Goal: Contribute content: Contribute content

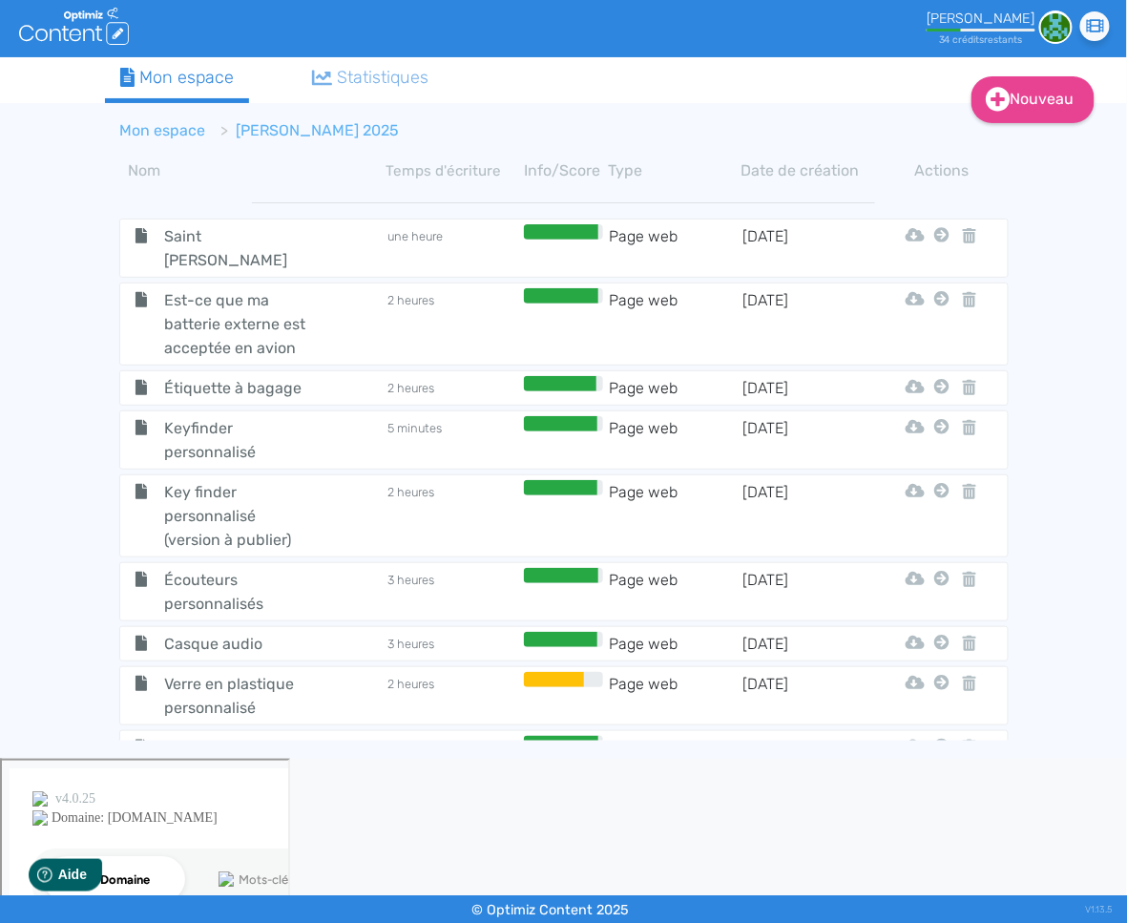
click at [184, 127] on link "Mon espace" at bounding box center [163, 130] width 86 height 18
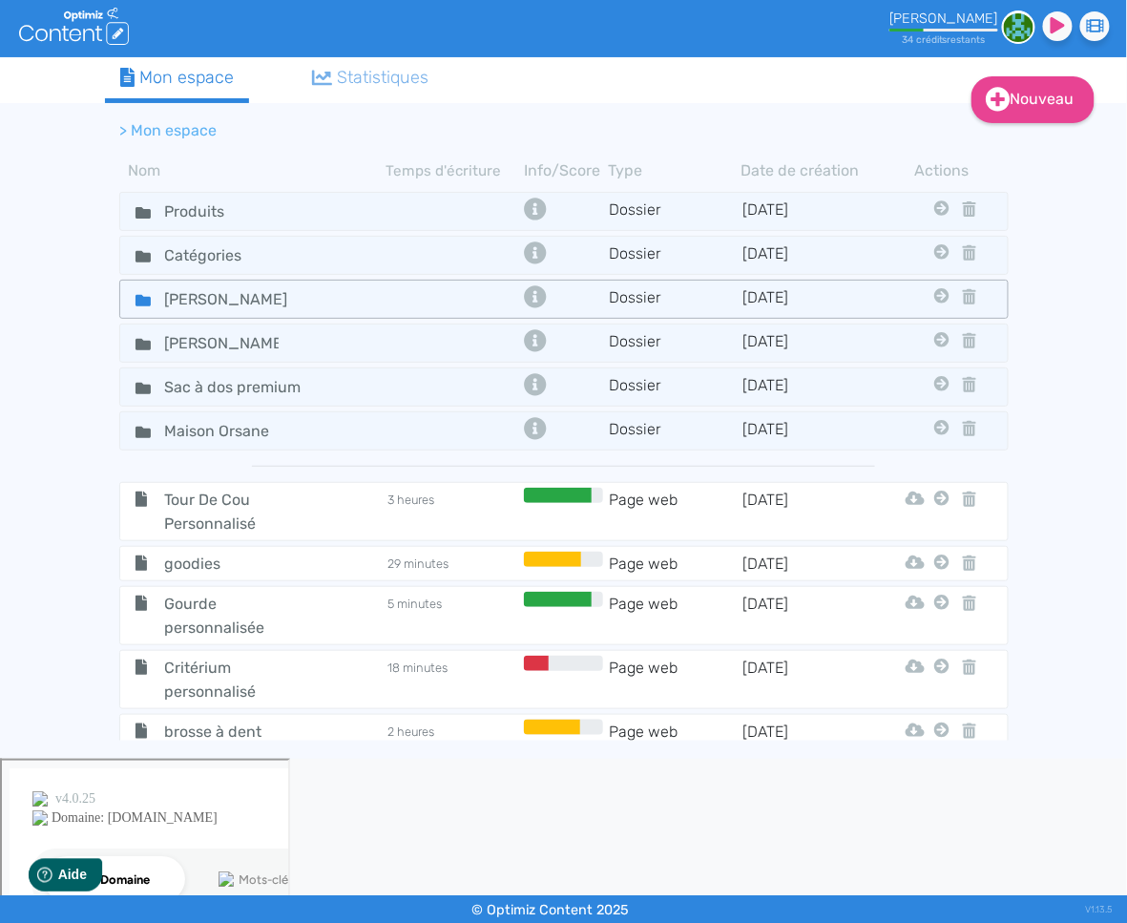
click at [140, 295] on icon at bounding box center [143, 300] width 15 height 11
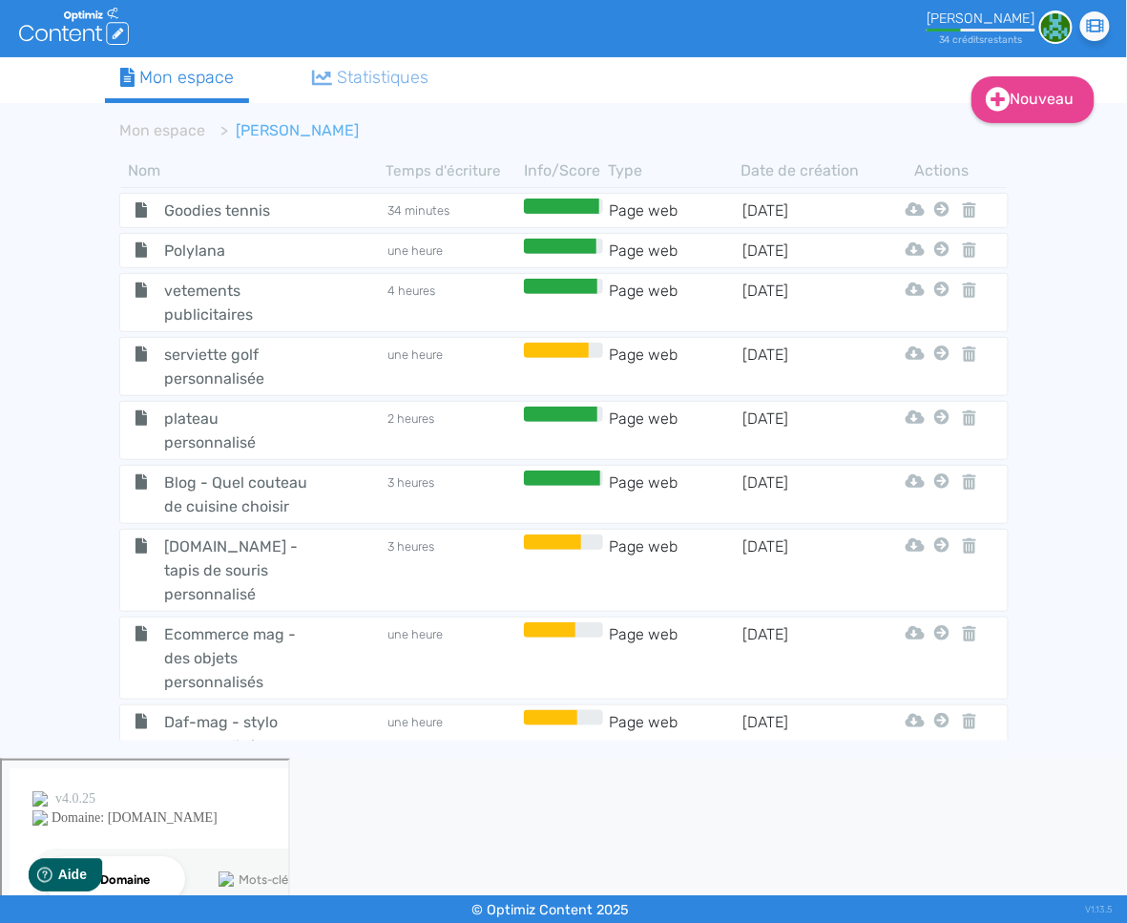
scroll to position [16391, 0]
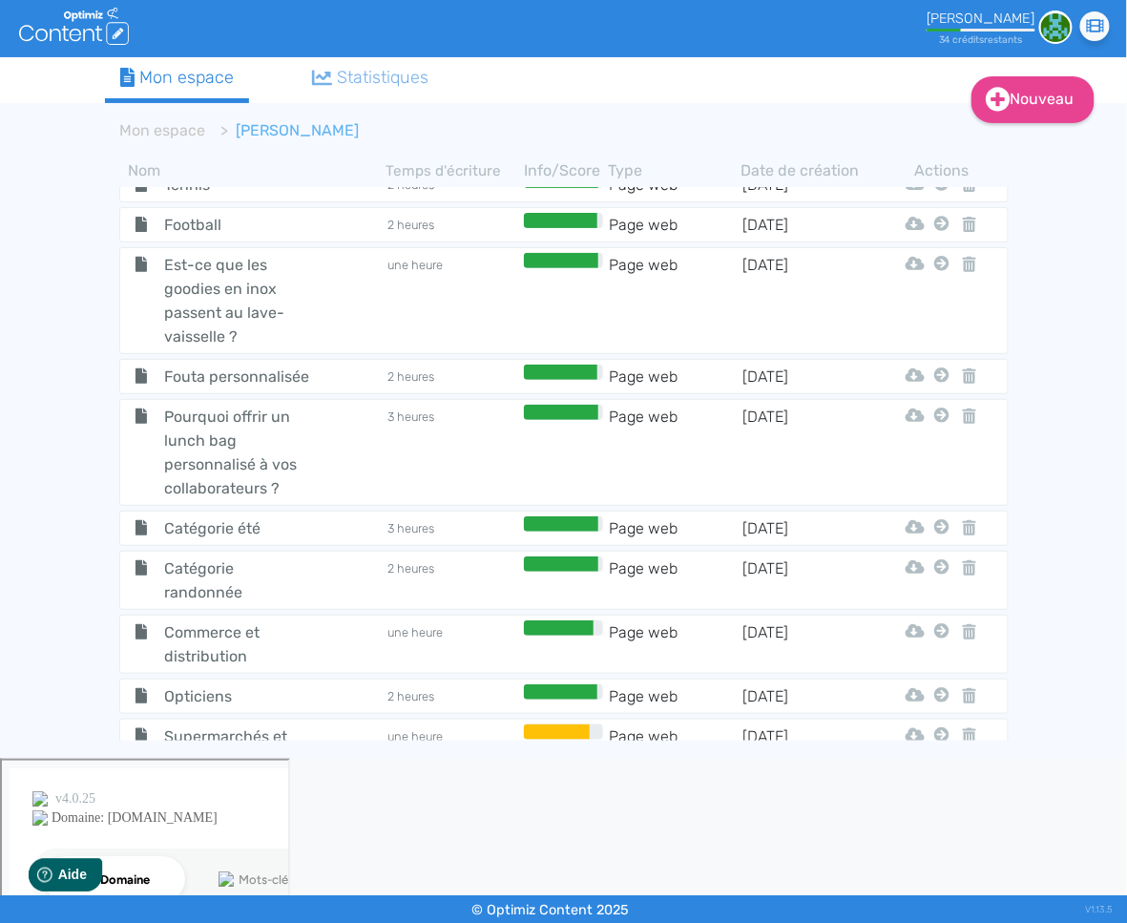
drag, startPoint x: 208, startPoint y: 626, endPoint x: 195, endPoint y: 626, distance: 13.4
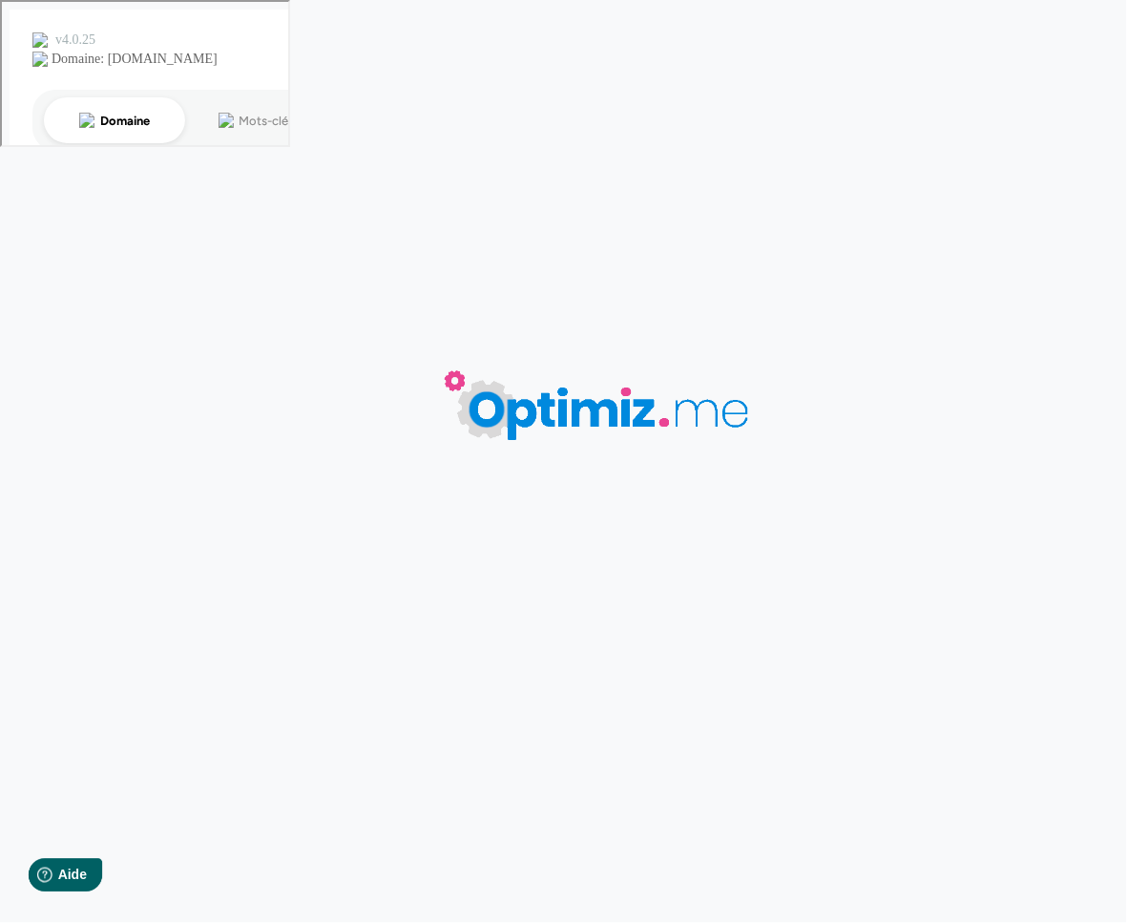
type input "Décideurs magazine - tote bag personnalisé"
click at [195, 626] on body "Décideurs magazine - tote bag personnalisé 0 mots 0.00 minutes 0 /0 mots Score …" at bounding box center [563, 461] width 1127 height 923
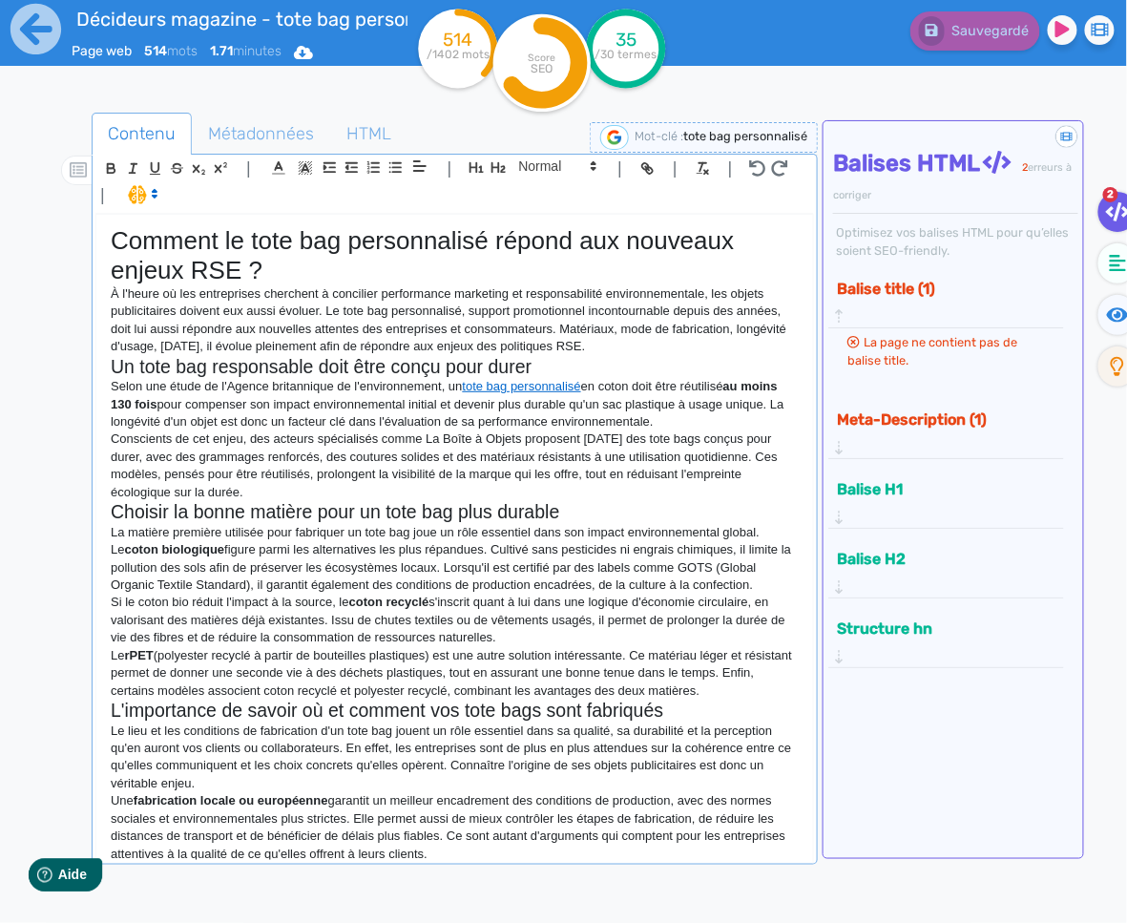
click at [426, 738] on p "Le lieu et les conditions de fabrication d'un tote bag jouent un rôle essentiel…" at bounding box center [455, 757] width 688 height 71
click at [458, 761] on p "Le lieu et les conditions de fabrication d'un tote bag jouent un rôle essentiel…" at bounding box center [455, 757] width 688 height 71
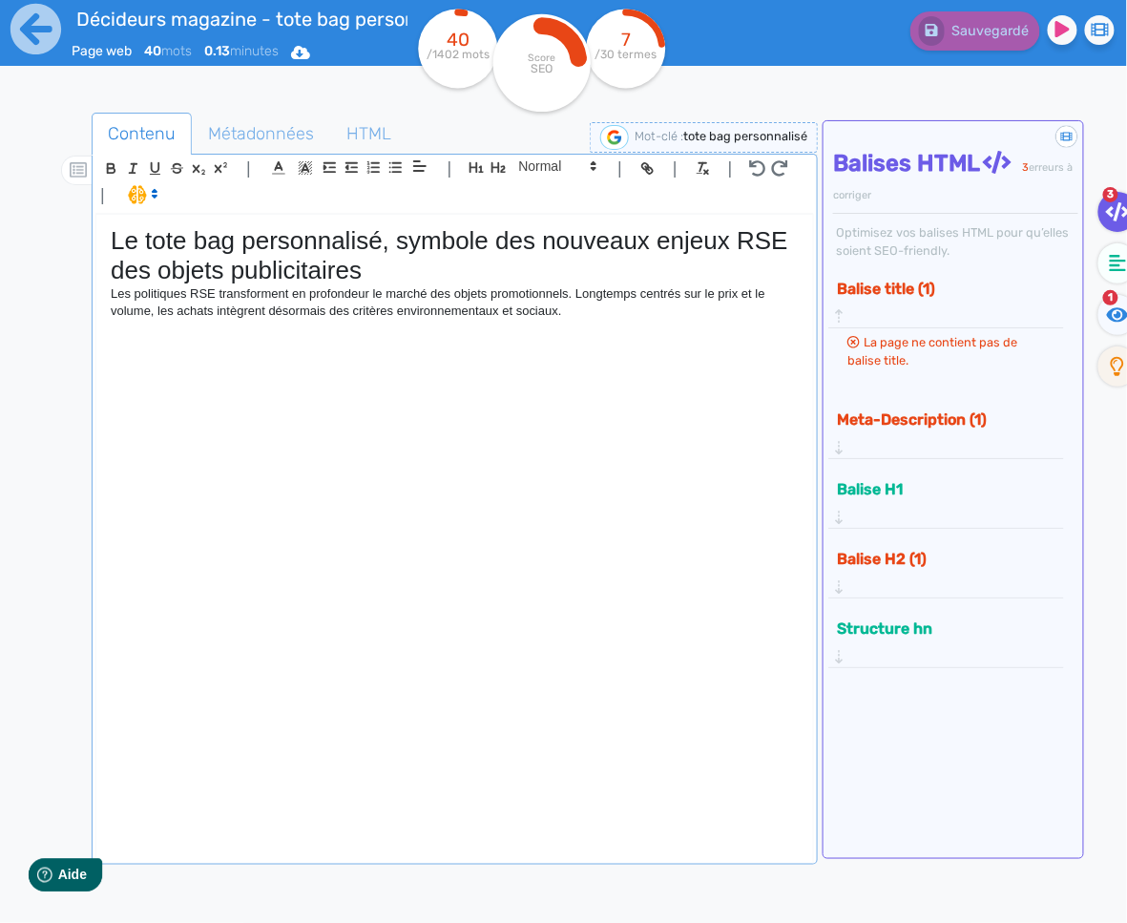
click at [300, 273] on h1 "Le tote bag personnalisé, symbole des nouveaux enjeux RSE des objets publicitai…" at bounding box center [455, 255] width 688 height 59
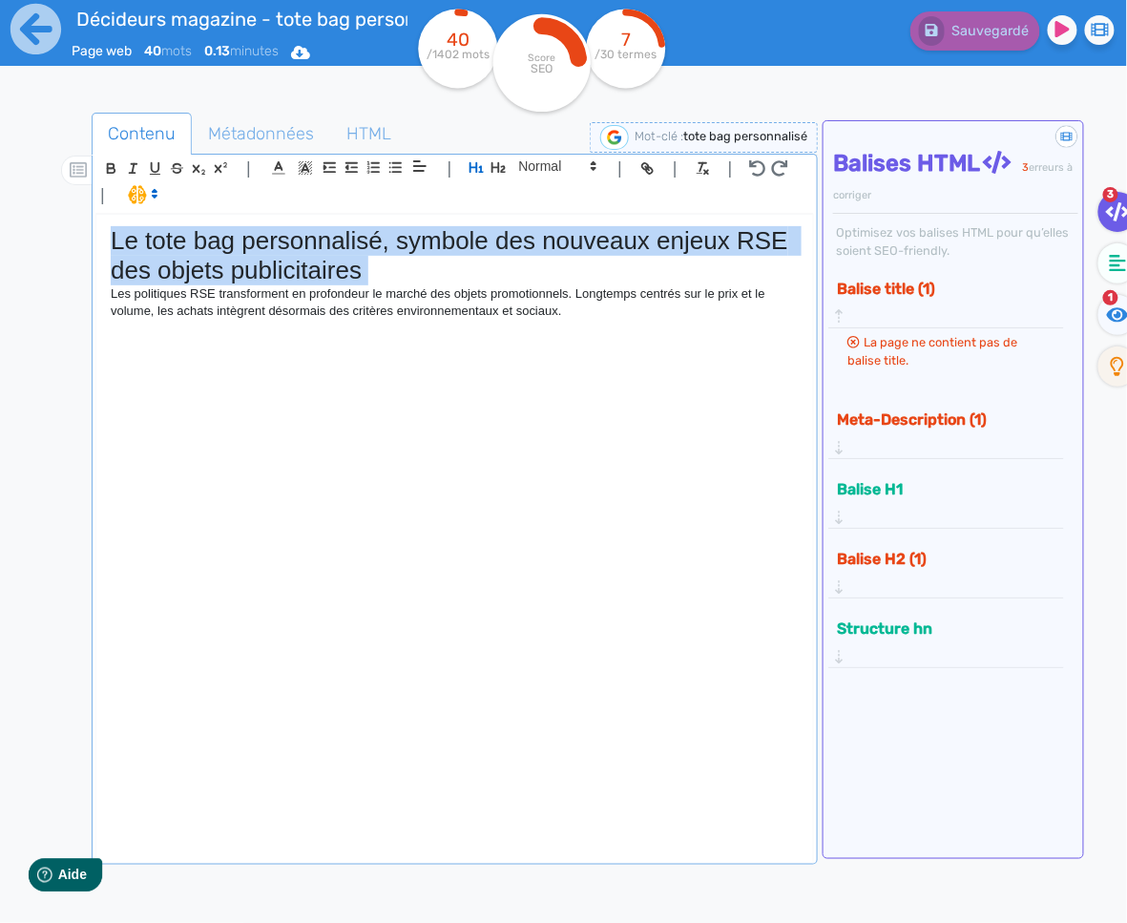
click at [300, 273] on h1 "Le tote bag personnalisé, symbole des nouveaux enjeux RSE des objets publicitai…" at bounding box center [455, 255] width 688 height 59
copy h1 "Le tote bag personnalisé, symbole des nouveaux enjeux RSE des objets publicitai…"
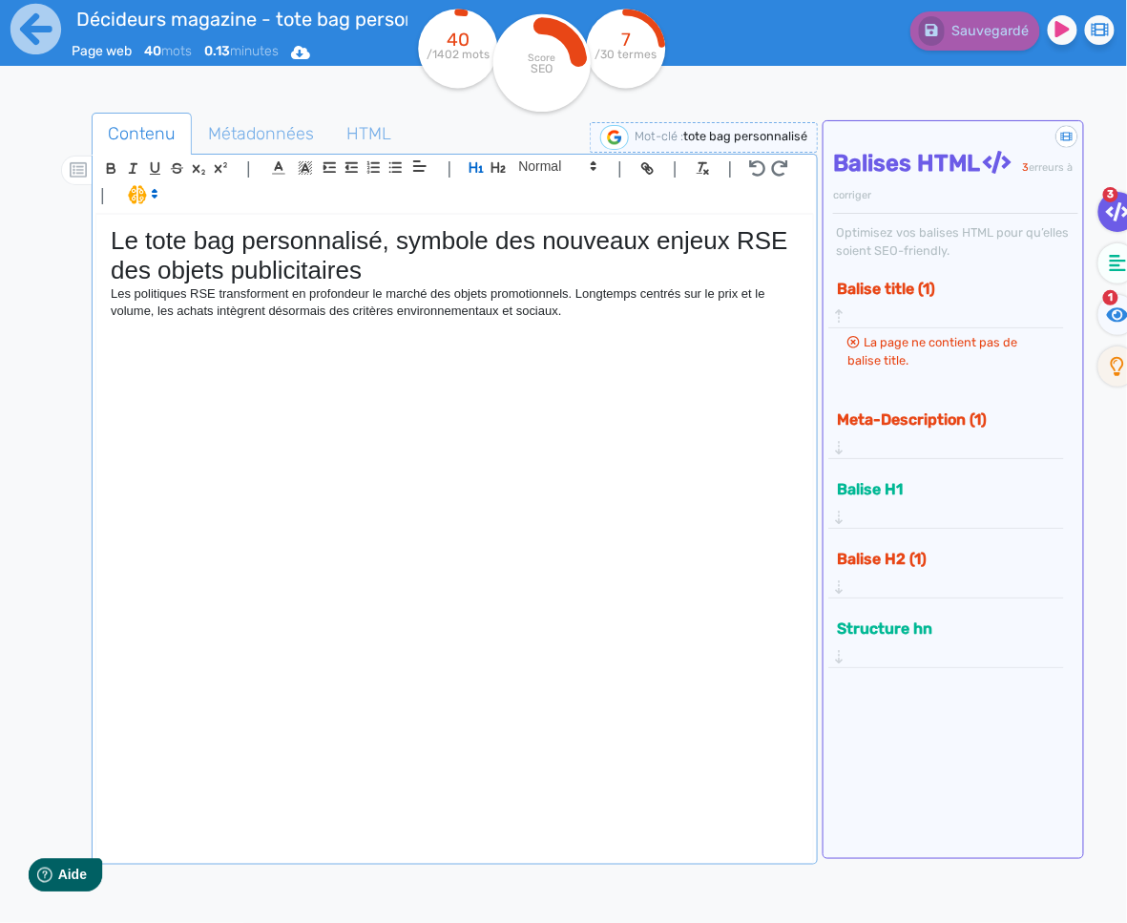
drag, startPoint x: 566, startPoint y: 315, endPoint x: 582, endPoint y: 312, distance: 16.5
click at [572, 314] on p "Les politiques RSE transforment en profondeur le marché des objets promotionnel…" at bounding box center [455, 302] width 688 height 35
drag, startPoint x: 582, startPoint y: 312, endPoint x: 33, endPoint y: 296, distance: 548.9
click at [33, 296] on div "Décideurs magazine - tote bag personnalisé Page web 40 mots 0.13 minutes Html P…" at bounding box center [563, 521] width 1127 height 1043
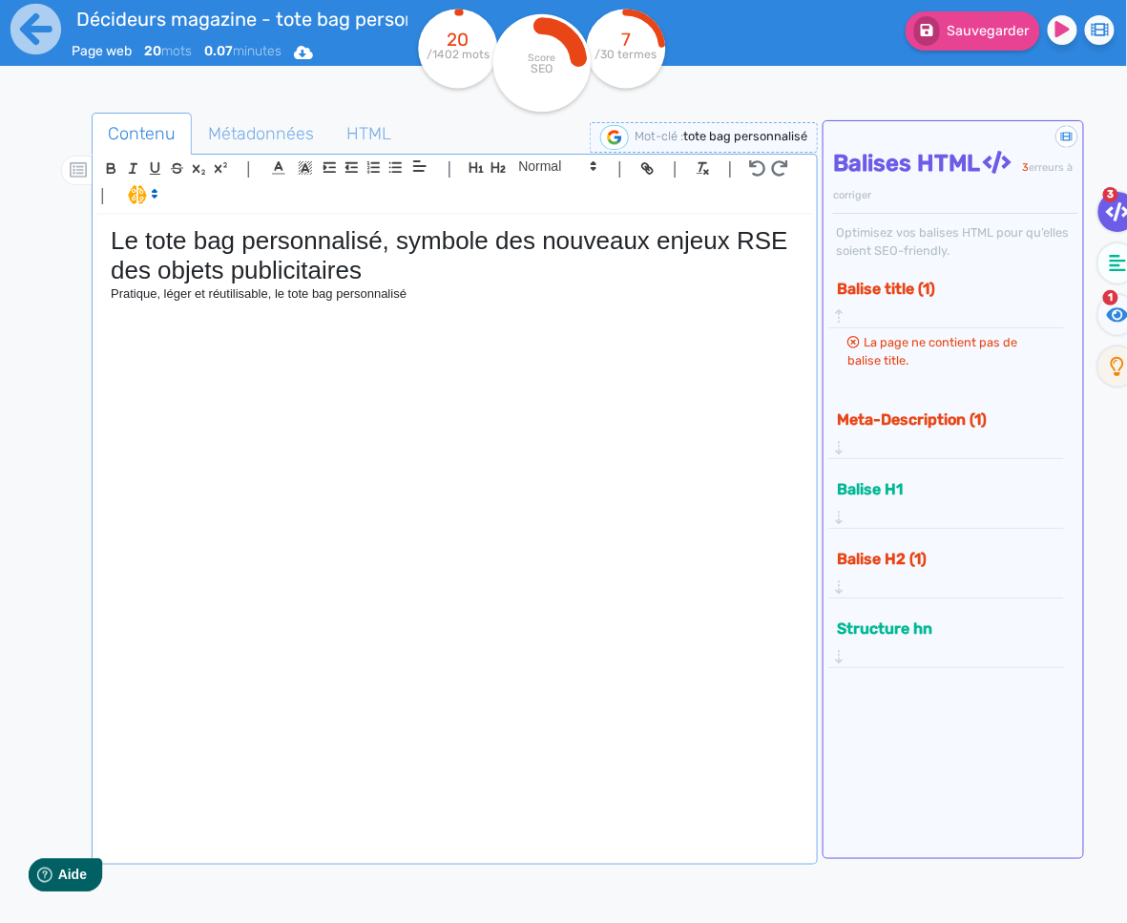
click at [304, 245] on h1 "Le tote bag personnalisé, symbole des nouveaux enjeux RSE des objets publicitai…" at bounding box center [455, 255] width 688 height 59
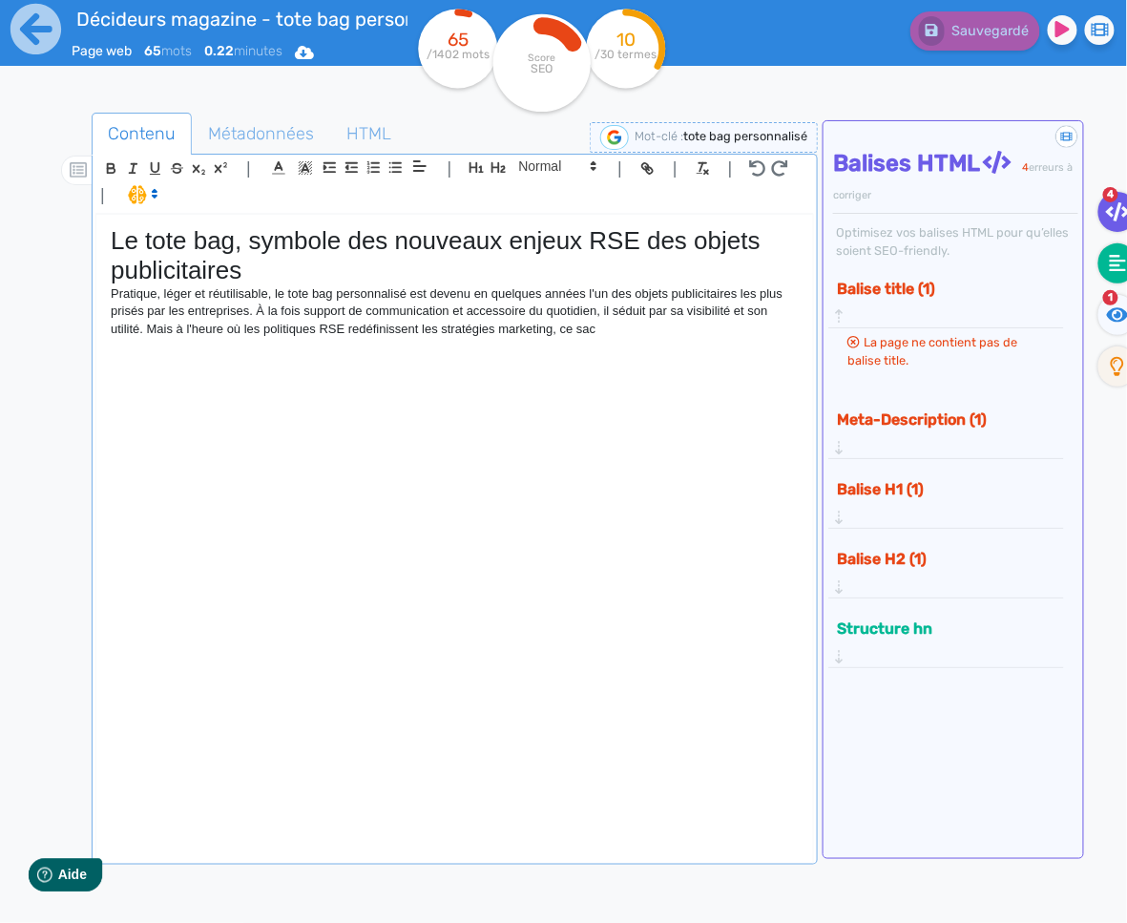
click at [1114, 263] on icon at bounding box center [1118, 263] width 17 height 19
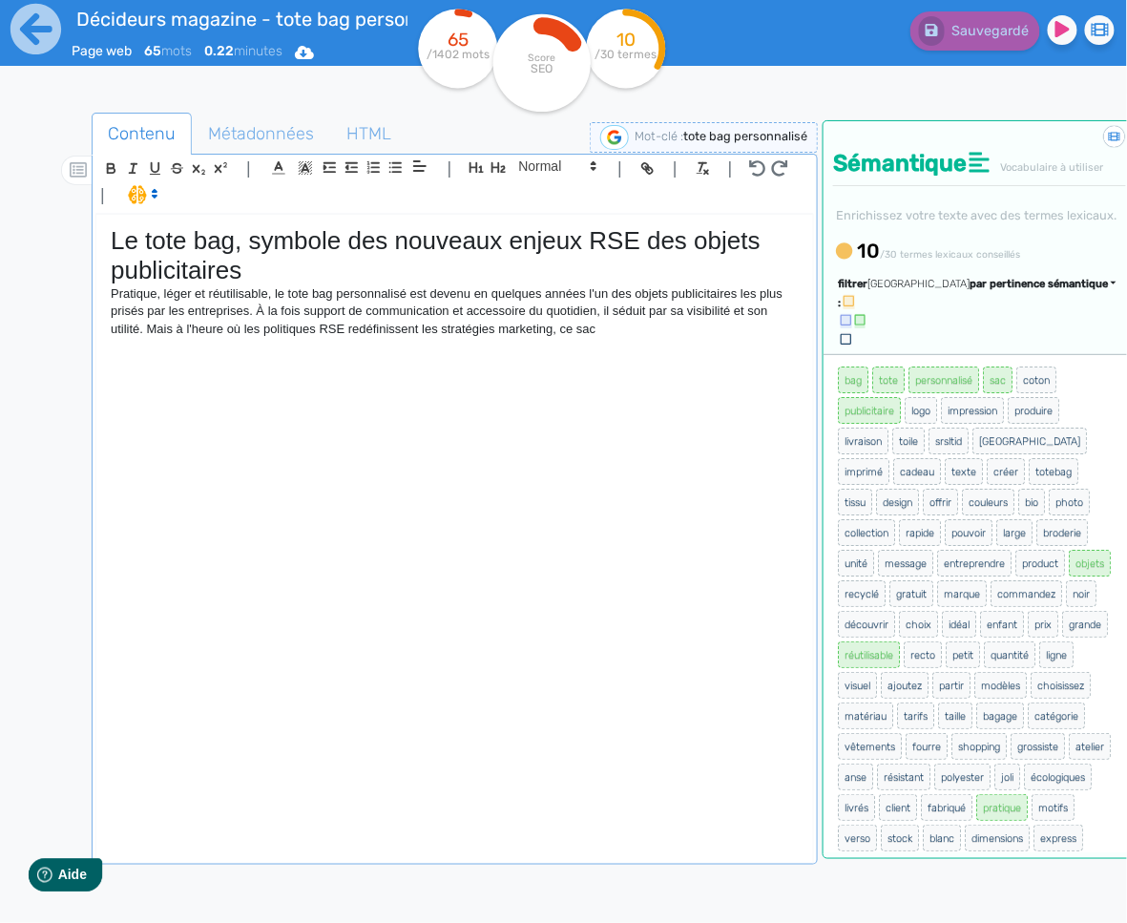
click at [633, 366] on div "Le tote bag, symbole des nouveaux enjeux RSE des objets publicitaires Pratique,…" at bounding box center [454, 538] width 717 height 646
click at [1027, 290] on span "par pertinence sémantique" at bounding box center [1038, 284] width 138 height 12
click at [1011, 354] on link "par fréquence" at bounding box center [947, 341] width 160 height 26
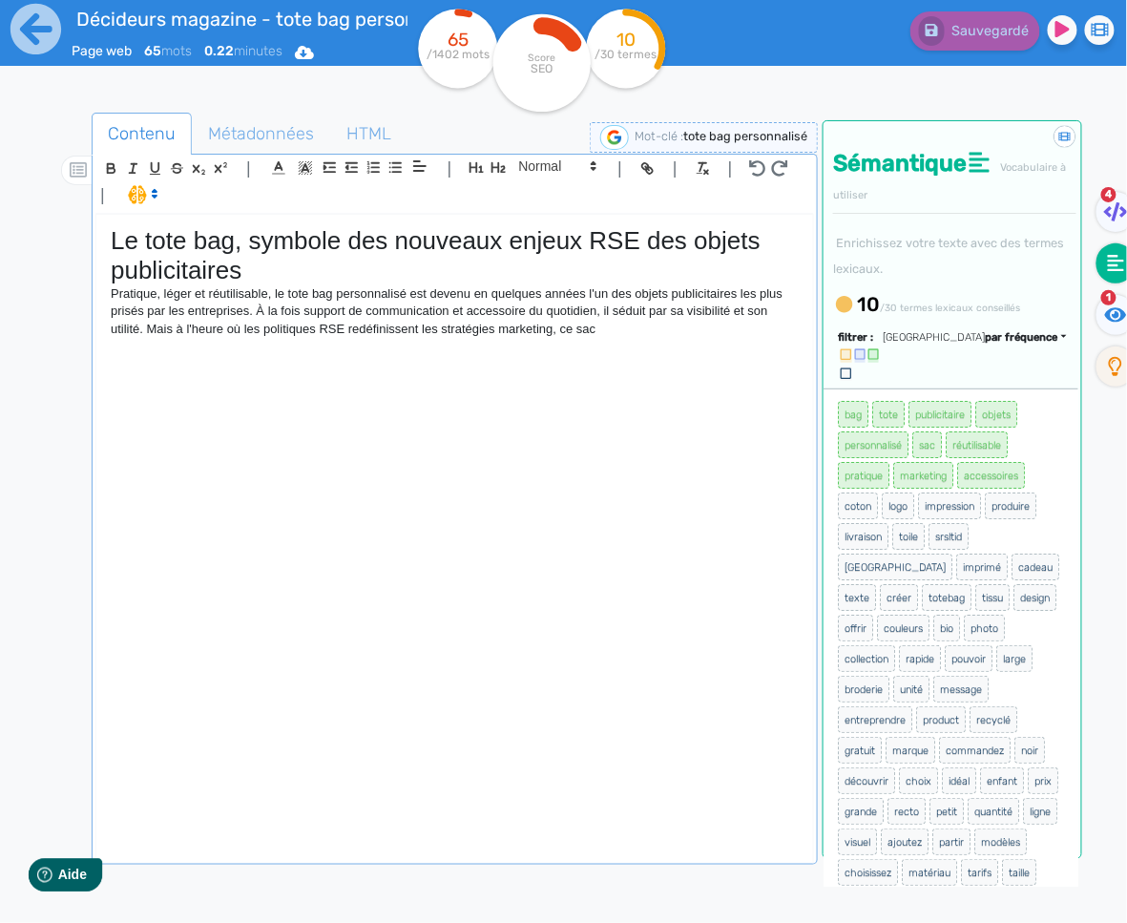
click at [622, 344] on div "Le tote bag, symbole des nouveaux enjeux RSE des objets publicitaires Pratique,…" at bounding box center [454, 538] width 717 height 646
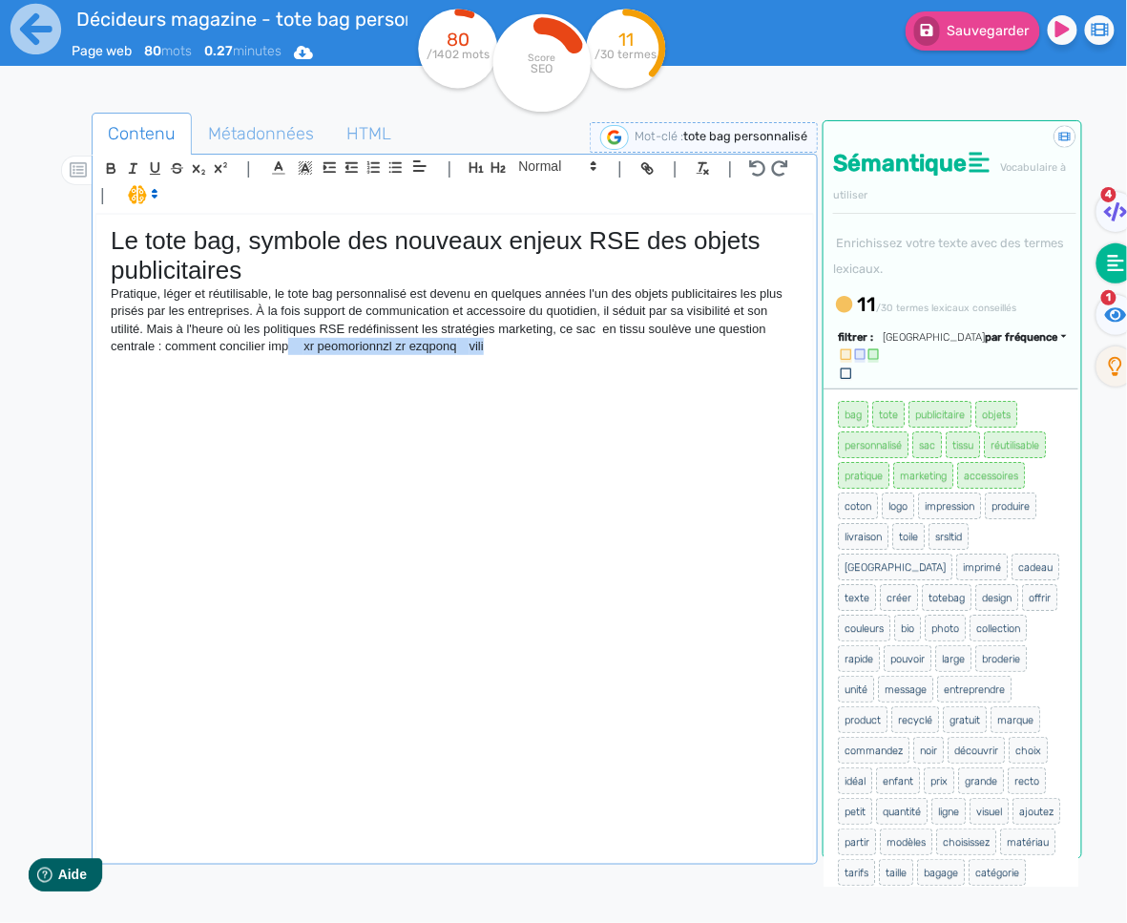
drag, startPoint x: 537, startPoint y: 348, endPoint x: 289, endPoint y: 346, distance: 248.1
click at [289, 346] on p "Pratique, léger et réutilisable, le tote bag personnalisé est devenu en quelque…" at bounding box center [455, 320] width 688 height 71
click at [397, 363] on div "Le tote bag, symbole des nouveaux enjeux RSE des objets publicitaires Pratique,…" at bounding box center [454, 538] width 717 height 646
drag, startPoint x: 597, startPoint y: 330, endPoint x: 608, endPoint y: 326, distance: 11.2
click at [597, 330] on p "Pratique, léger et réutilisable, le tote bag personnalisé est devenu en quelque…" at bounding box center [455, 320] width 688 height 71
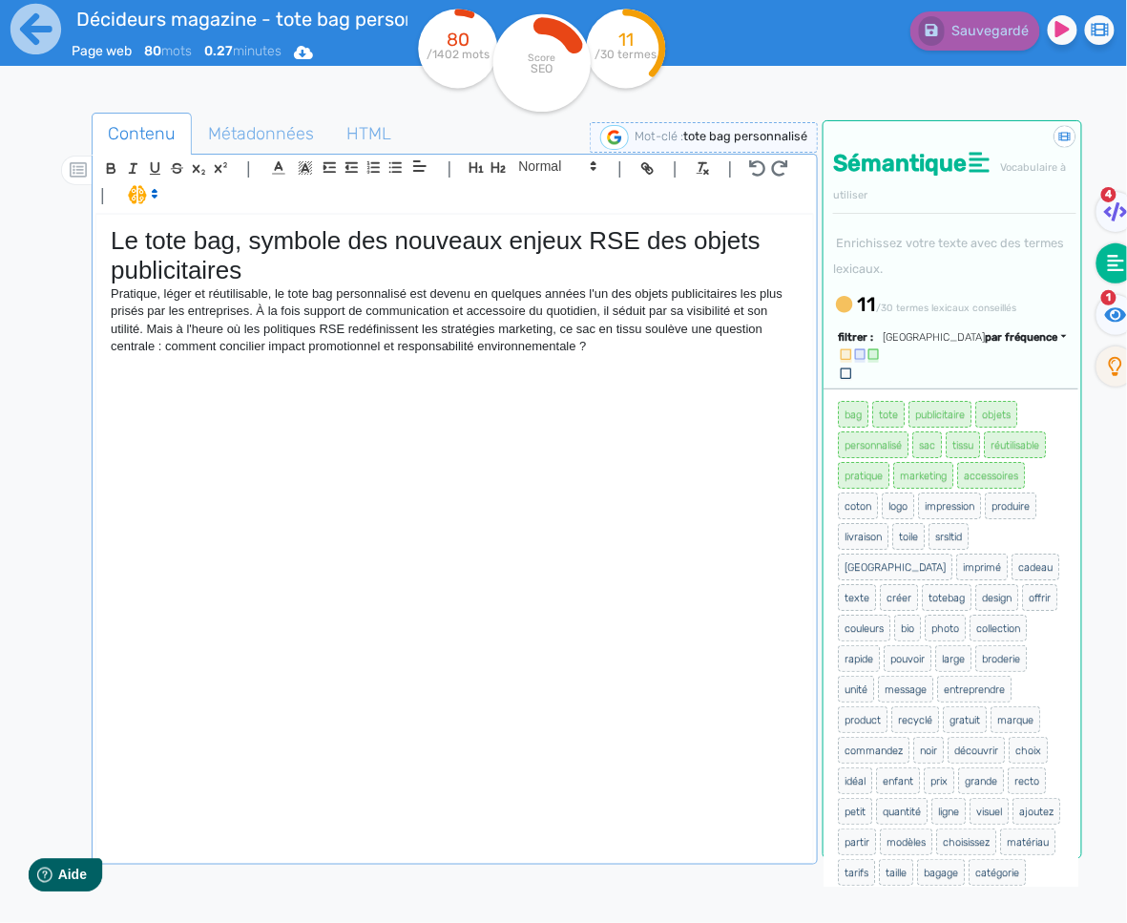
click at [365, 396] on div "Le tote bag, symbole des nouveaux enjeux RSE des objets publicitaires Pratique,…" at bounding box center [454, 538] width 717 height 646
click at [500, 170] on icon "button" at bounding box center [498, 167] width 14 height 10
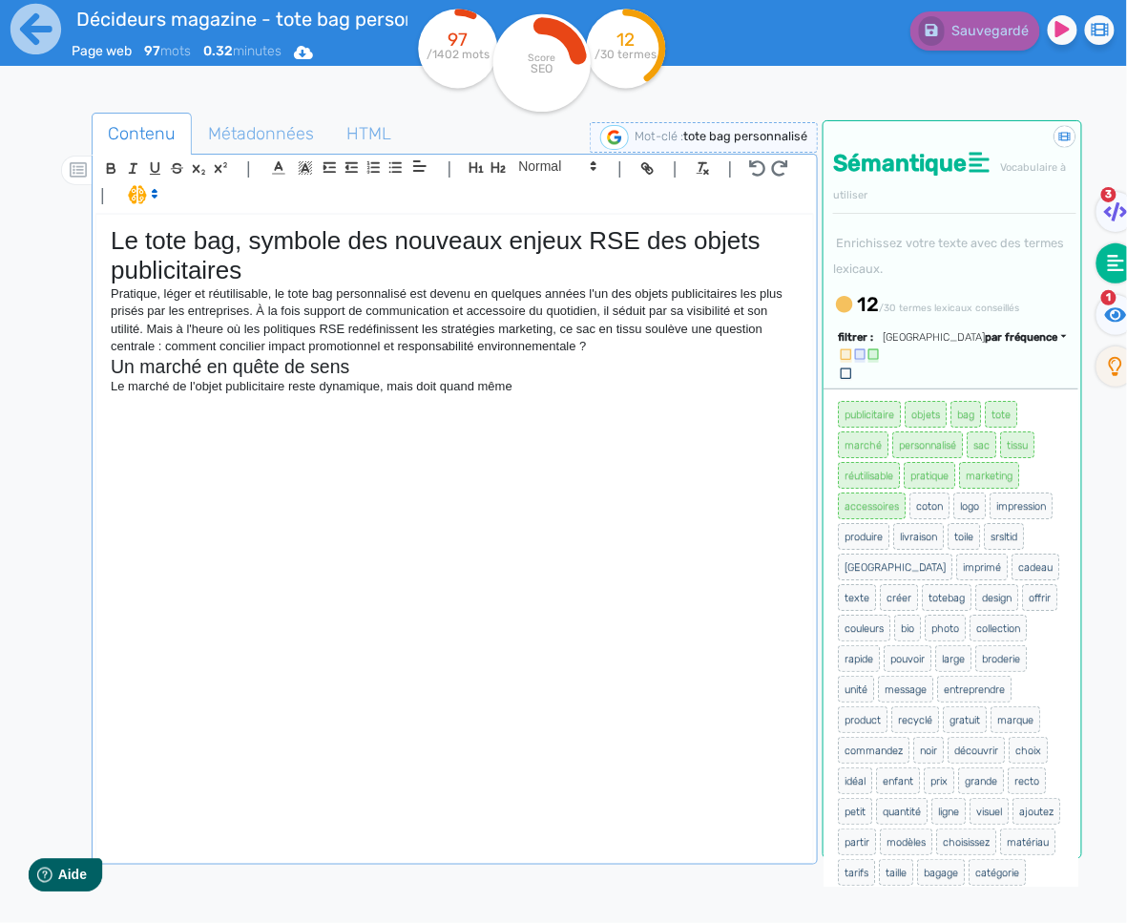
drag, startPoint x: 574, startPoint y: 400, endPoint x: 424, endPoint y: 387, distance: 151.3
click at [423, 387] on div "Le tote bag, symbole des nouveaux enjeux RSE des objets publicitaires Pratique,…" at bounding box center [454, 538] width 717 height 646
drag, startPoint x: 524, startPoint y: 382, endPoint x: 111, endPoint y: 389, distance: 413.3
click at [111, 389] on p "Le marché de l'objet publicitaire reste dynamique, mais il n'échappe pas" at bounding box center [455, 386] width 688 height 17
copy p "Le marché de l'objet publicitaire reste dynamique, mais il n'échappe pas"
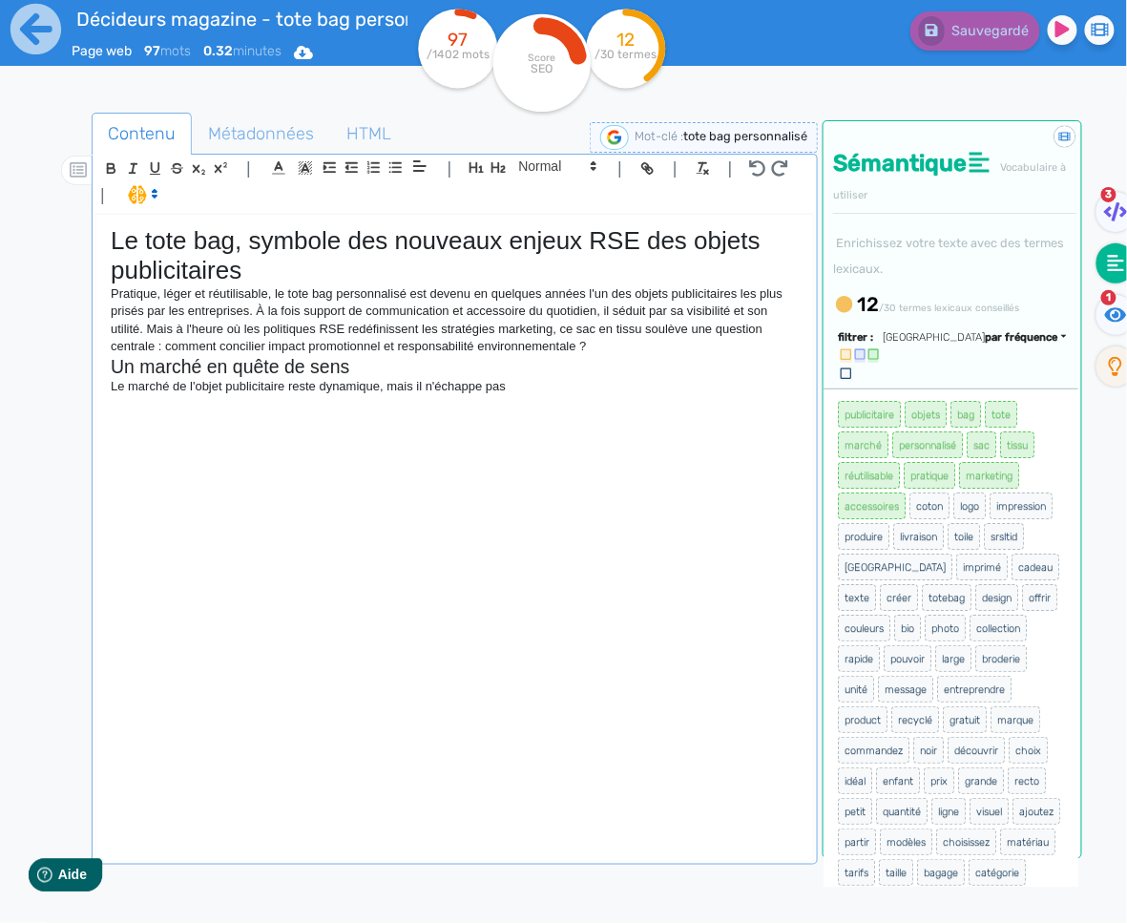
click at [573, 382] on p "Le marché de l'objet publicitaire reste dynamique, mais il n'échappe pas" at bounding box center [455, 386] width 688 height 17
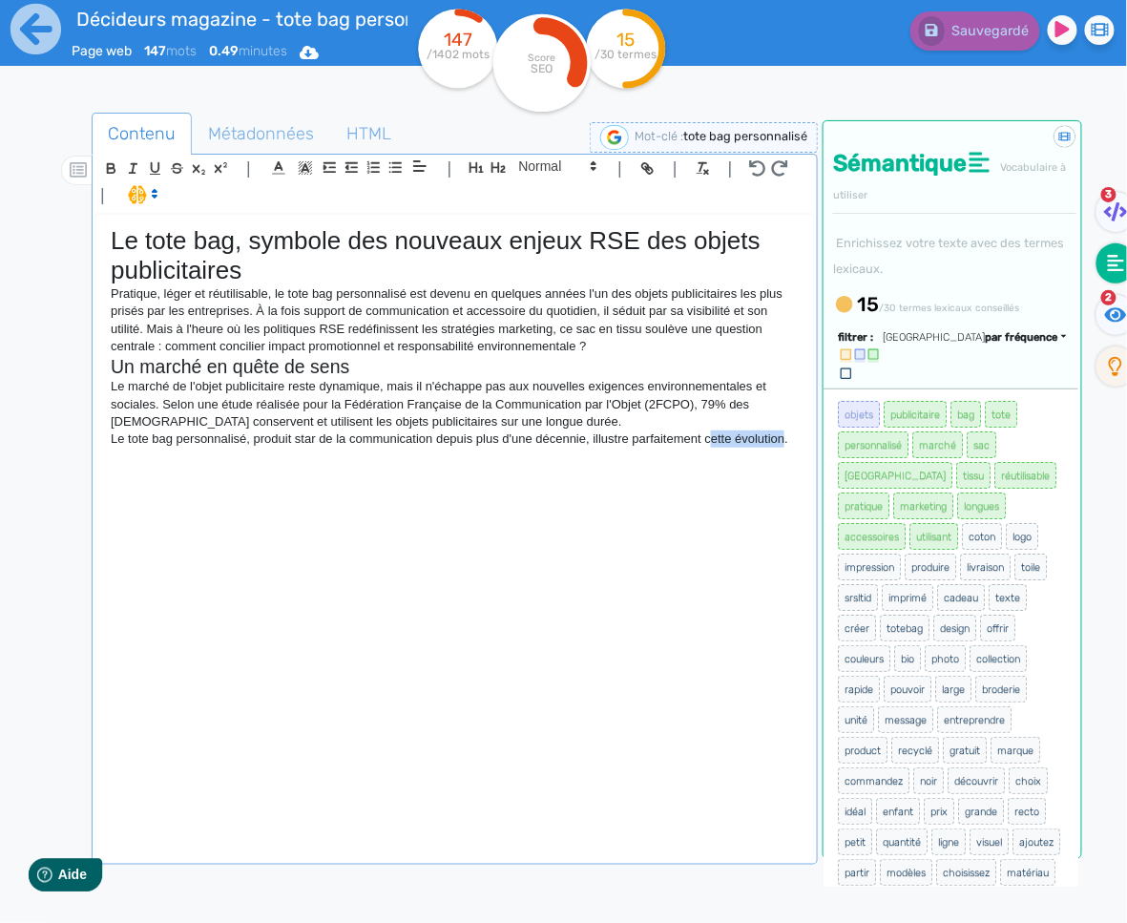
drag, startPoint x: 794, startPoint y: 443, endPoint x: 717, endPoint y: 445, distance: 77.3
click at [717, 445] on p "Le tote bag personnalisé, produit star de la communication depuis plus d'une dé…" at bounding box center [455, 438] width 688 height 17
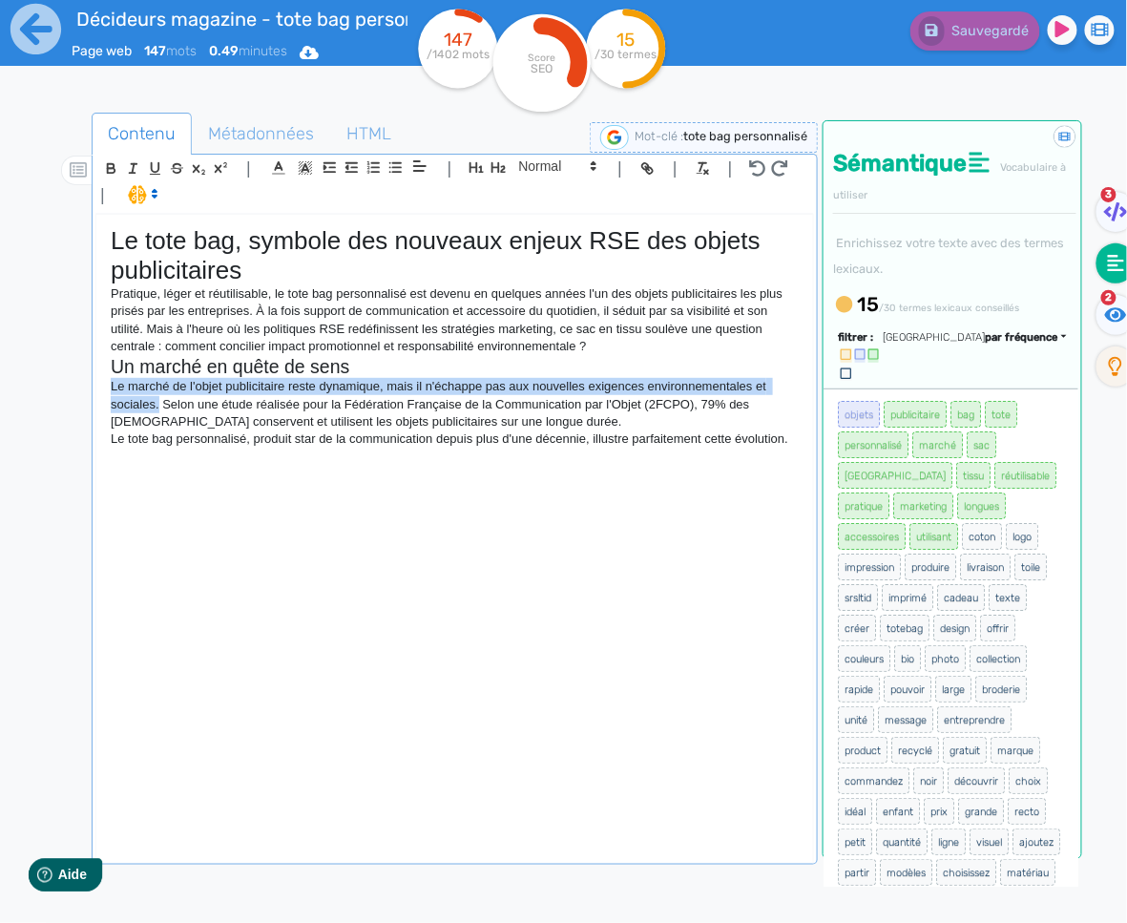
drag, startPoint x: 111, startPoint y: 389, endPoint x: 159, endPoint y: 398, distance: 49.4
click at [159, 398] on p "Le marché de l'objet publicitaire reste dynamique, mais il n'échappe pas aux no…" at bounding box center [455, 404] width 688 height 52
copy p "Le marché de l'objet publicitaire reste dynamique, mais il n'échappe pas aux no…"
drag, startPoint x: 807, startPoint y: 443, endPoint x: 161, endPoint y: 407, distance: 647.0
click at [161, 407] on div "Le tote bag, symbole des nouveaux enjeux RSE des objets publicitaires Pratique,…" at bounding box center [454, 538] width 717 height 646
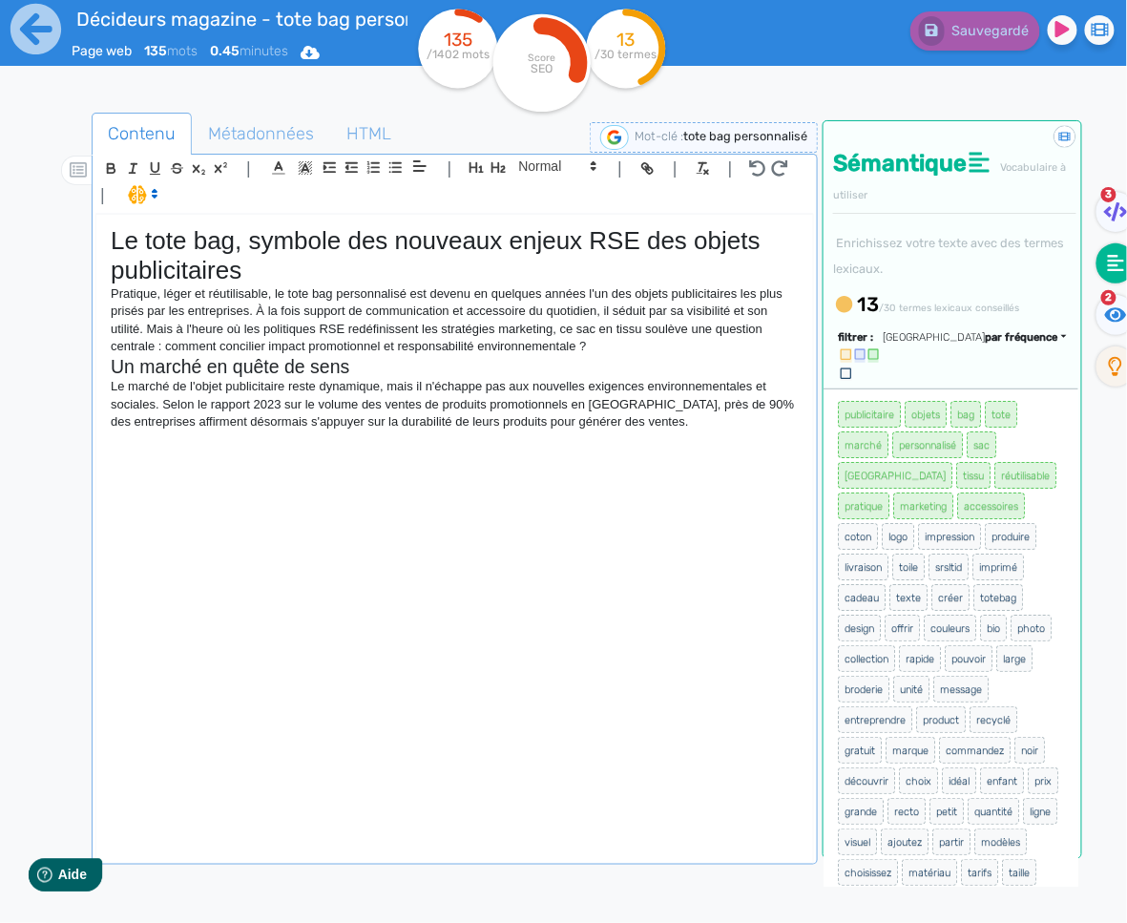
click at [716, 452] on div "Le tote bag, symbole des nouveaux enjeux RSE des objets publicitaires Pratique,…" at bounding box center [454, 538] width 717 height 646
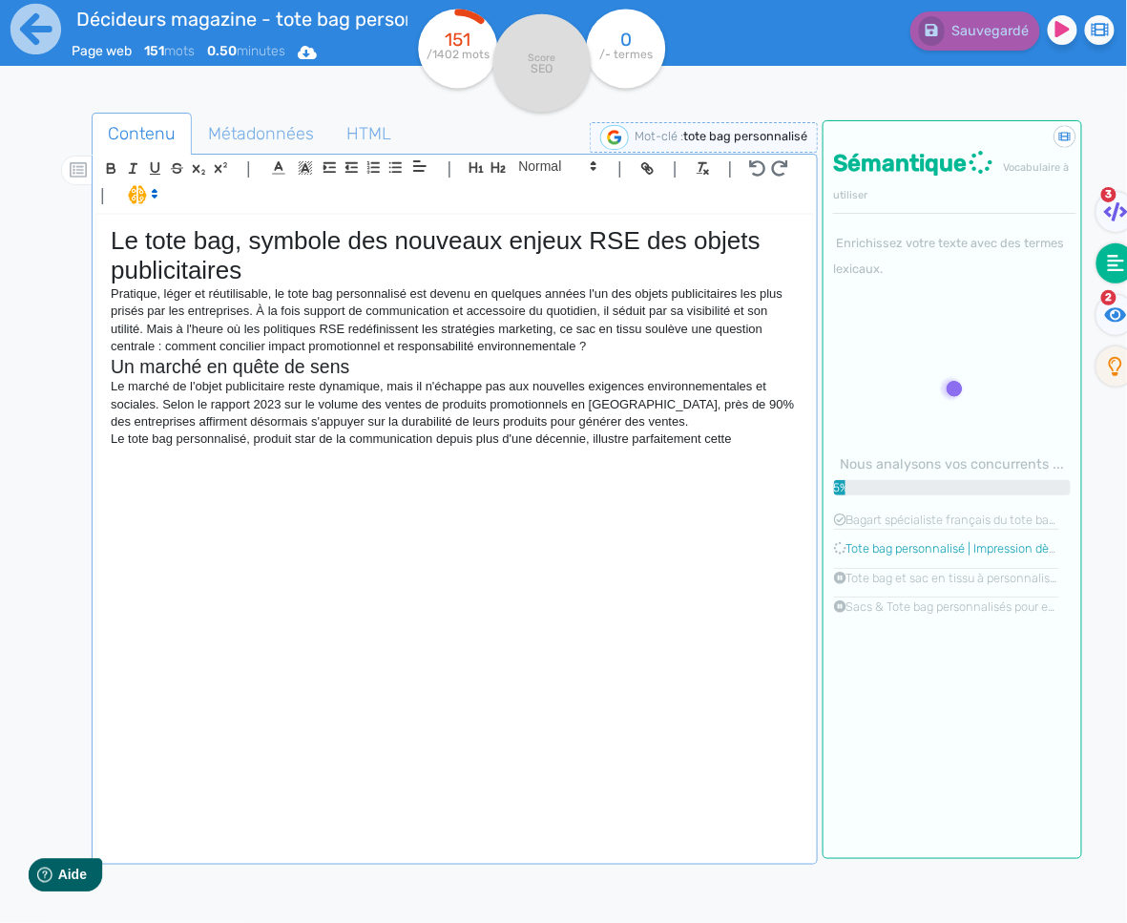
click at [770, 450] on div "Le tote bag, symbole des nouveaux enjeux RSE des objets publicitaires Pratique,…" at bounding box center [454, 538] width 717 height 646
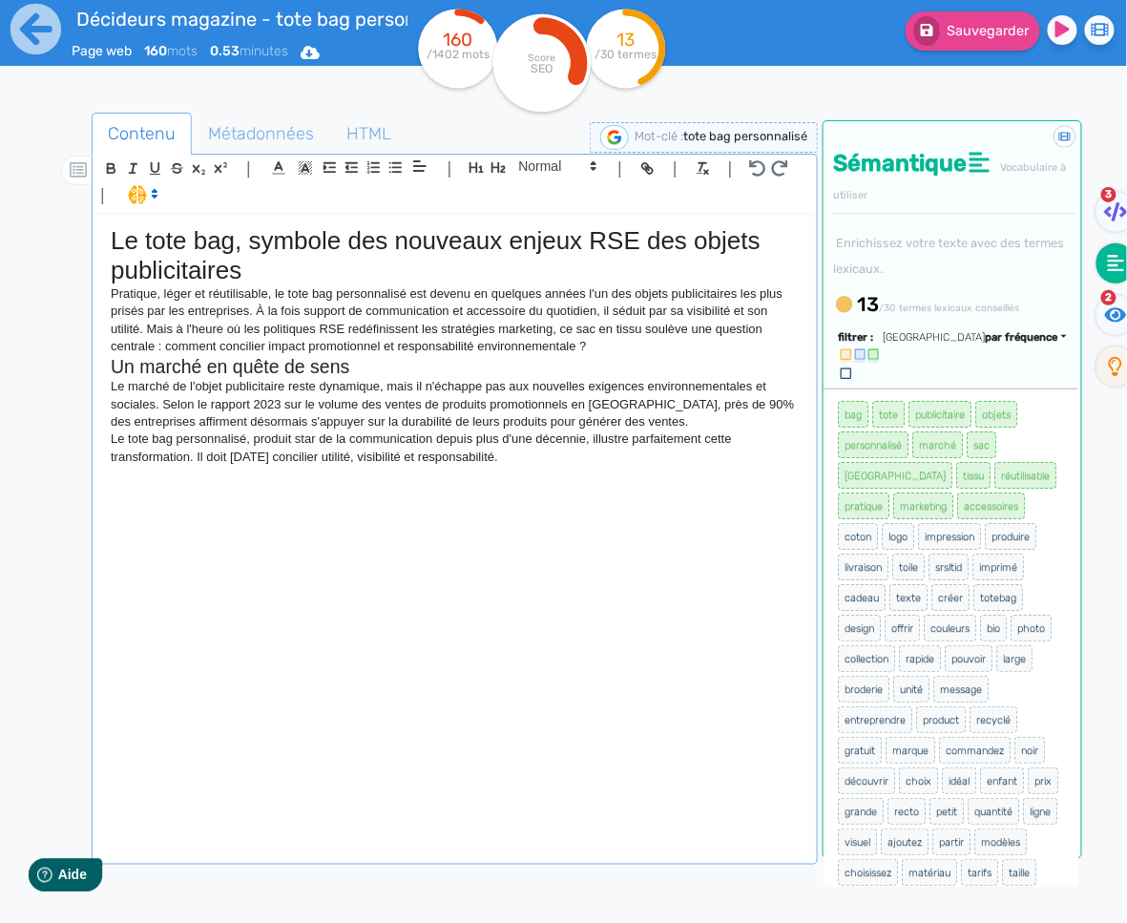
click at [527, 461] on p "Le tote bag personnalisé, produit star de la communication depuis plus d'une dé…" at bounding box center [455, 447] width 688 height 35
drag, startPoint x: 246, startPoint y: 438, endPoint x: 129, endPoint y: 444, distance: 117.5
click at [129, 444] on p "Le tote bag personnalisé, produit star de la communication depuis plus d'une dé…" at bounding box center [455, 447] width 688 height 35
drag, startPoint x: 642, startPoint y: 173, endPoint x: 575, endPoint y: 251, distance: 102.9
click at [641, 173] on icon "button" at bounding box center [647, 168] width 16 height 16
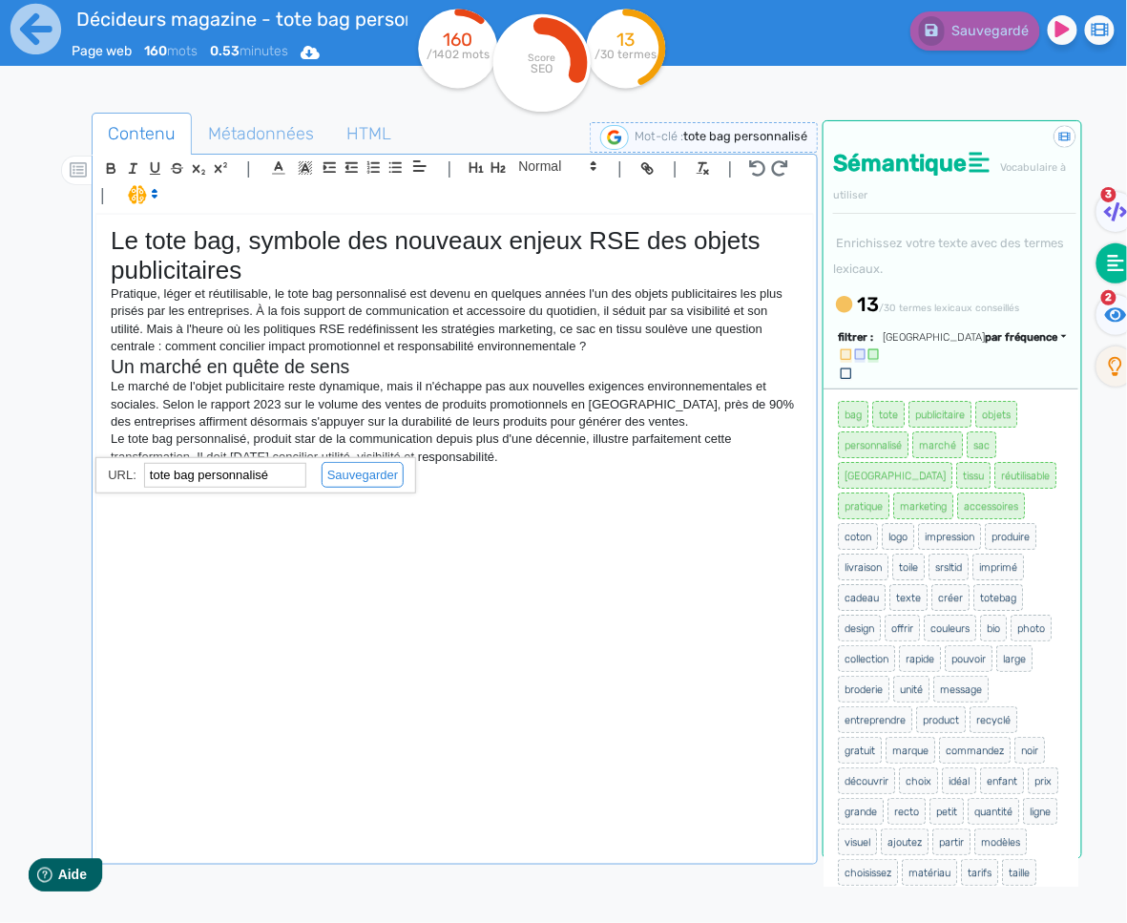
paste input "[URL][DOMAIN_NAME]"
type input "[URL][DOMAIN_NAME]"
click at [384, 482] on link at bounding box center [354, 475] width 97 height 14
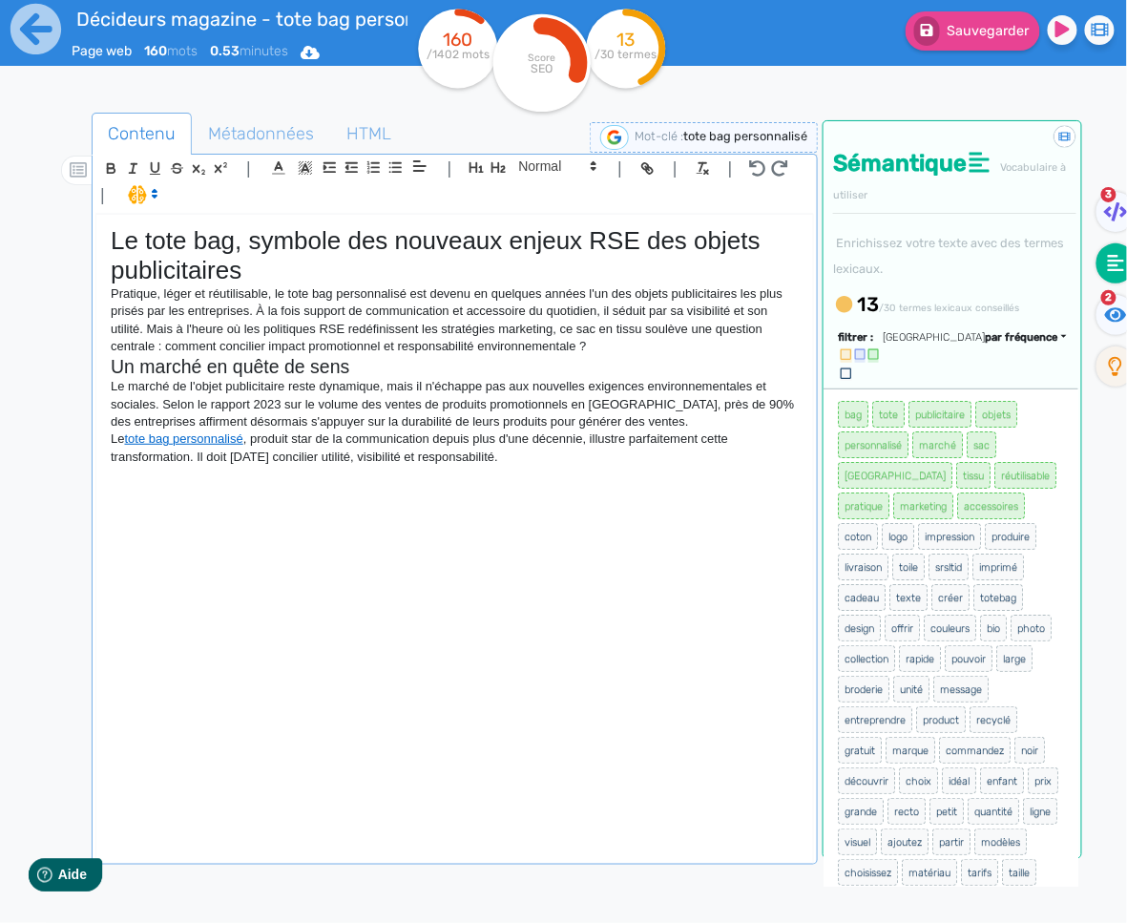
click at [381, 495] on div "Le tote bag, symbole des nouveaux enjeux RSE des objets publicitaires Pratique,…" at bounding box center [454, 538] width 717 height 646
click at [250, 486] on div "Le tote bag, symbole des nouveaux enjeux RSE des objets publicitaires Pratique,…" at bounding box center [454, 538] width 717 height 646
click at [491, 169] on icon "button" at bounding box center [498, 167] width 14 height 10
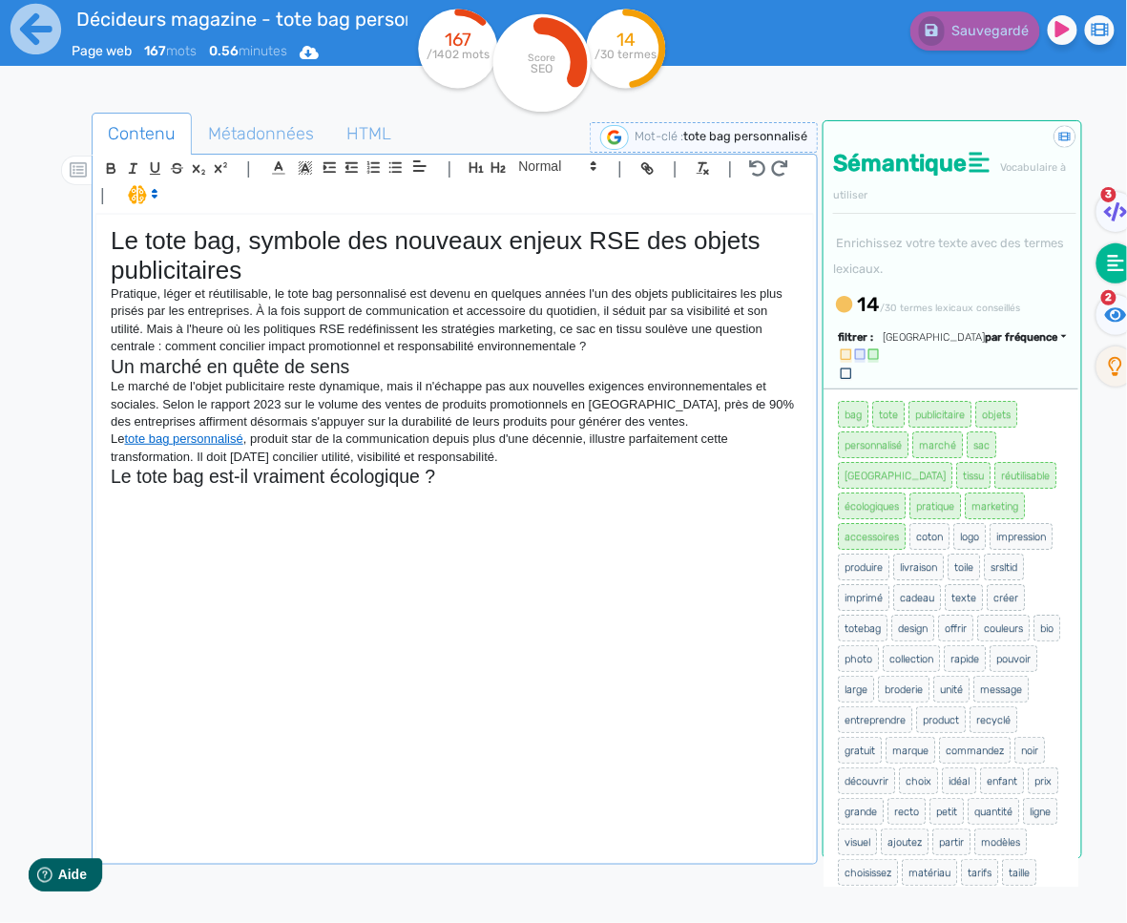
click at [516, 457] on p "Le tote bag personnalisé , produit star de la communication depuis plus d'une d…" at bounding box center [455, 447] width 688 height 35
click at [201, 521] on div "Le tote bag, symbole des nouveaux enjeux RSE des objets publicitaires Pratique,…" at bounding box center [454, 538] width 717 height 646
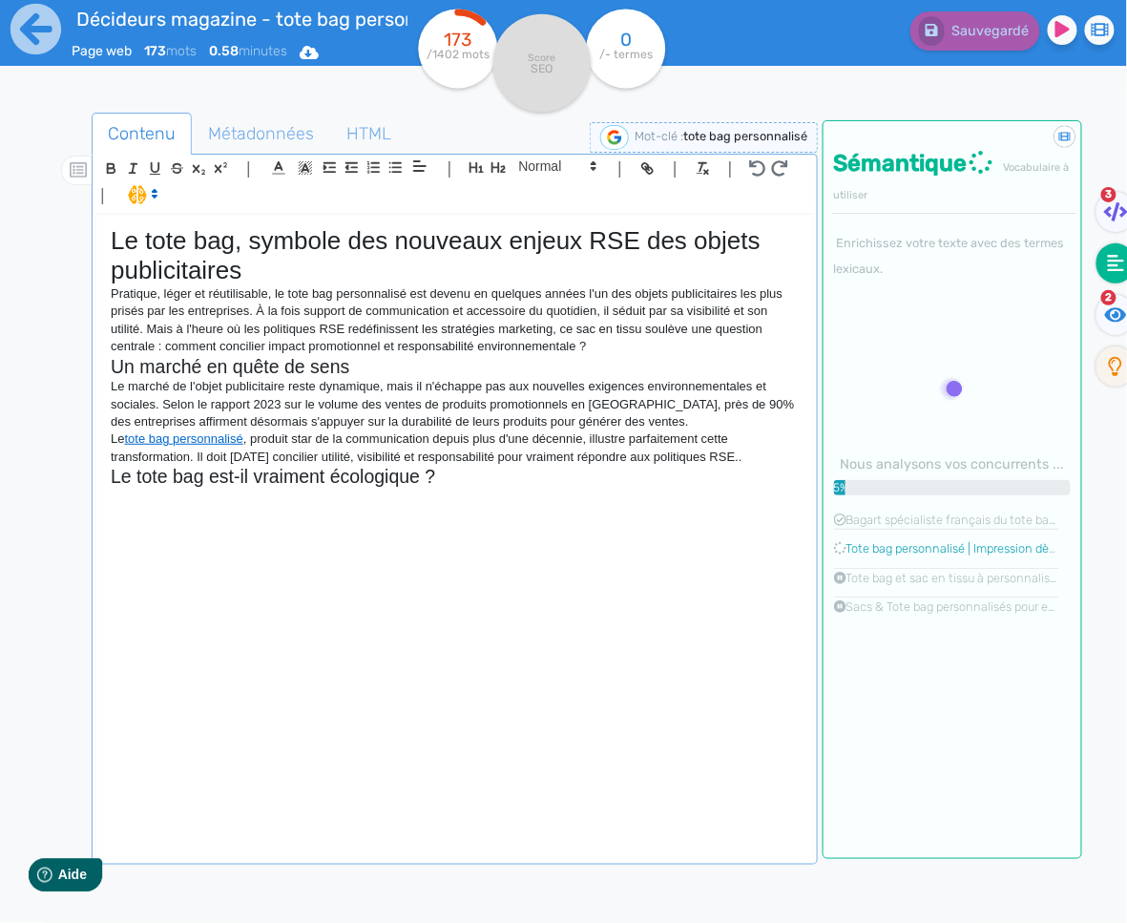
drag, startPoint x: 780, startPoint y: 460, endPoint x: 310, endPoint y: 416, distance: 471.5
click at [310, 416] on div "Le tote bag, symbole des nouveaux enjeux RSE des objets publicitaires Pratique,…" at bounding box center [454, 538] width 717 height 646
drag, startPoint x: 657, startPoint y: 428, endPoint x: 867, endPoint y: 447, distance: 210.7
click at [662, 428] on p "Le marché de l'objet publicitaire reste dynamique, mais il n'échappe pas aux no…" at bounding box center [455, 404] width 688 height 52
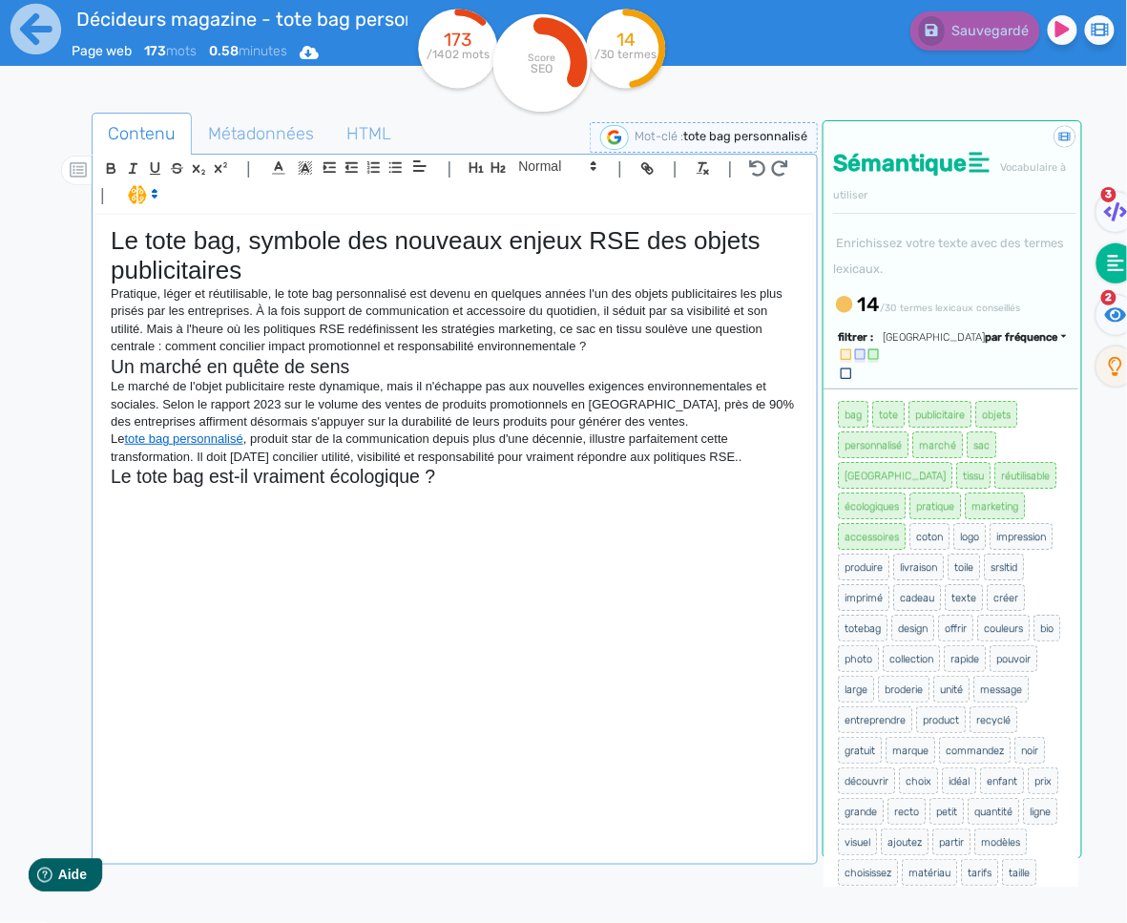
click at [777, 453] on p "Le tote bag personnalisé , produit star de la communication depuis plus d'une d…" at bounding box center [455, 447] width 688 height 35
drag, startPoint x: 775, startPoint y: 460, endPoint x: 72, endPoint y: 375, distance: 708.4
click at [72, 375] on div "Contenu Métadonnées HTML | | H3 H4 H5 H6 Normal | | | | Le tote bag, symbole de…" at bounding box center [591, 575] width 1072 height 935
copy div "Un marché en quête de sens Le marché de l'objet publicitaire reste dynamique, m…"
click at [634, 404] on p "Le marché de l'objet publicitaire reste dynamique, mais il n'échappe pas aux no…" at bounding box center [455, 404] width 688 height 52
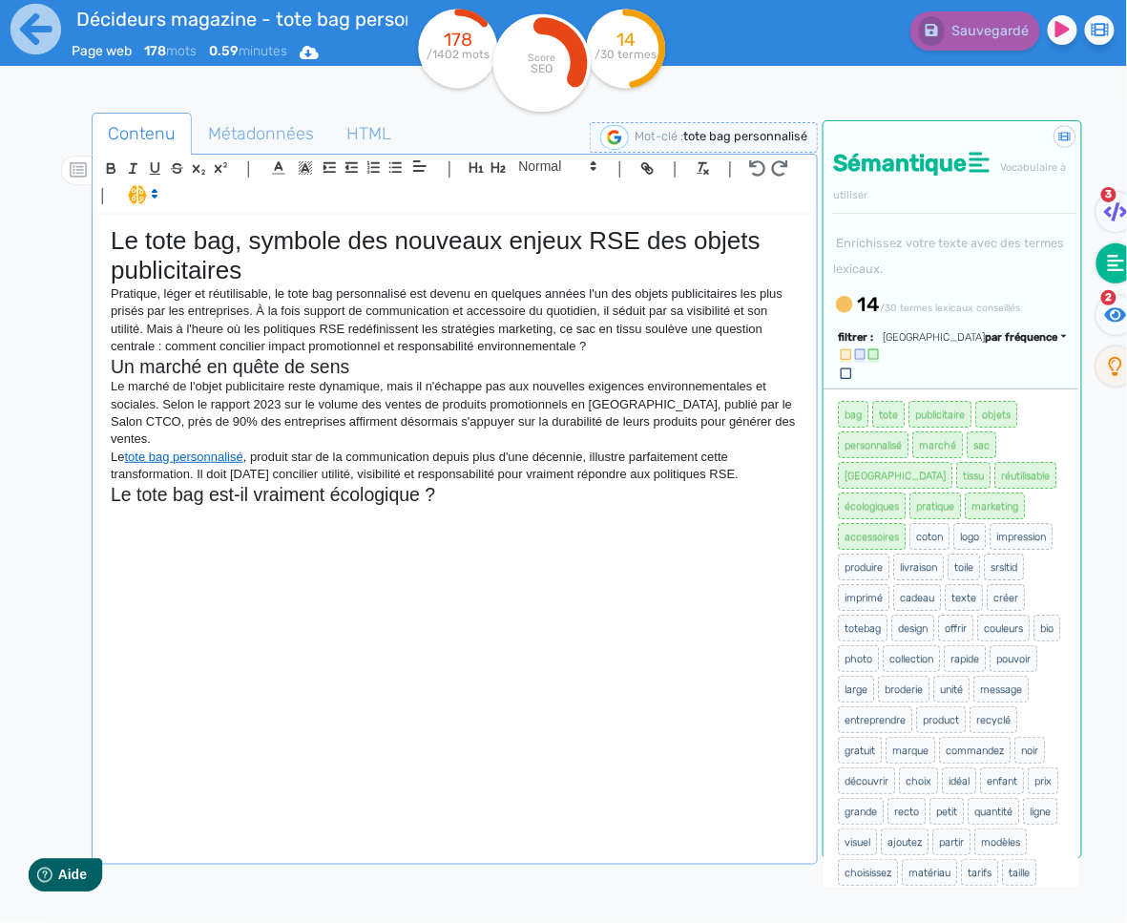
click at [651, 458] on p "Le tote bag personnalisé , produit star de la communication depuis plus d'une d…" at bounding box center [455, 465] width 688 height 35
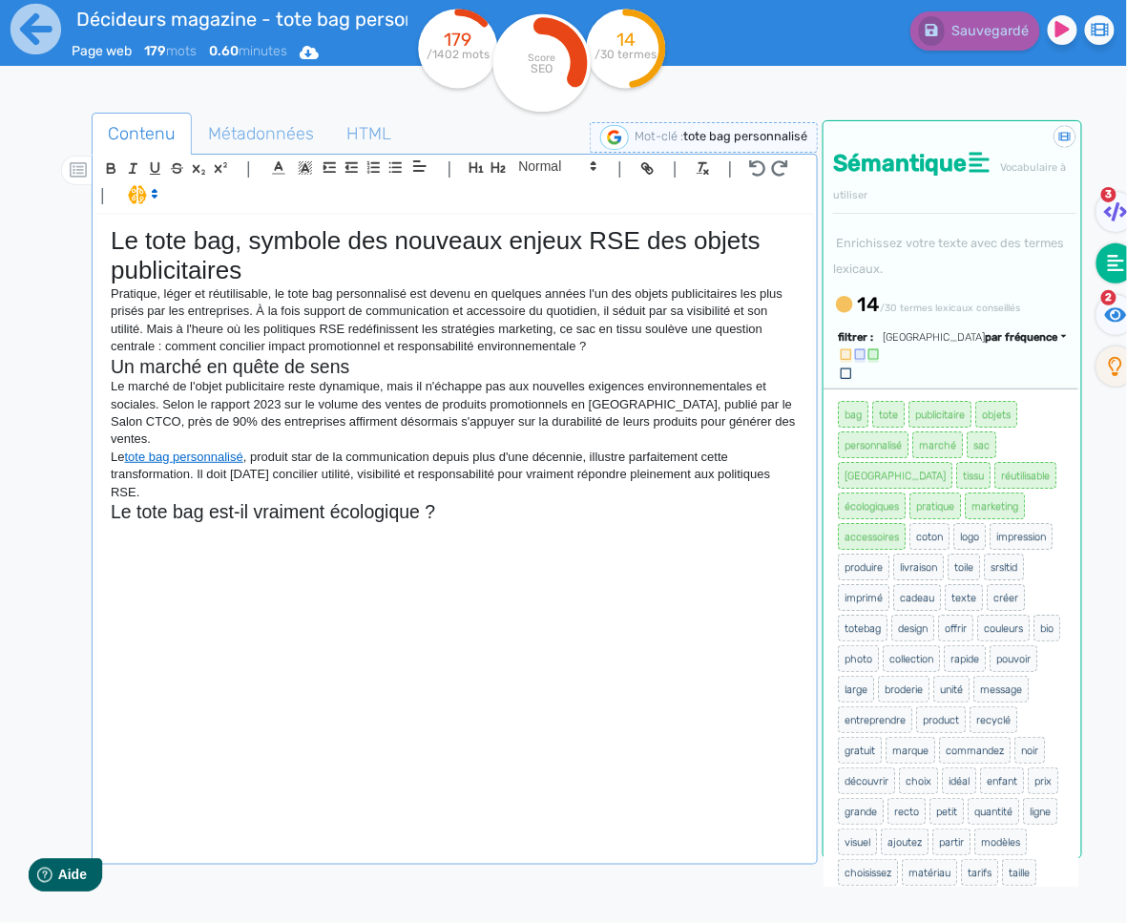
click at [307, 526] on div "Le tote bag, symbole des nouveaux enjeux RSE des objets publicitaires Pratique,…" at bounding box center [454, 538] width 717 height 646
click at [323, 528] on div "Le tote bag, symbole des nouveaux enjeux RSE des objets publicitaires Pratique,…" at bounding box center [454, 538] width 717 height 646
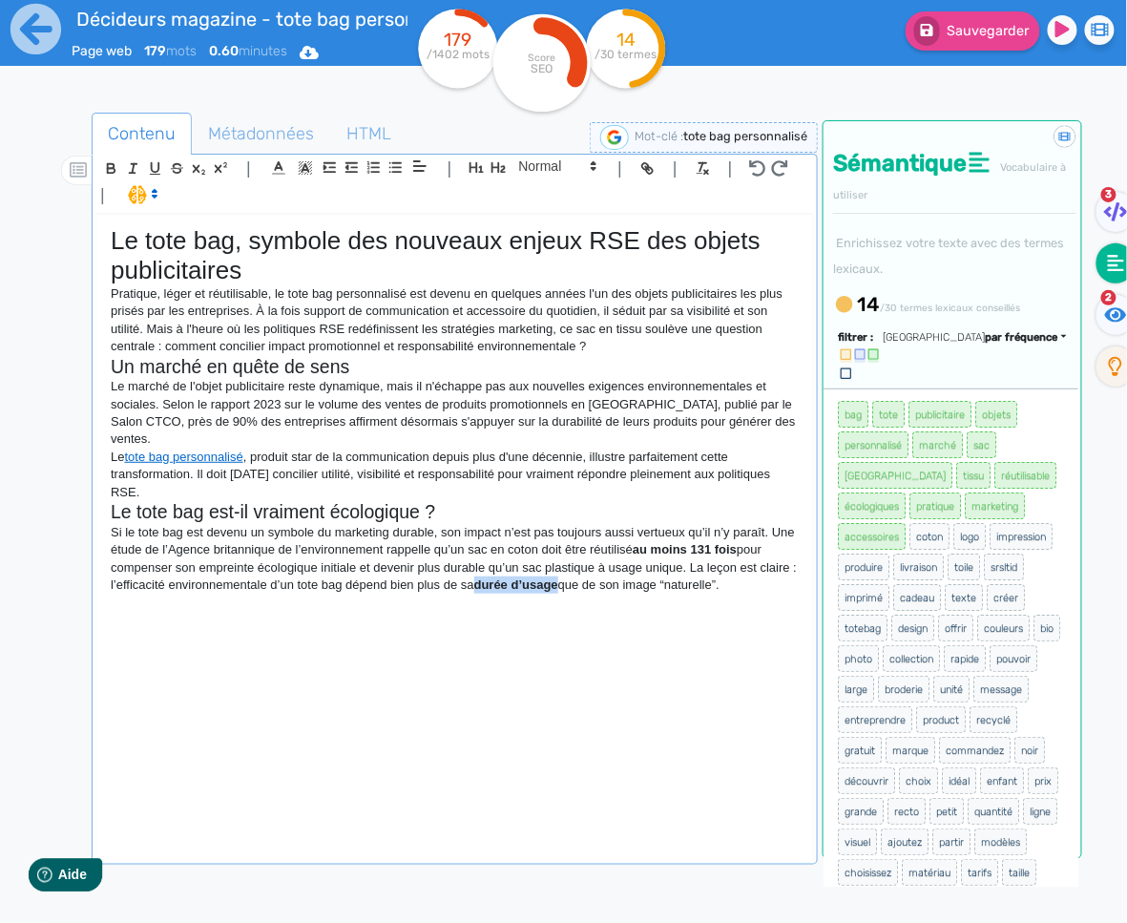
drag, startPoint x: 606, startPoint y: 571, endPoint x: 527, endPoint y: 574, distance: 79.3
click at [527, 577] on strong "durée d’usage" at bounding box center [516, 584] width 84 height 14
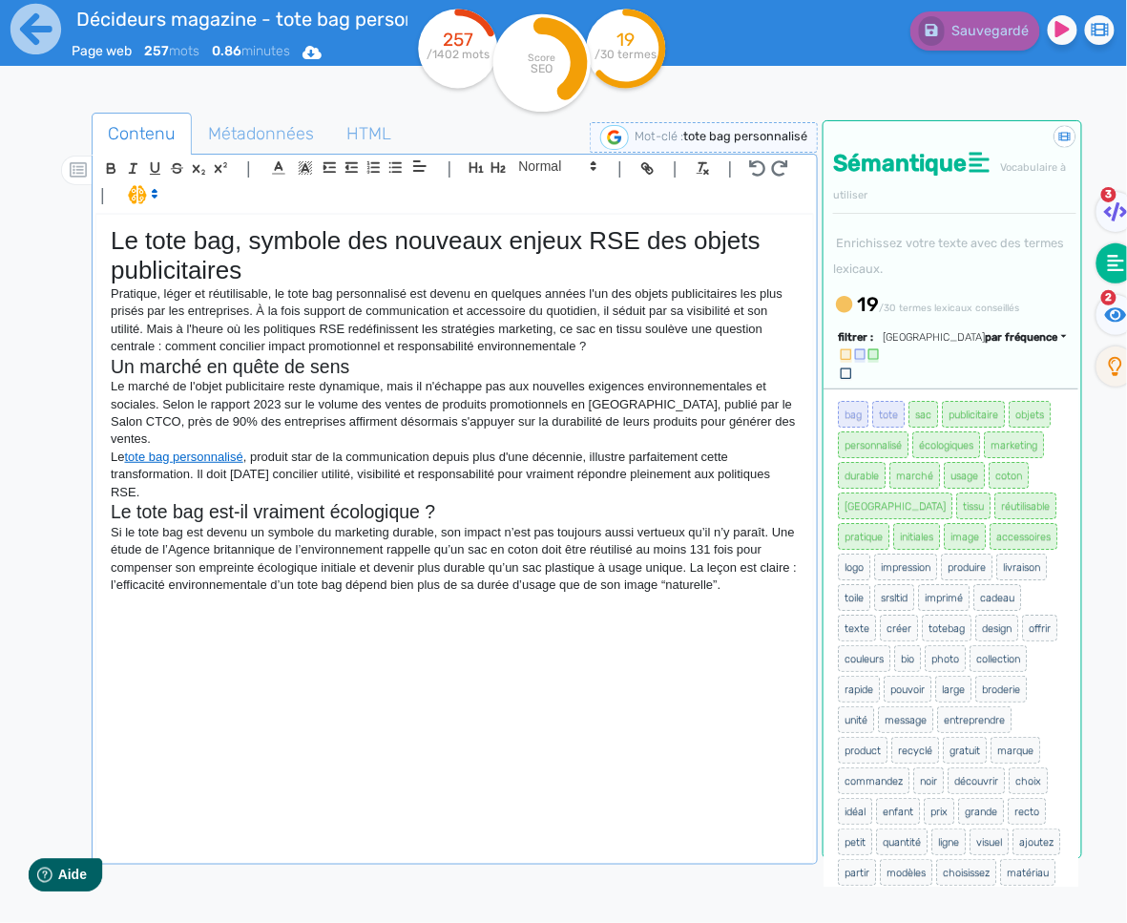
click at [153, 597] on div "Le tote bag, symbole des nouveaux enjeux RSE des objets publicitaires Pratique,…" at bounding box center [454, 538] width 717 height 646
click at [498, 168] on icon "button" at bounding box center [498, 167] width 16 height 16
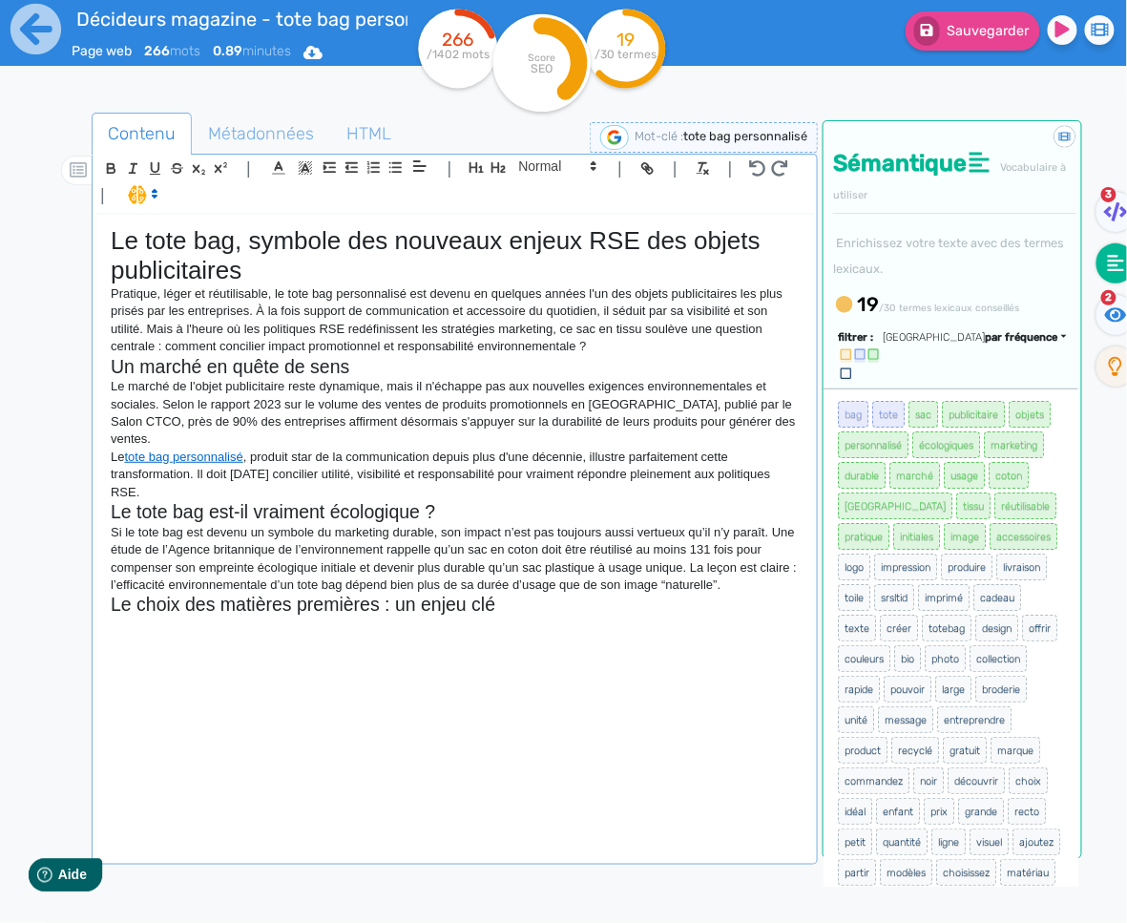
click at [306, 626] on div "Le tote bag, symbole des nouveaux enjeux RSE des objets publicitaires Pratique,…" at bounding box center [454, 538] width 717 height 646
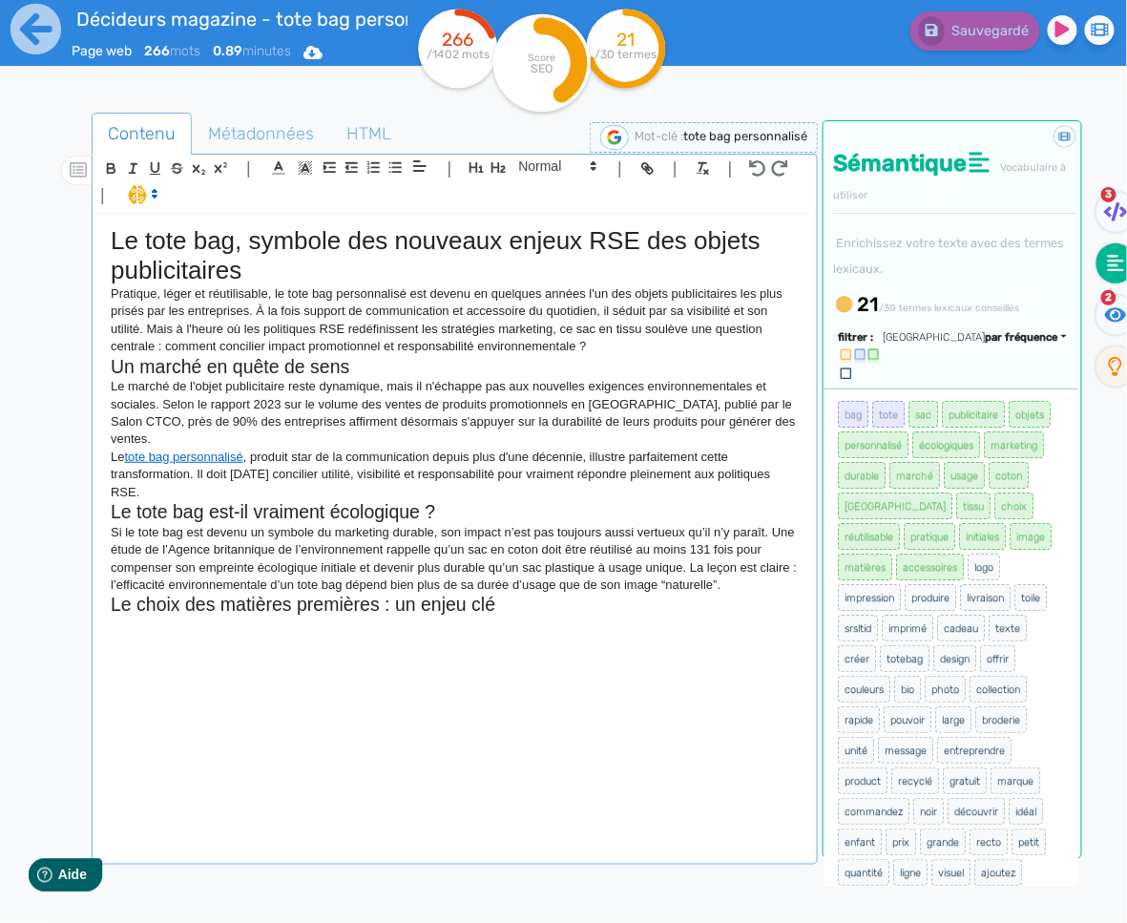
click at [212, 616] on p at bounding box center [455, 624] width 688 height 17
click at [790, 567] on p "Si le tote bag est devenu un symbole du marketing durable, son impact n’est pas…" at bounding box center [455, 559] width 688 height 71
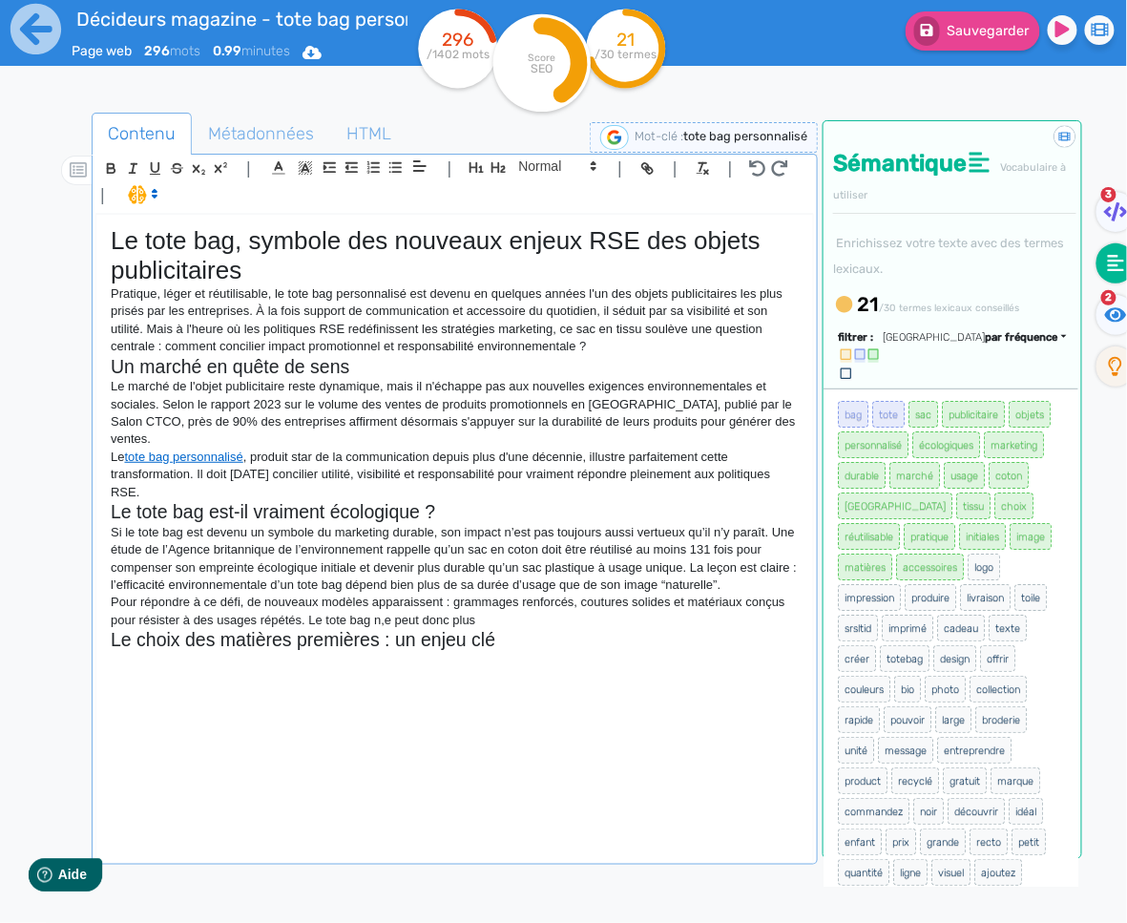
click at [385, 605] on p "Pour répondre à ce défi, de nouveaux modèles apparaissent : grammages renforcés…" at bounding box center [455, 611] width 688 height 35
click at [536, 607] on p "Pour répondre à ce défi, de nouveaux modèles apparaissent : grammages renforcés…" at bounding box center [455, 611] width 688 height 35
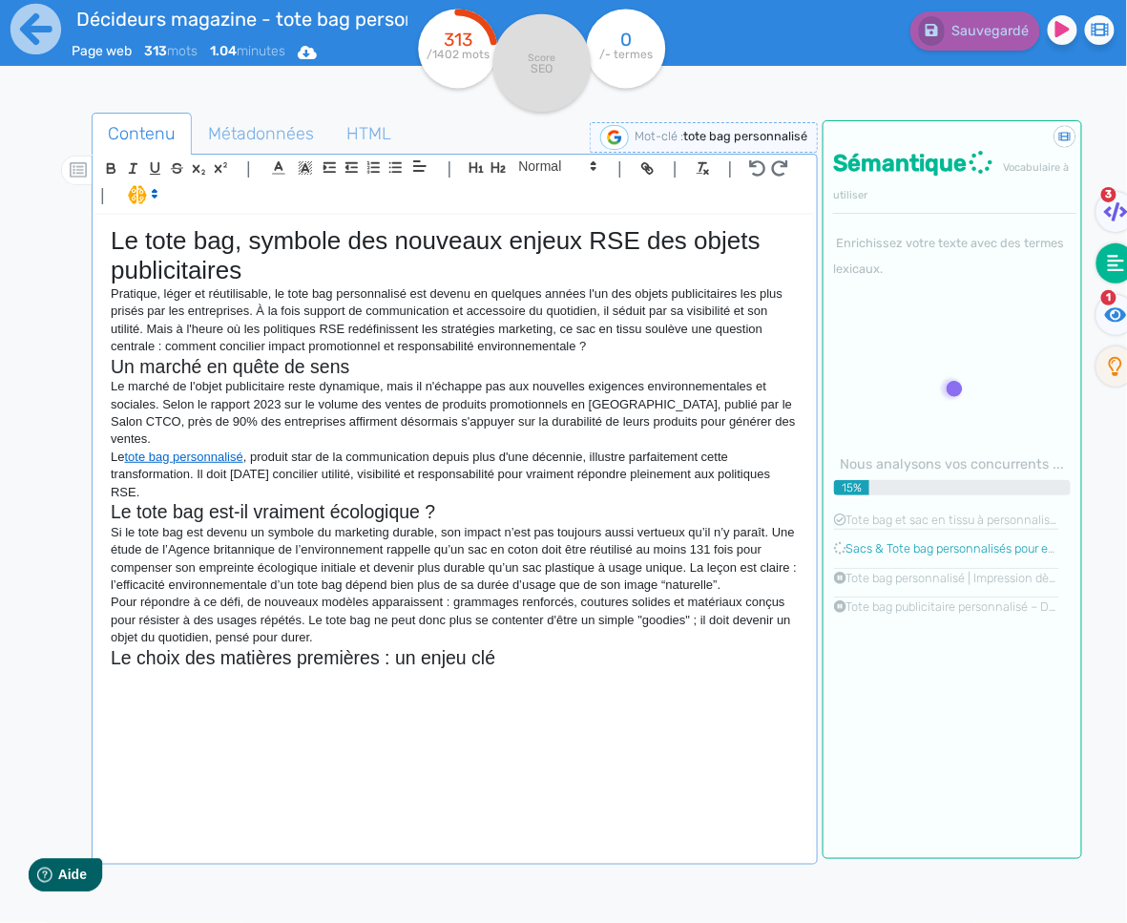
click at [409, 647] on h2 "Le choix des matières premières : un enjeu clé" at bounding box center [455, 658] width 688 height 22
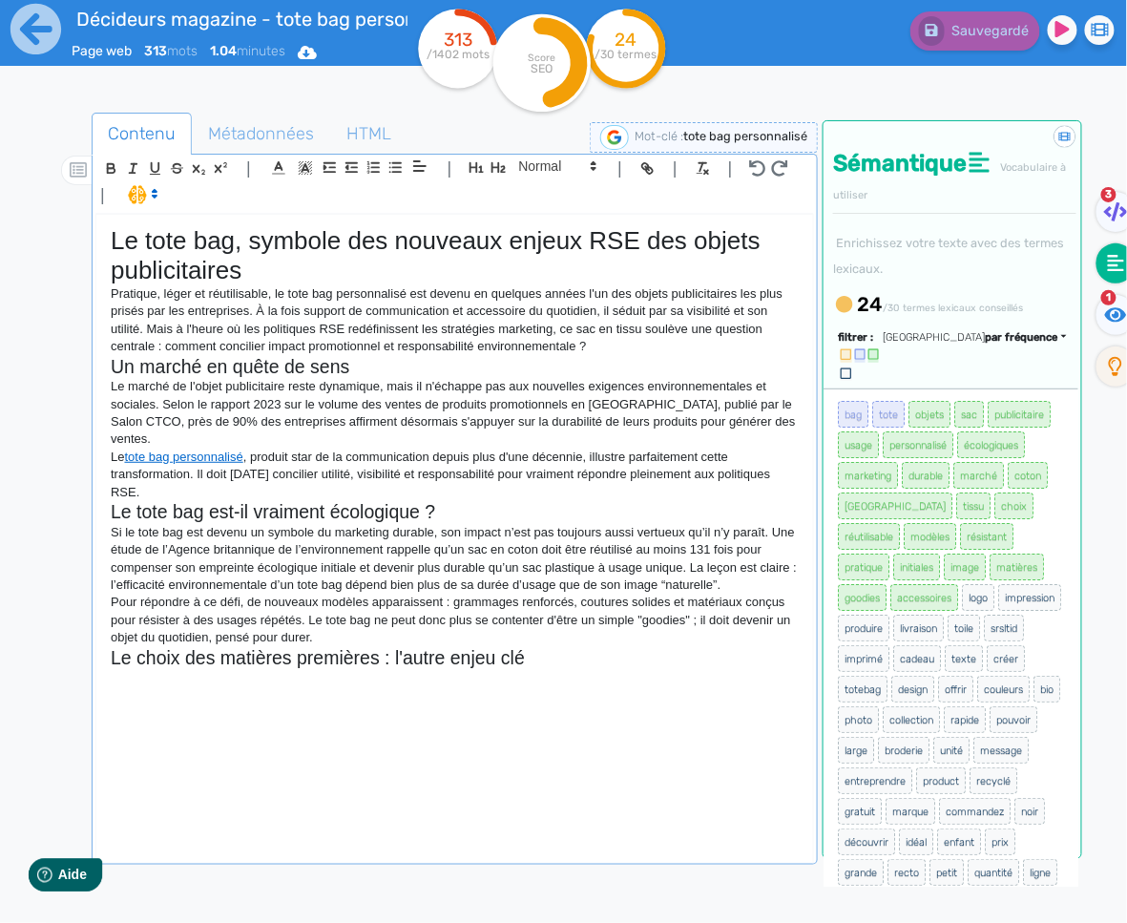
click at [144, 695] on div "Le tote bag, symbole des nouveaux enjeux RSE des objets publicitaires Pratique,…" at bounding box center [454, 538] width 717 height 646
click at [151, 679] on div "Le tote bag, symbole des nouveaux enjeux RSE des objets publicitaires Pratique,…" at bounding box center [454, 538] width 717 height 646
click at [189, 671] on div "Le tote bag, symbole des nouveaux enjeux RSE des objets publicitaires Pratique,…" at bounding box center [454, 538] width 717 height 646
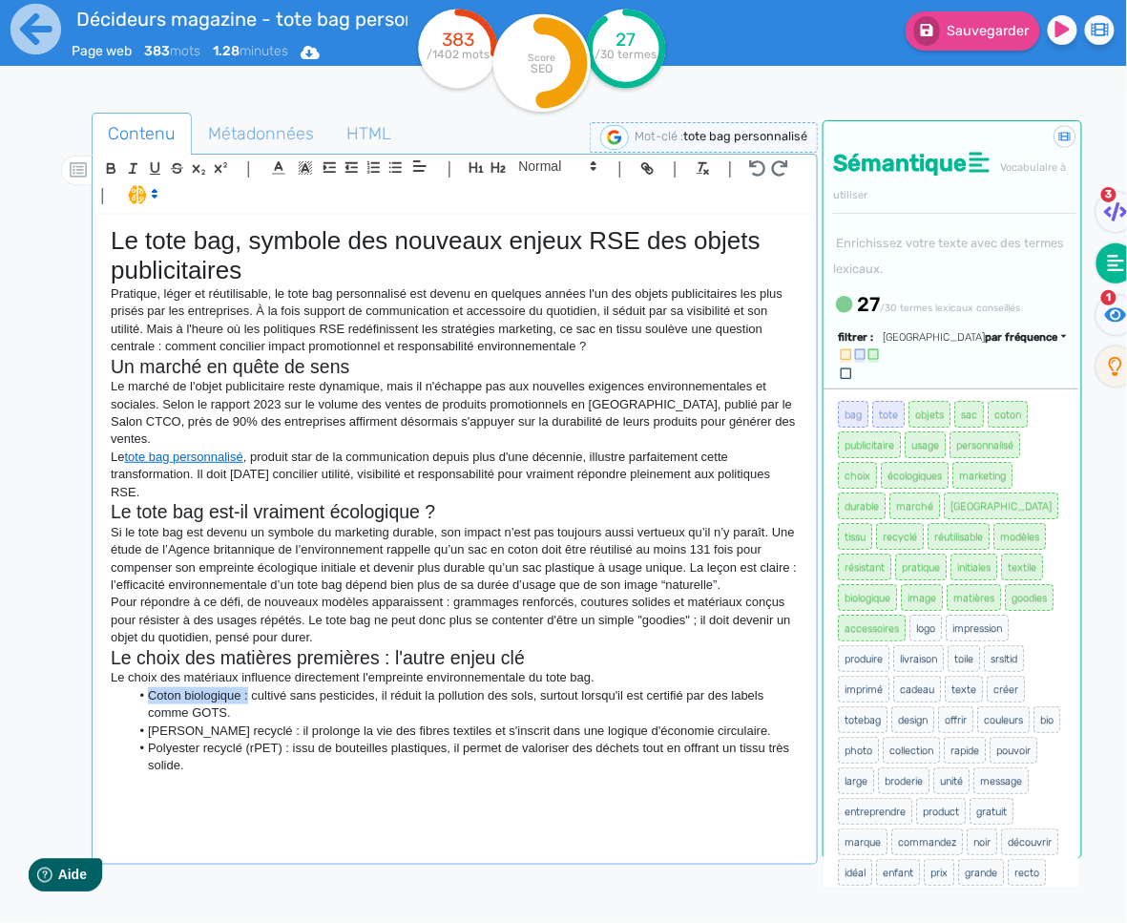
drag, startPoint x: 218, startPoint y: 682, endPoint x: 134, endPoint y: 682, distance: 84.0
click at [134, 687] on li "Coton biologique : cultivé sans pesticides, il réduit la pollution des sols, su…" at bounding box center [465, 704] width 670 height 35
click at [112, 170] on icon "button" at bounding box center [111, 168] width 16 height 16
drag, startPoint x: 231, startPoint y: 716, endPoint x: 153, endPoint y: 718, distance: 78.3
click at [153, 722] on li "[PERSON_NAME] recyclé : il prolonge la vie des fibres textiles et s'inscrit dan…" at bounding box center [465, 730] width 670 height 17
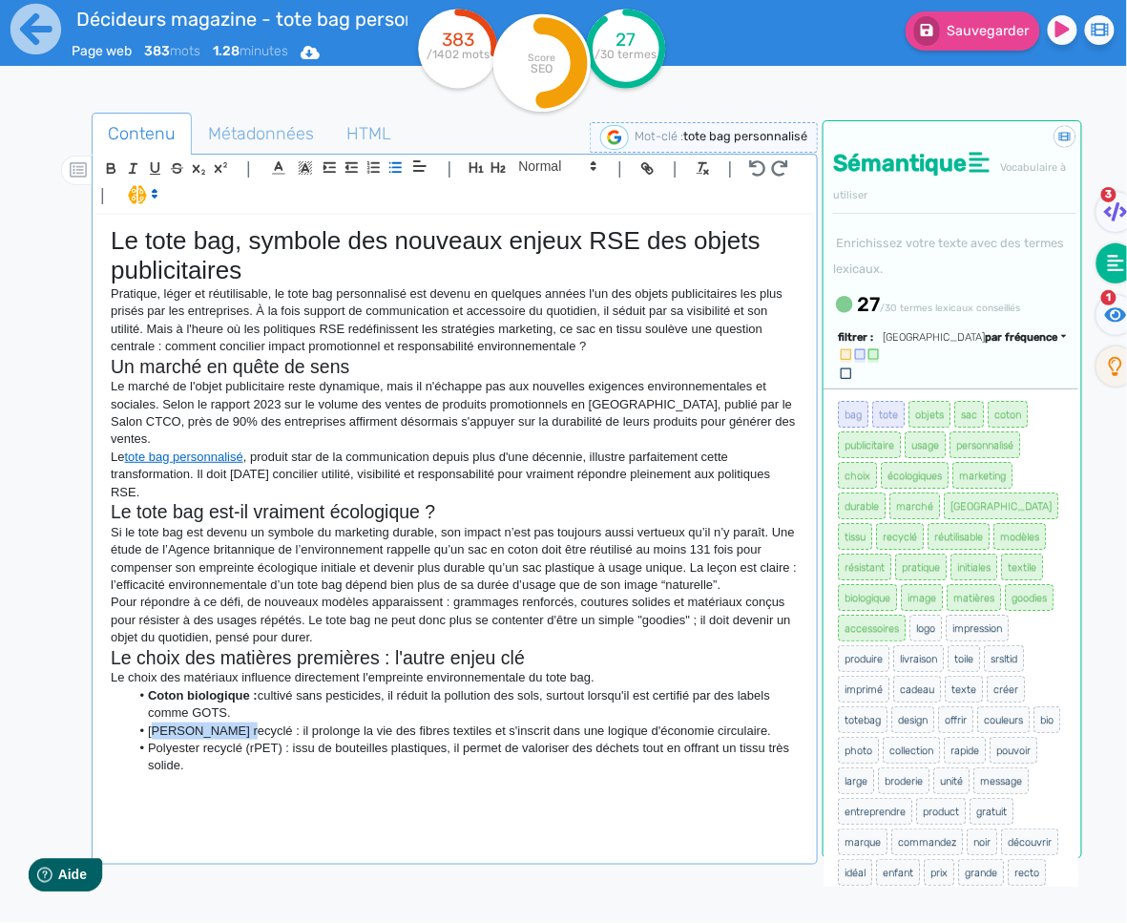
click at [212, 722] on li "[PERSON_NAME] recyclé : il prolonge la vie des fibres textiles et s'inscrit dan…" at bounding box center [465, 730] width 670 height 17
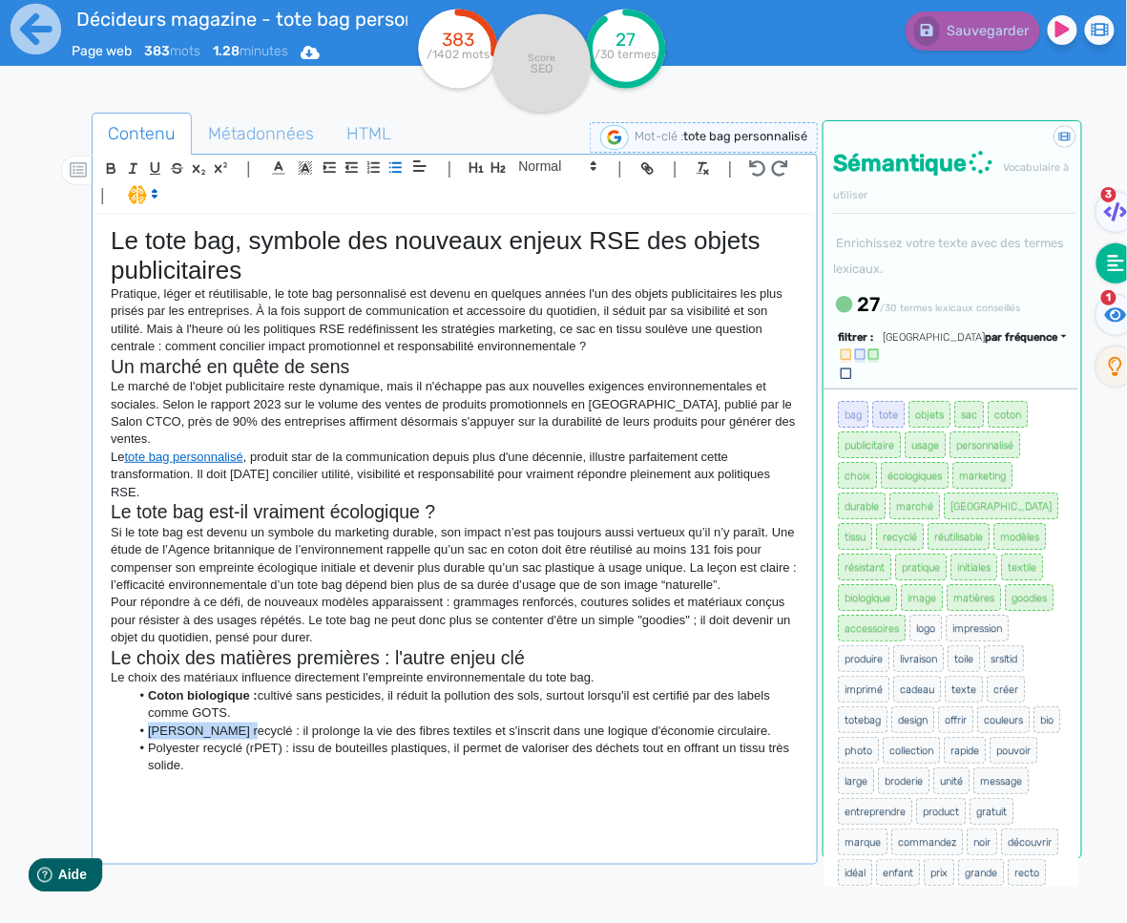
drag, startPoint x: 232, startPoint y: 712, endPoint x: 128, endPoint y: 716, distance: 104.1
click at [128, 717] on ul "Coton biologique : cultivé sans pesticides, il réduit la pollution des sols, su…" at bounding box center [455, 731] width 688 height 88
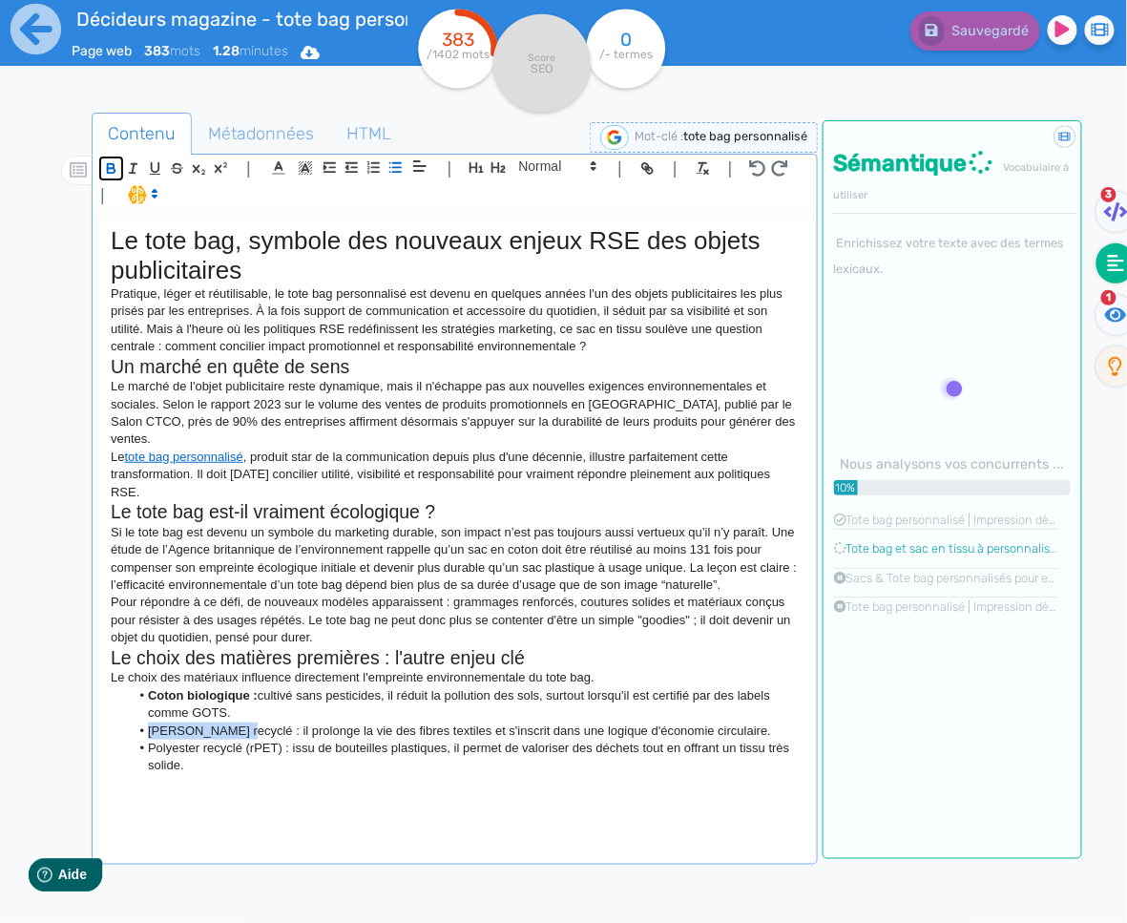
drag, startPoint x: 114, startPoint y: 167, endPoint x: 115, endPoint y: 188, distance: 21.0
click at [114, 167] on icon "button" at bounding box center [111, 166] width 7 height 5
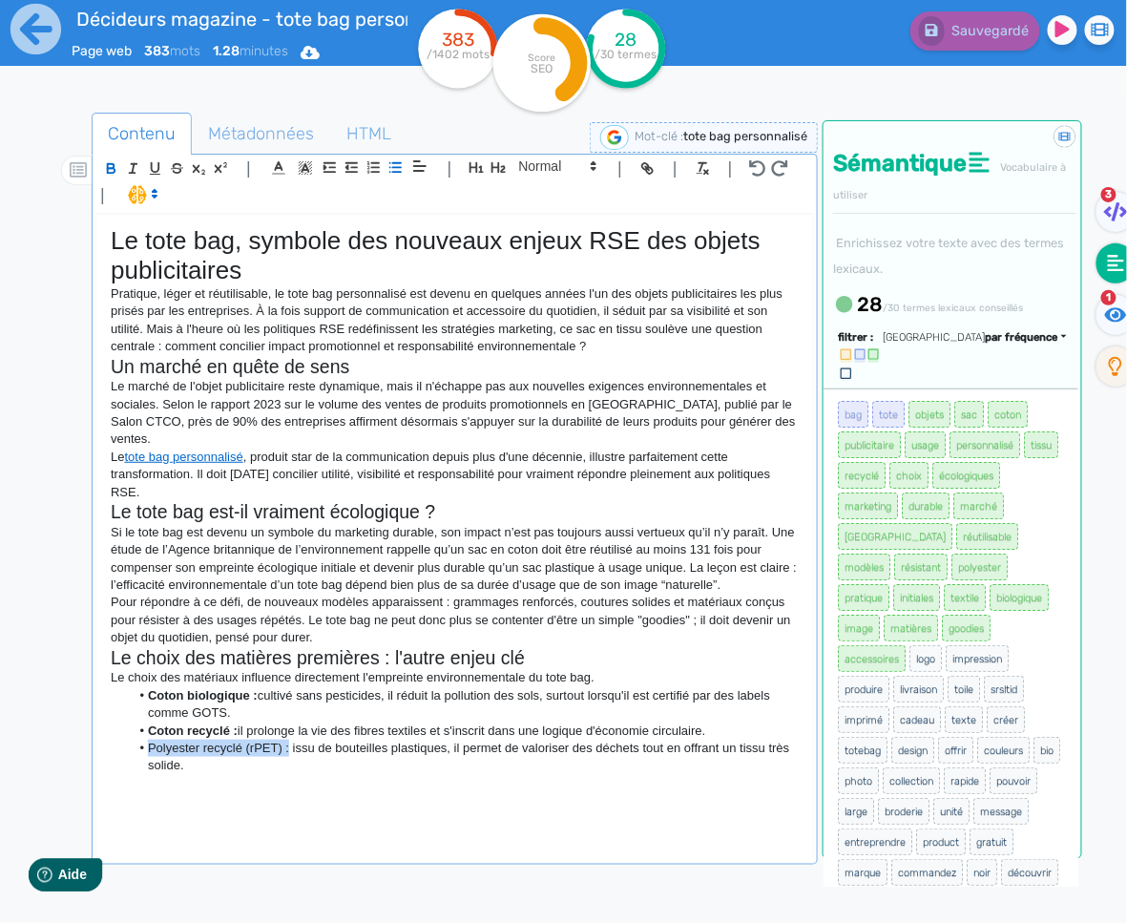
drag, startPoint x: 287, startPoint y: 734, endPoint x: 136, endPoint y: 722, distance: 151.2
click at [143, 740] on li "Polyester recyclé (rPET) : issu de bouteilles plastiques, il permet de valorise…" at bounding box center [465, 757] width 670 height 35
click at [118, 173] on button "button" at bounding box center [111, 168] width 22 height 22
click at [113, 775] on p at bounding box center [455, 783] width 688 height 17
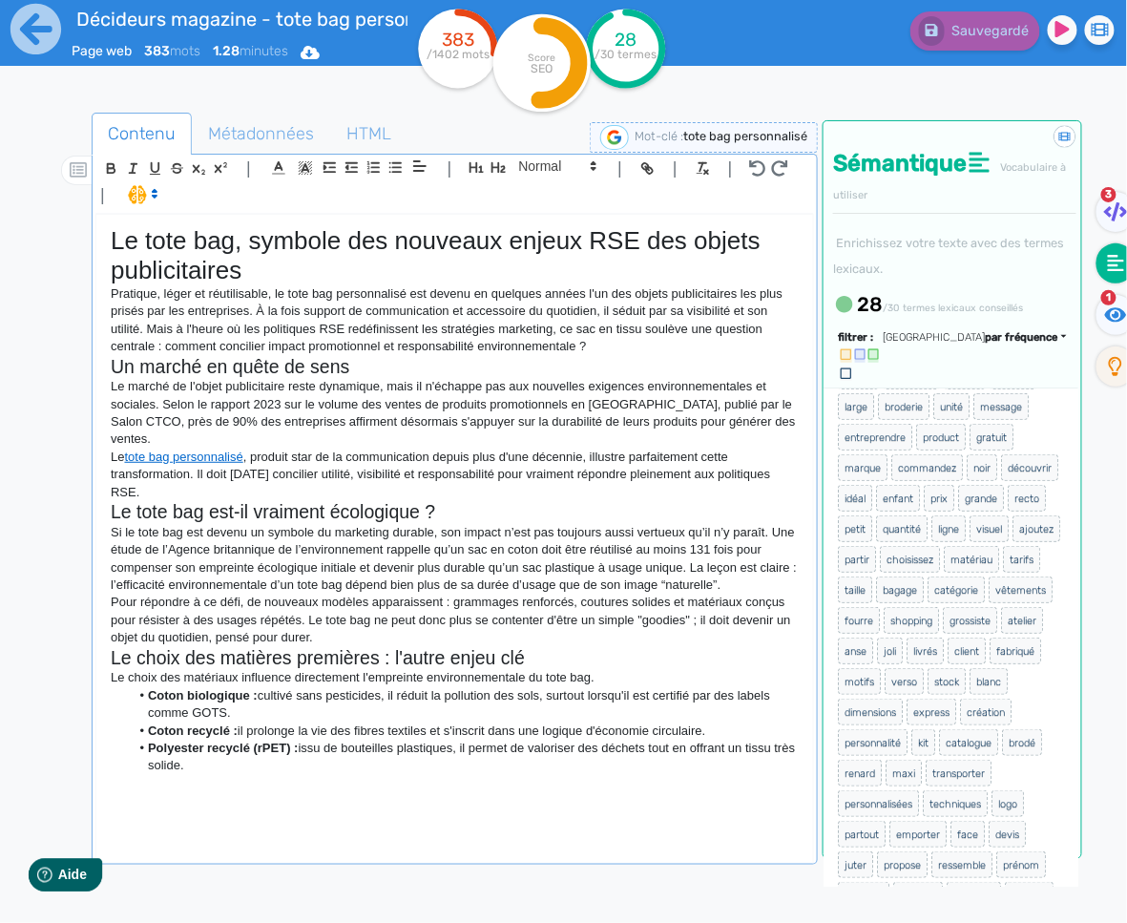
scroll to position [0, 0]
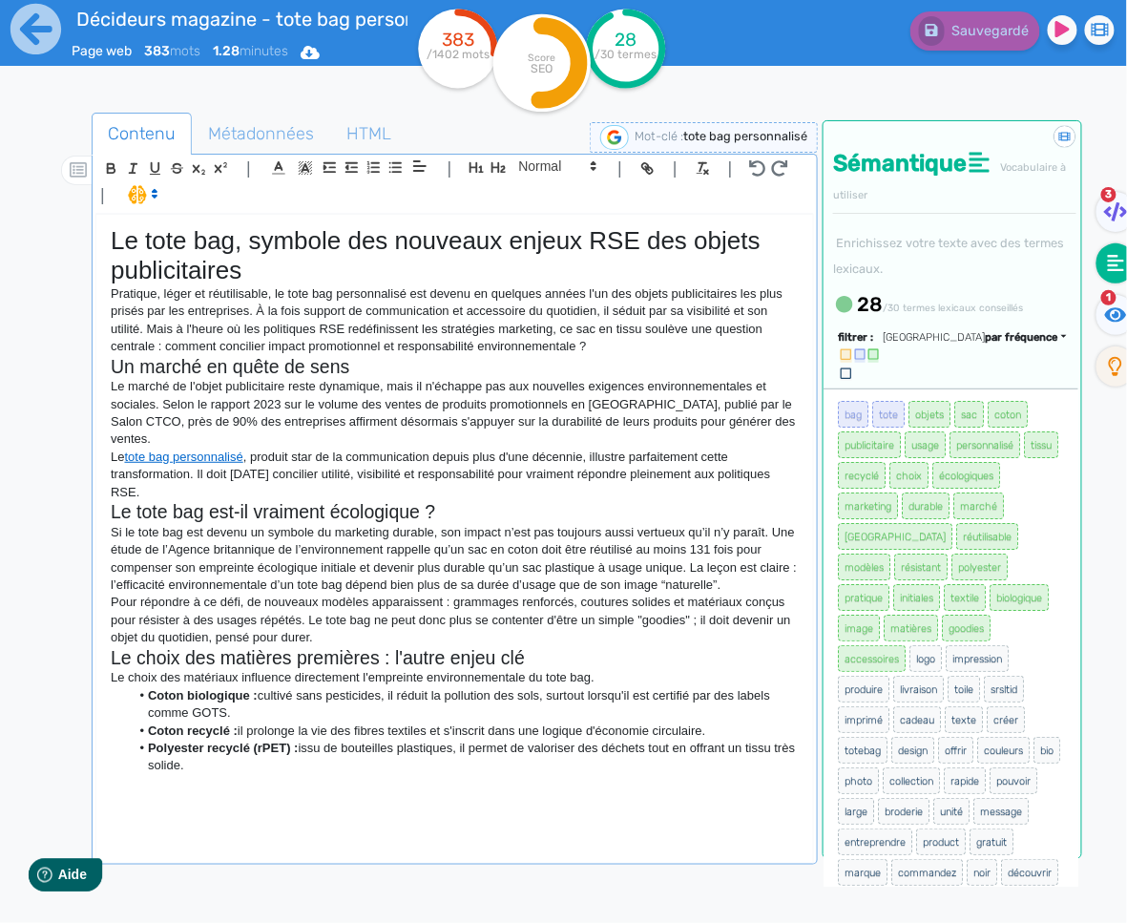
click at [412, 533] on p "Si le tote bag est devenu un symbole du marketing durable, son impact n’est pas…" at bounding box center [455, 559] width 688 height 71
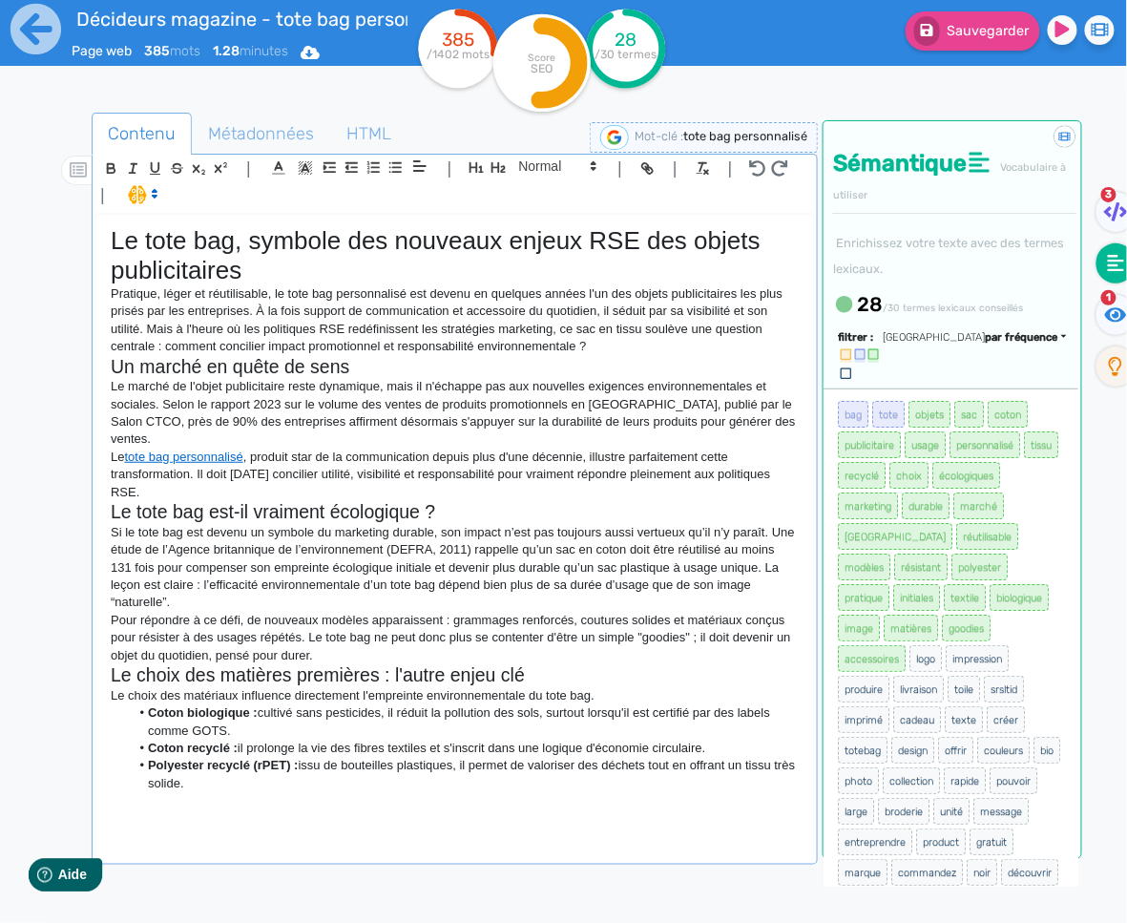
click at [241, 825] on div "Le tote bag, symbole des nouveaux enjeux RSE des objets publicitaires Pratique,…" at bounding box center [454, 538] width 717 height 646
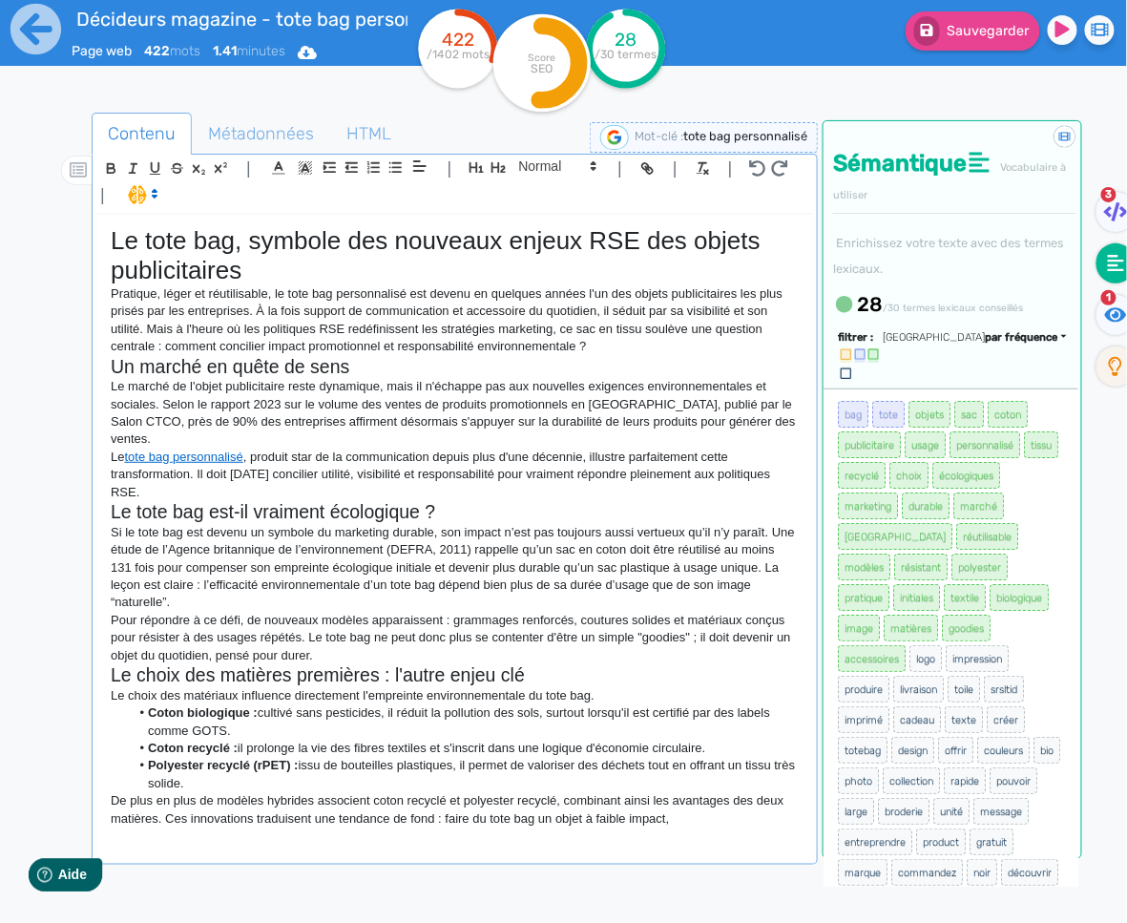
click at [726, 819] on div "Le tote bag, symbole des nouveaux enjeux RSE des objets publicitaires Pratique,…" at bounding box center [454, 538] width 717 height 646
click at [622, 803] on p "De plus en plus de modèles hybrides associent coton recyclé et polyester recycl…" at bounding box center [455, 809] width 688 height 35
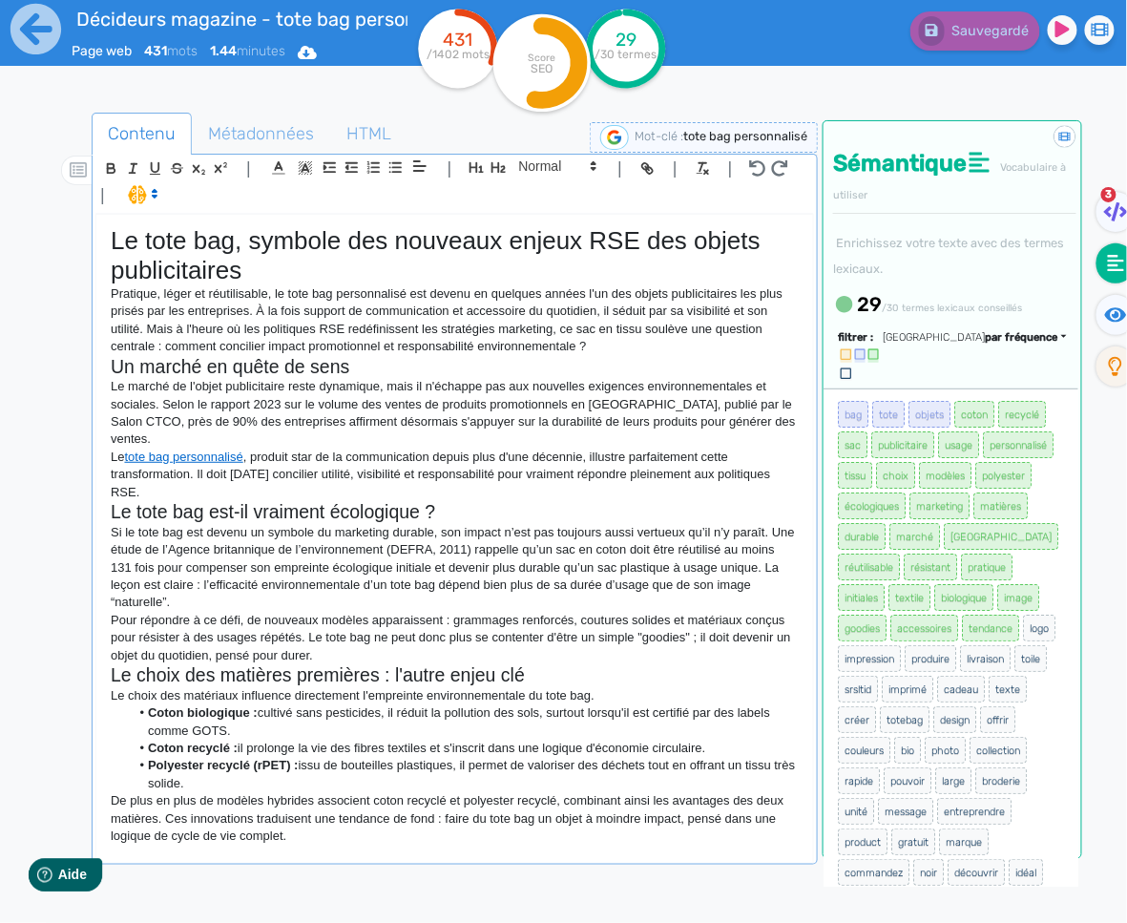
click at [292, 469] on p "Le tote bag personnalisé , produit star de la communication depuis plus d'une d…" at bounding box center [455, 474] width 688 height 52
click at [318, 853] on div "Le tote bag, symbole des nouveaux enjeux RSE des objets publicitaires Pratique,…" at bounding box center [454, 538] width 717 height 646
click at [222, 845] on p at bounding box center [455, 853] width 688 height 17
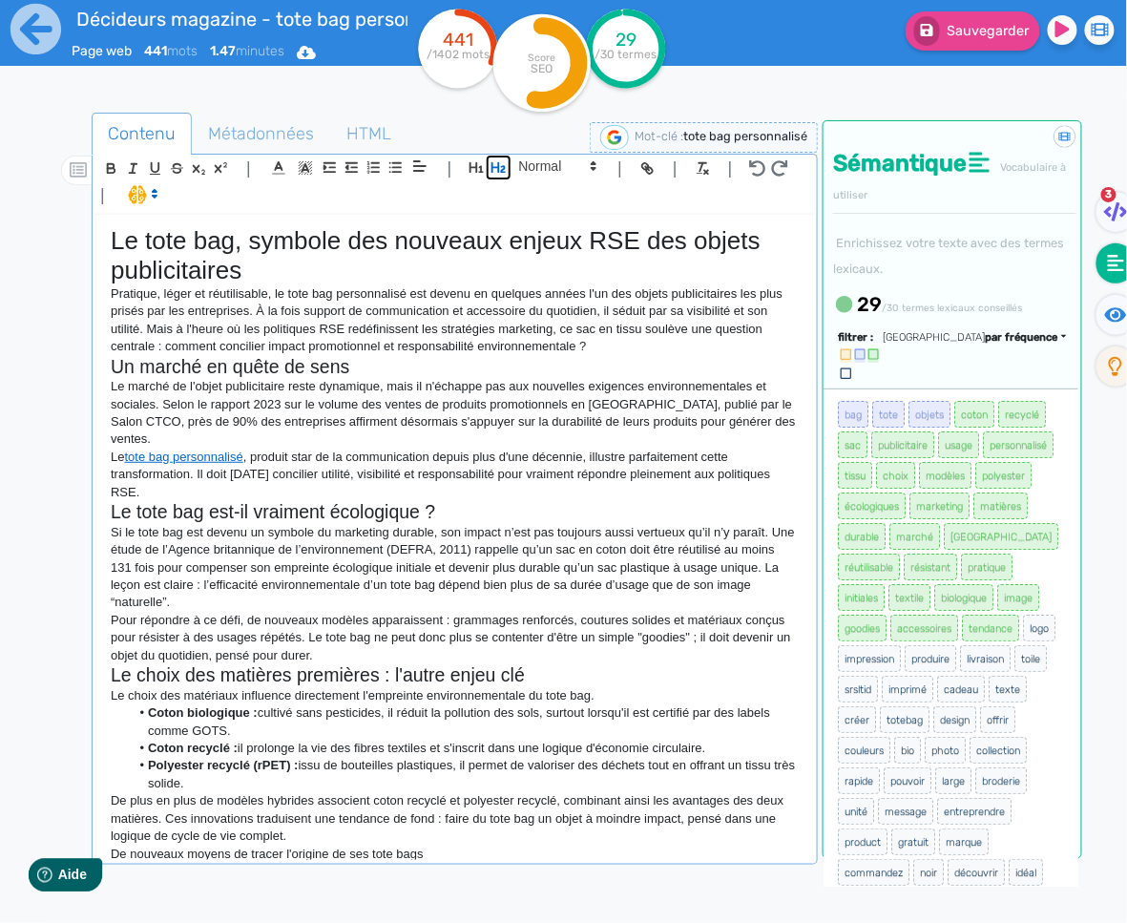
click at [507, 173] on button "button" at bounding box center [499, 167] width 22 height 22
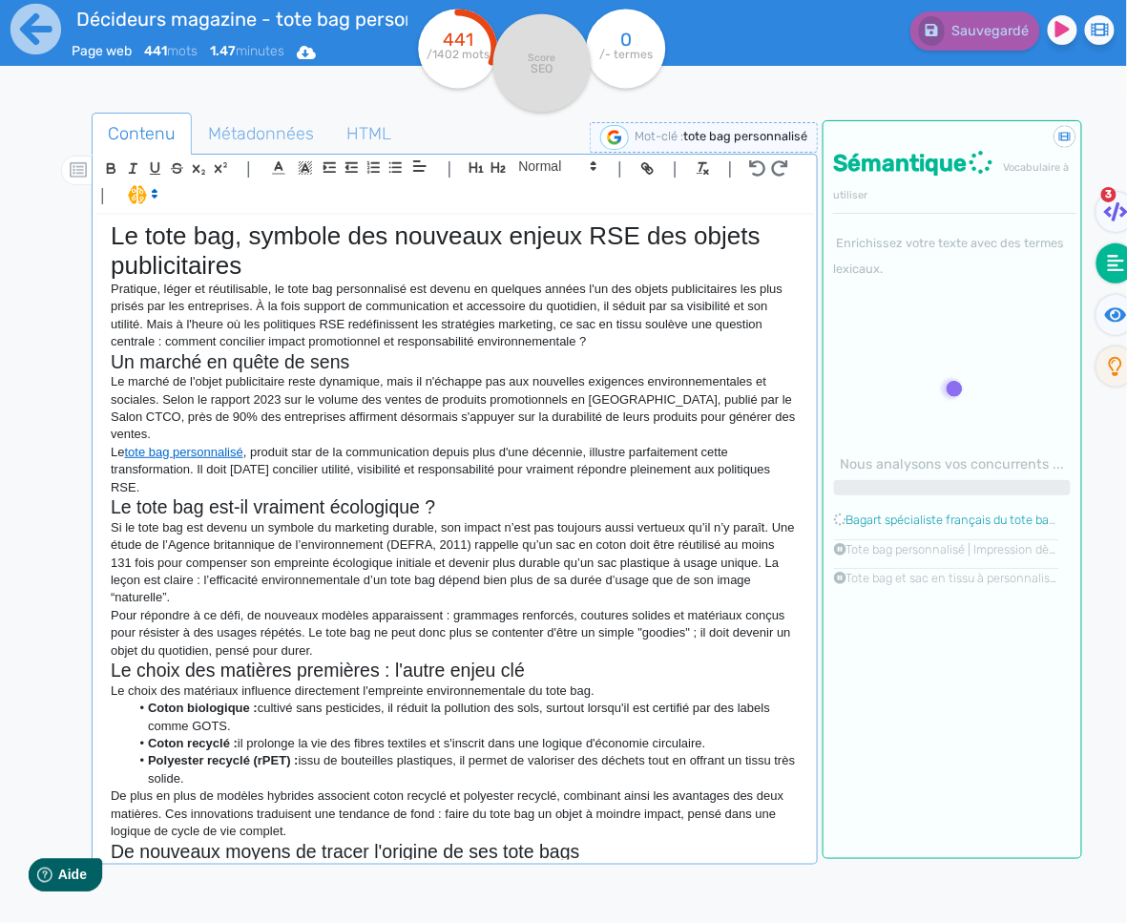
click at [427, 863] on p at bounding box center [455, 871] width 688 height 17
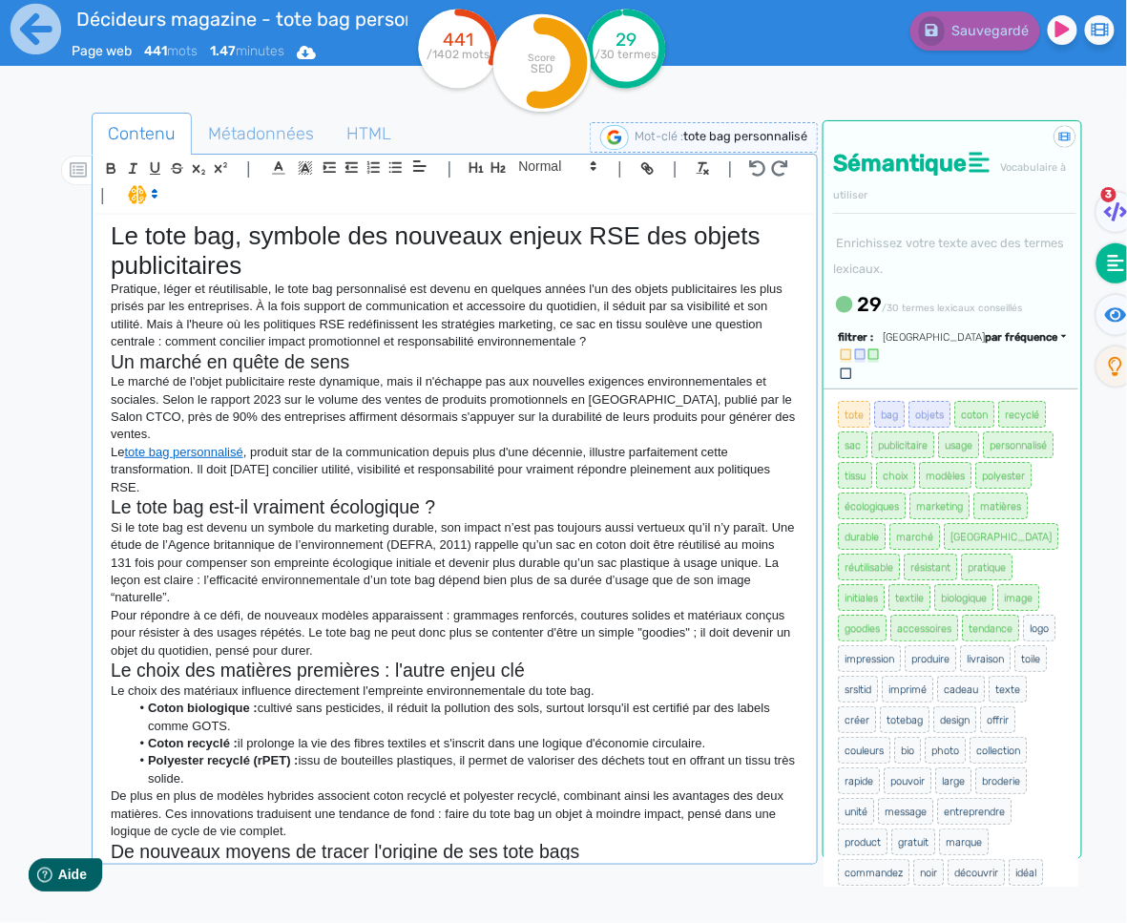
click at [487, 863] on p at bounding box center [455, 871] width 688 height 17
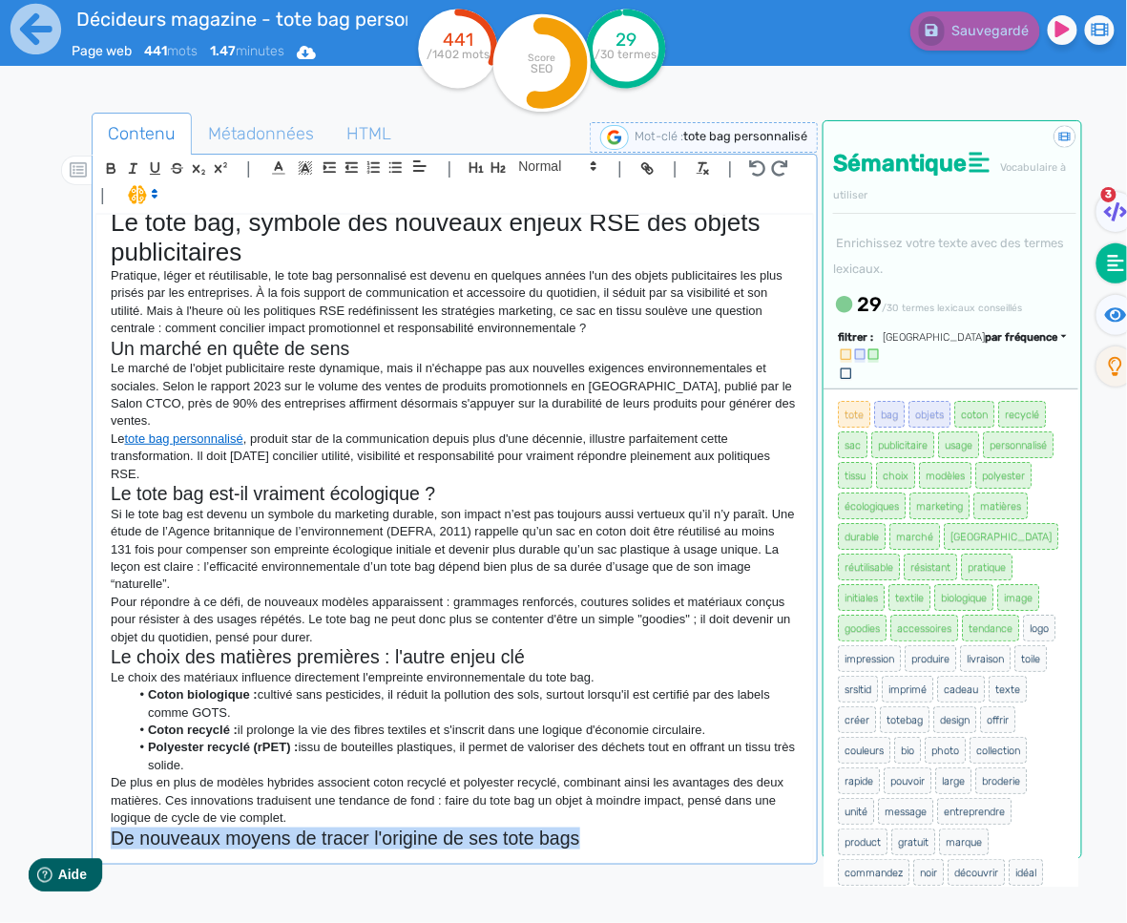
drag, startPoint x: 592, startPoint y: 838, endPoint x: 108, endPoint y: 826, distance: 483.9
click at [108, 826] on div "Le tote bag, symbole des nouveaux enjeux RSE des objets publicitaires Pratique,…" at bounding box center [454, 538] width 717 height 646
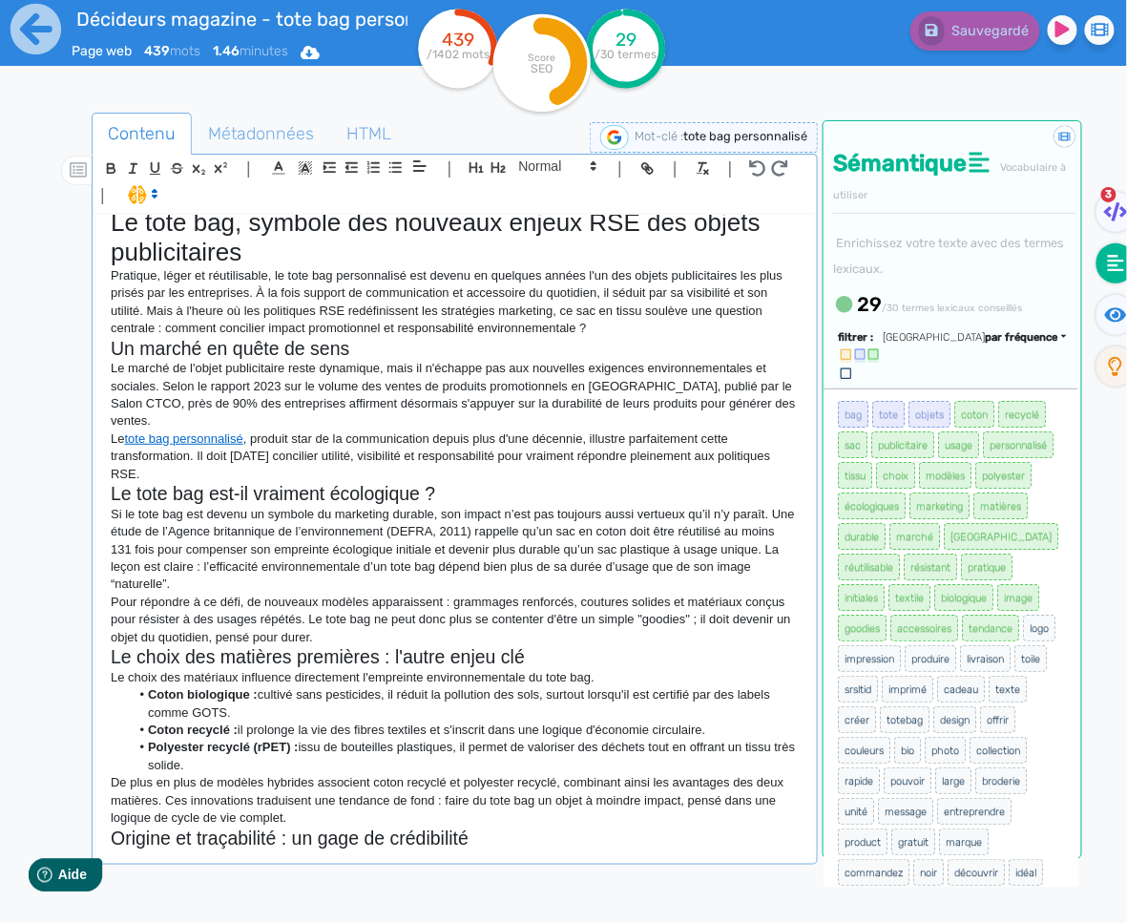
click at [277, 849] on p at bounding box center [455, 857] width 688 height 17
click at [301, 849] on p at bounding box center [455, 857] width 688 height 17
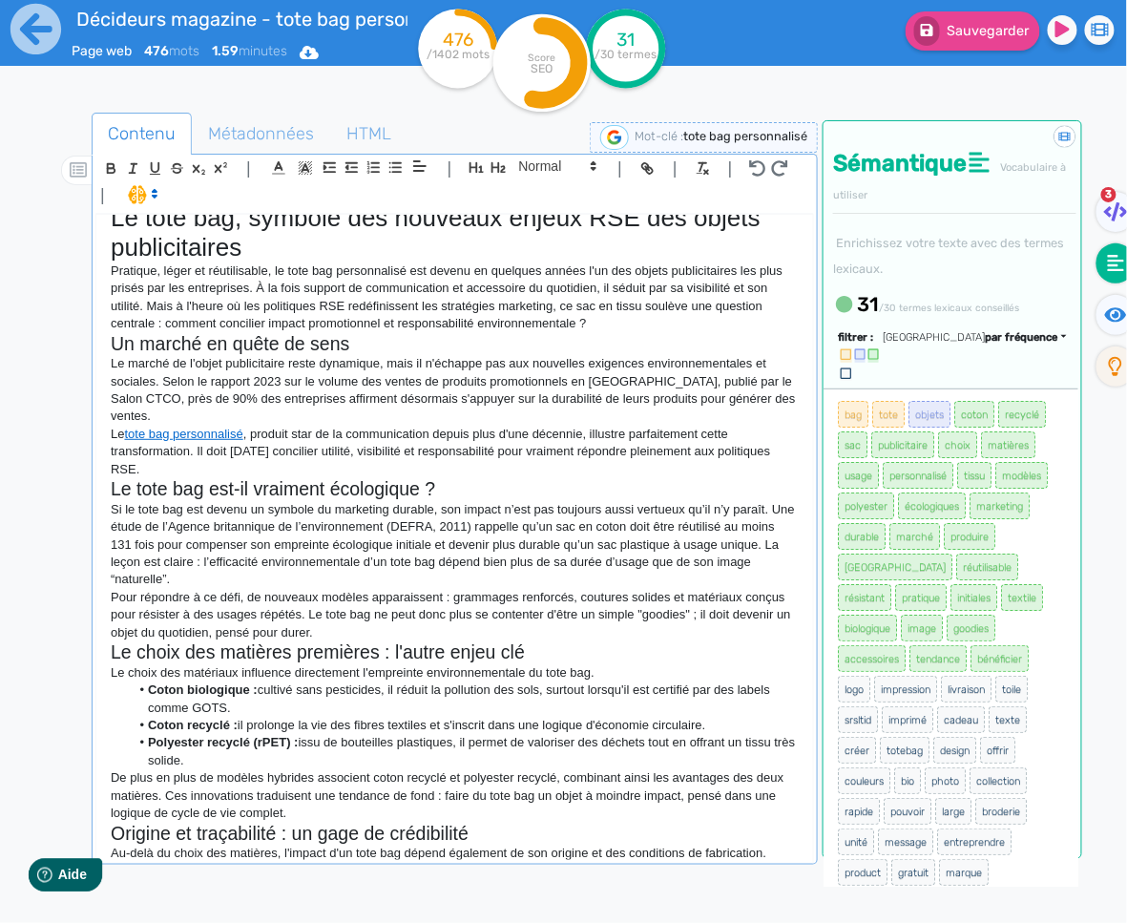
scroll to position [40, 0]
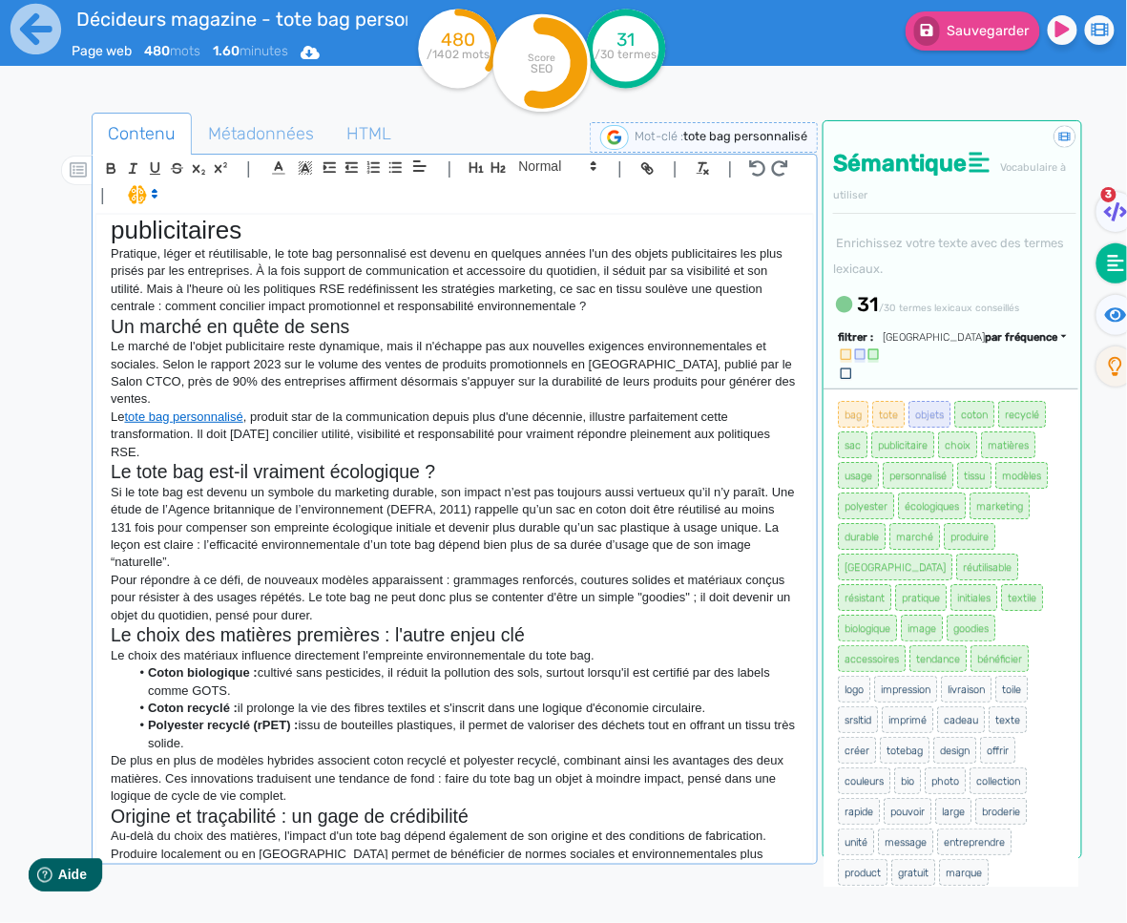
click at [724, 834] on p "Au-delà du choix des matières, l'impact d'un tote bag dépend également de son o…" at bounding box center [455, 853] width 688 height 52
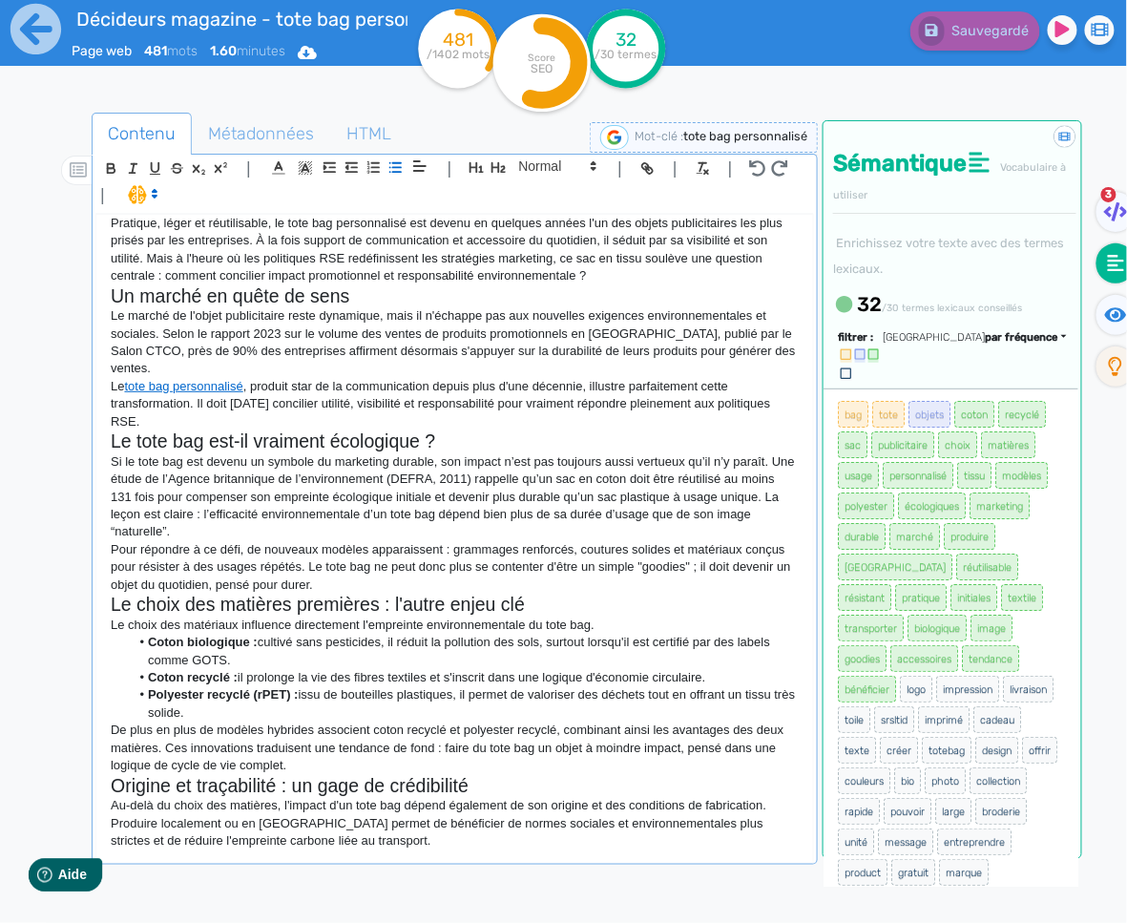
drag, startPoint x: 323, startPoint y: 824, endPoint x: 302, endPoint y: 841, distance: 27.3
click at [318, 829] on p "Au-delà du choix des matières, l'impact d'un tote bag dépend également de son o…" at bounding box center [455, 823] width 688 height 52
click at [302, 849] on p at bounding box center [455, 857] width 688 height 17
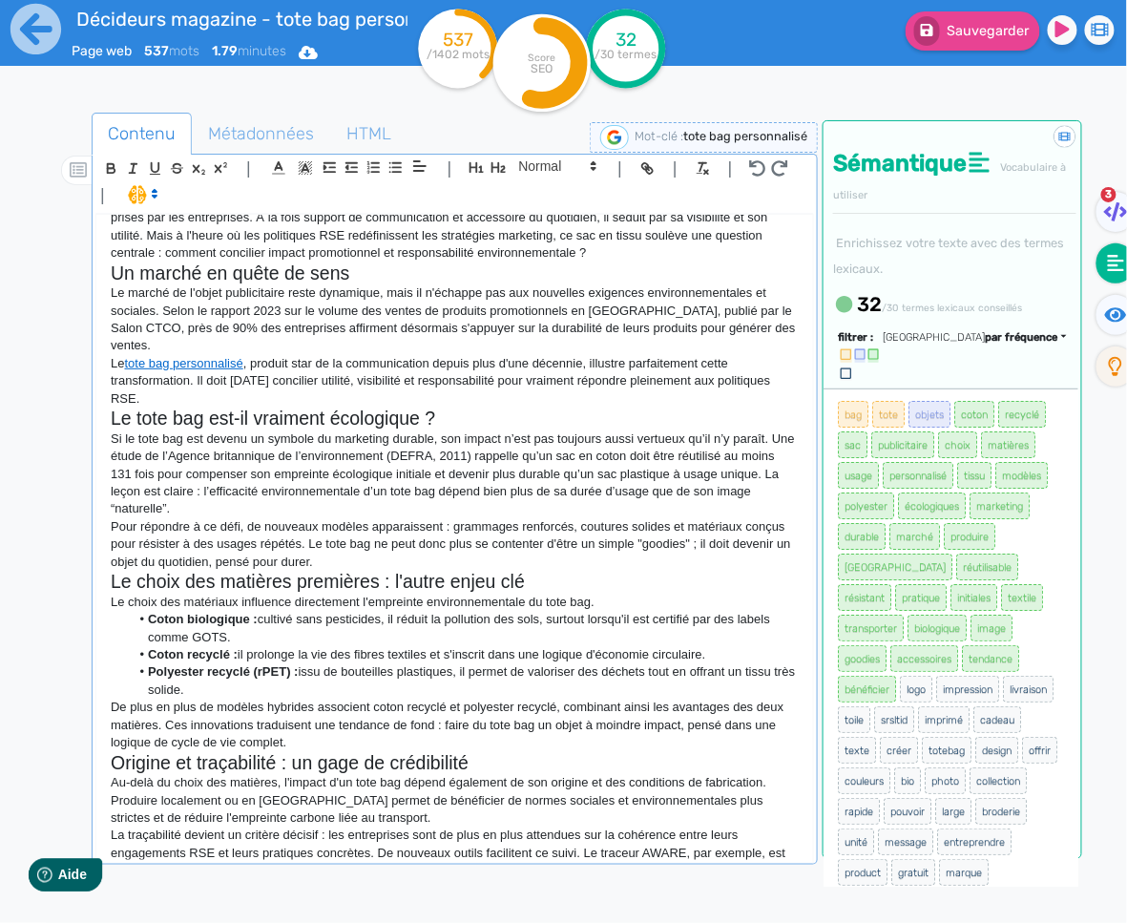
scroll to position [111, 0]
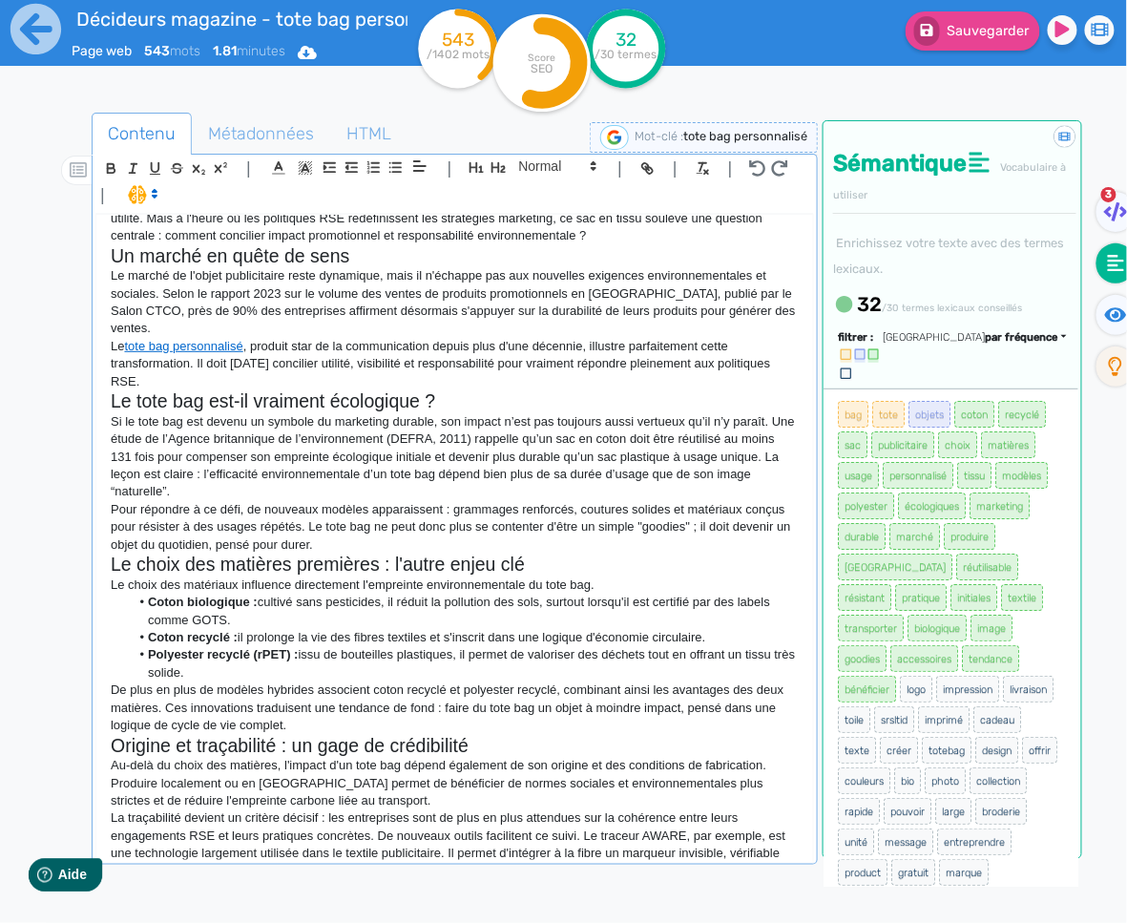
click at [313, 853] on p "La traçabilité devient un critère décisif : les entreprises sont de plus en plu…" at bounding box center [455, 844] width 688 height 71
click at [406, 855] on p "La traçabilité devient un critère décisif : les entreprises sont de plus en plu…" at bounding box center [455, 844] width 688 height 71
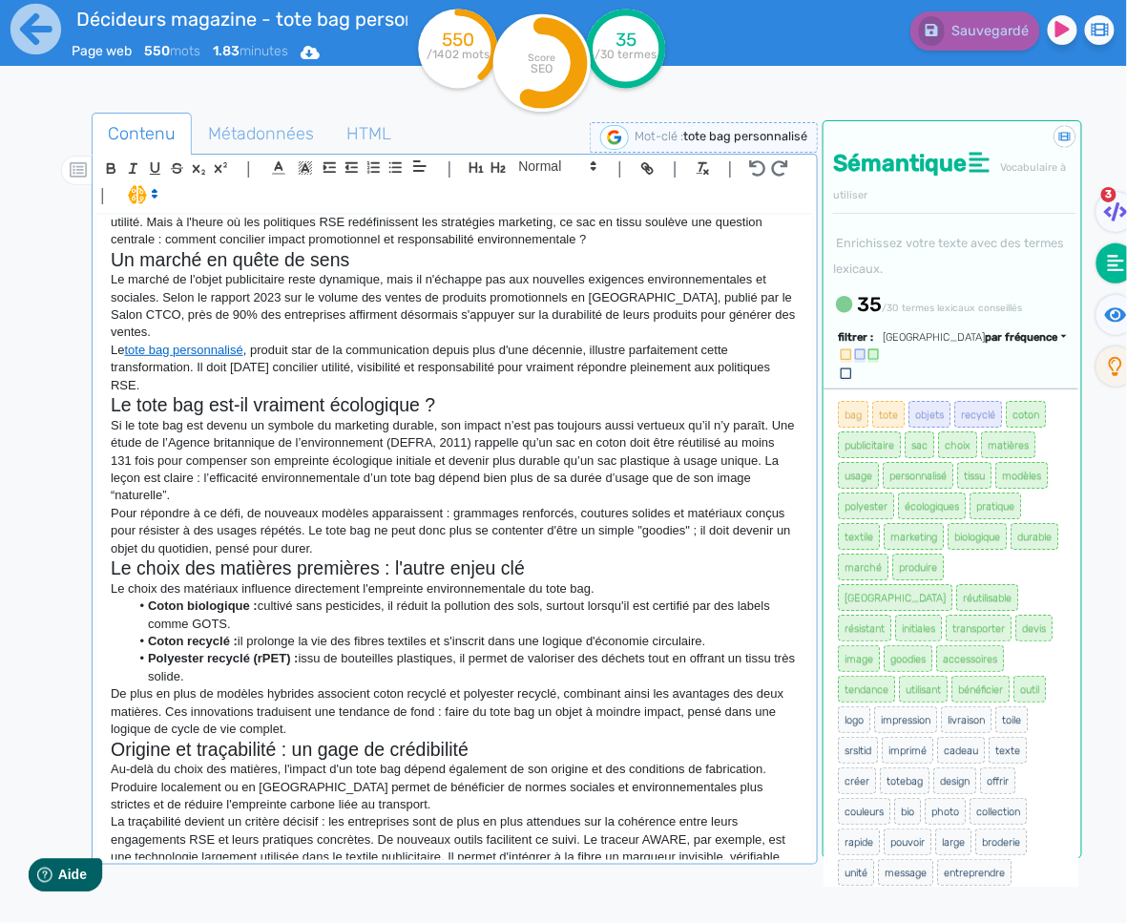
scroll to position [124, 0]
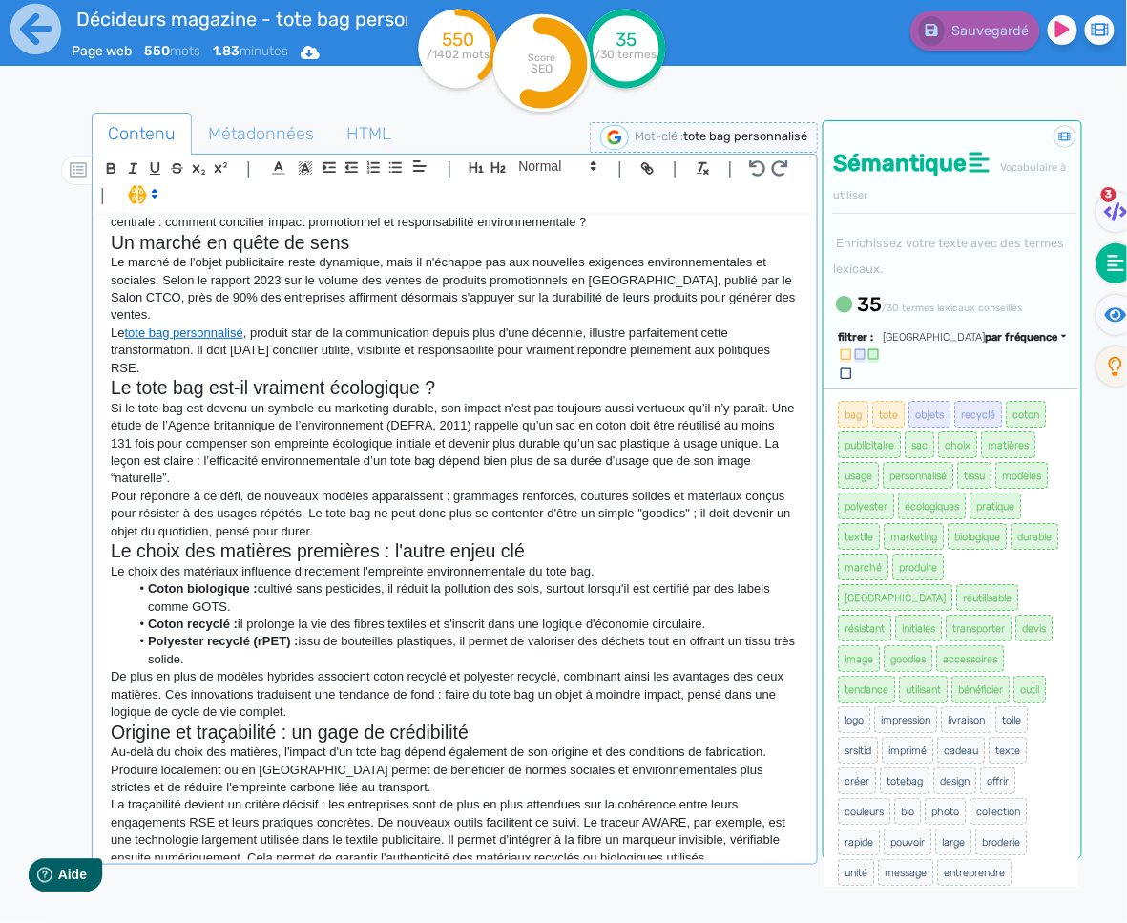
click at [732, 848] on p "La traçabilité devient un critère décisif : les entreprises sont de plus en plu…" at bounding box center [455, 831] width 688 height 71
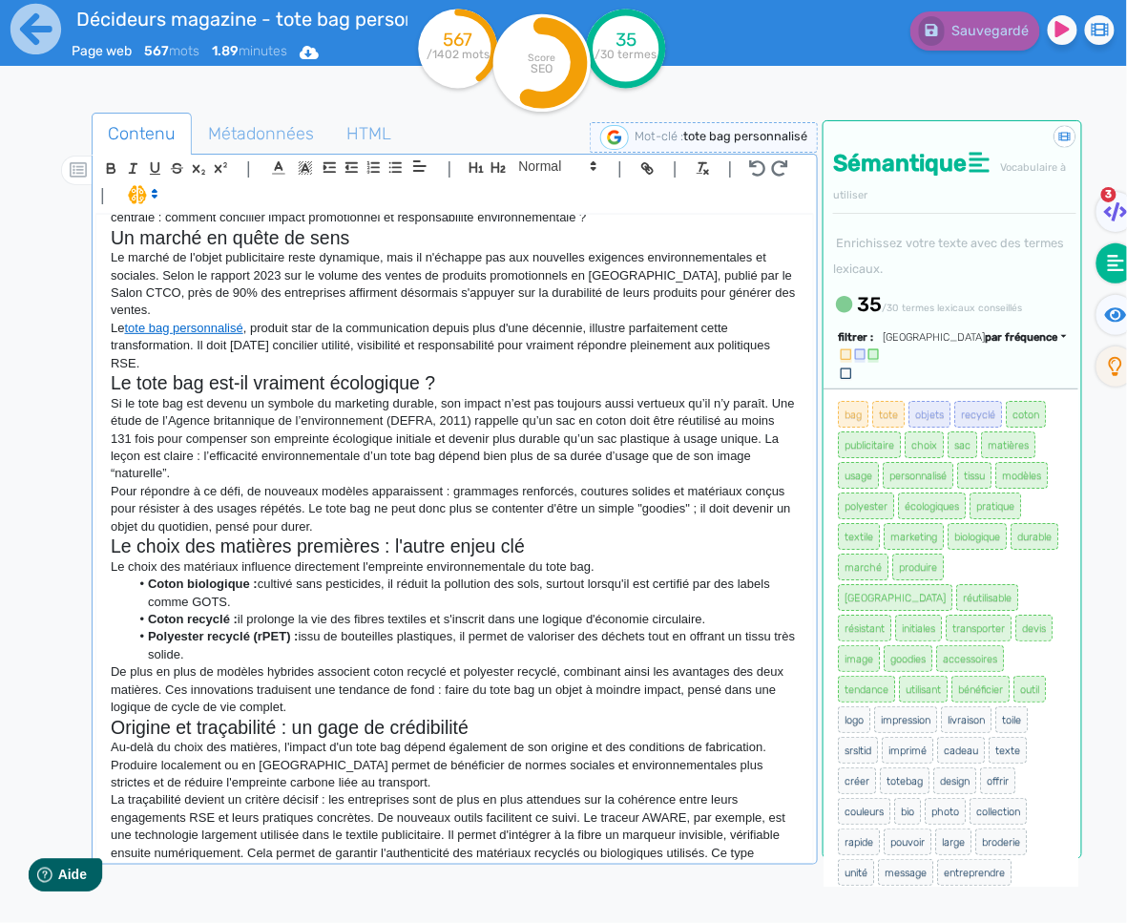
scroll to position [141, 0]
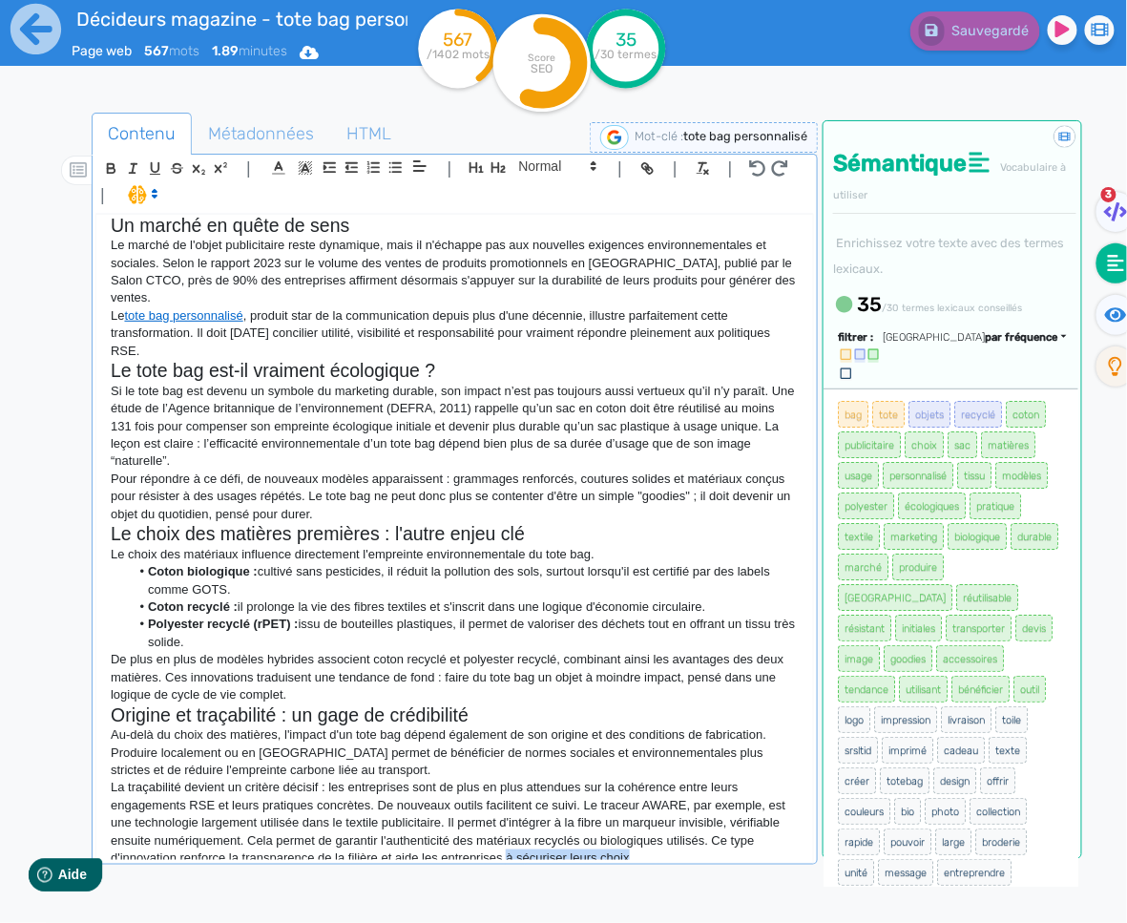
drag, startPoint x: 625, startPoint y: 857, endPoint x: 507, endPoint y: 841, distance: 119.4
click at [507, 841] on p "La traçabilité devient un critère décisif : les entreprises sont de plus en plu…" at bounding box center [455, 823] width 688 height 88
click at [417, 842] on p "La traçabilité devient un critère décisif : les entreprises sont de plus en plu…" at bounding box center [455, 823] width 688 height 88
click at [416, 843] on p "La traçabilité devient un critère décisif : les entreprises sont de plus en plu…" at bounding box center [455, 823] width 688 height 88
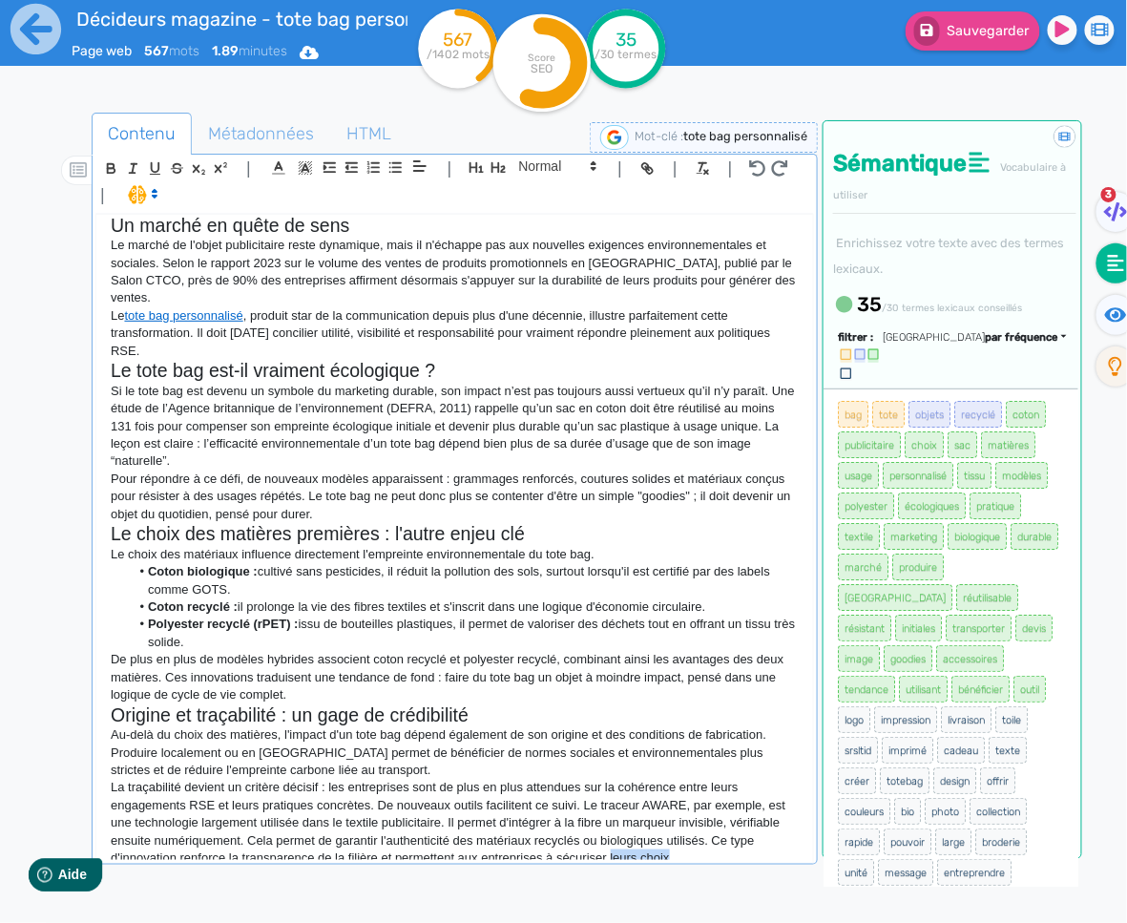
drag, startPoint x: 673, startPoint y: 839, endPoint x: 614, endPoint y: 843, distance: 59.3
click at [614, 843] on p "La traçabilité devient un critère décisif : les entreprises sont de plus en plu…" at bounding box center [455, 823] width 688 height 88
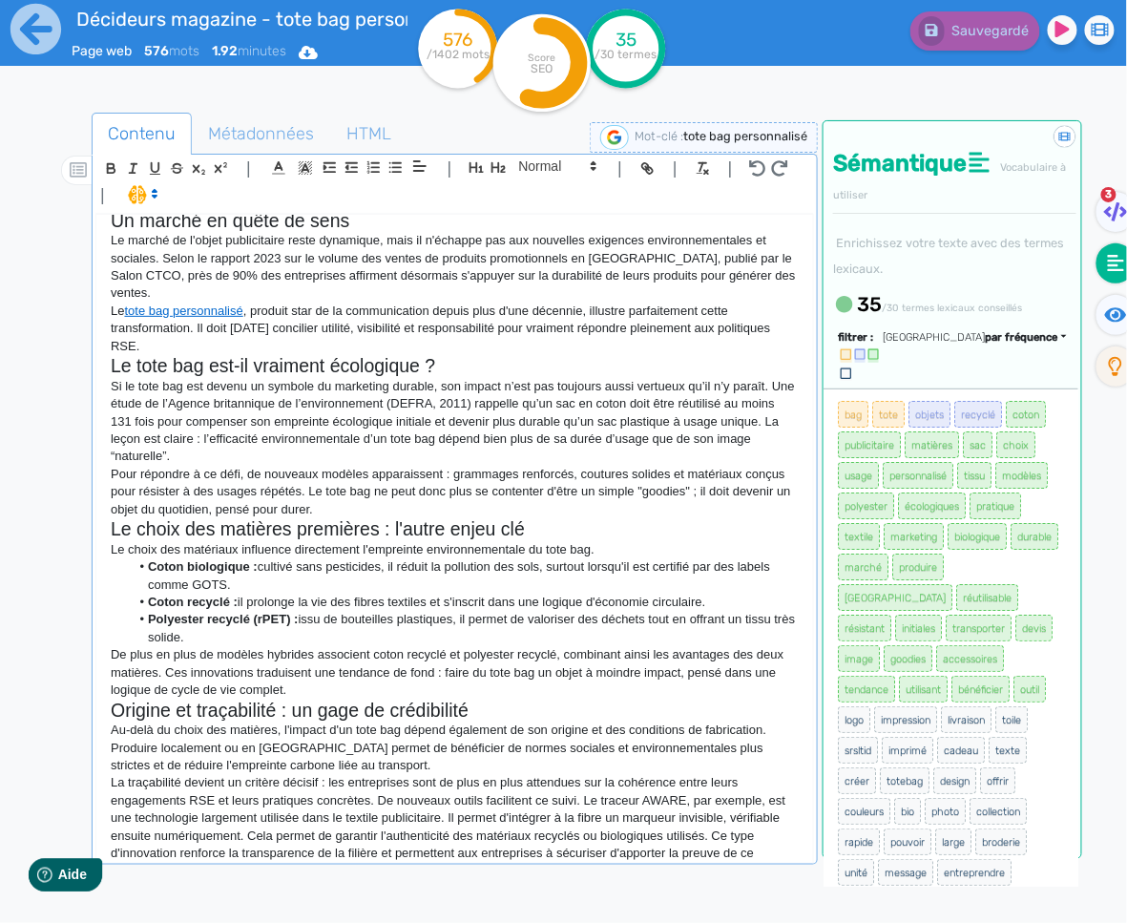
click at [688, 783] on p "La traçabilité devient un critère décisif : les entreprises sont de plus en plu…" at bounding box center [455, 827] width 688 height 106
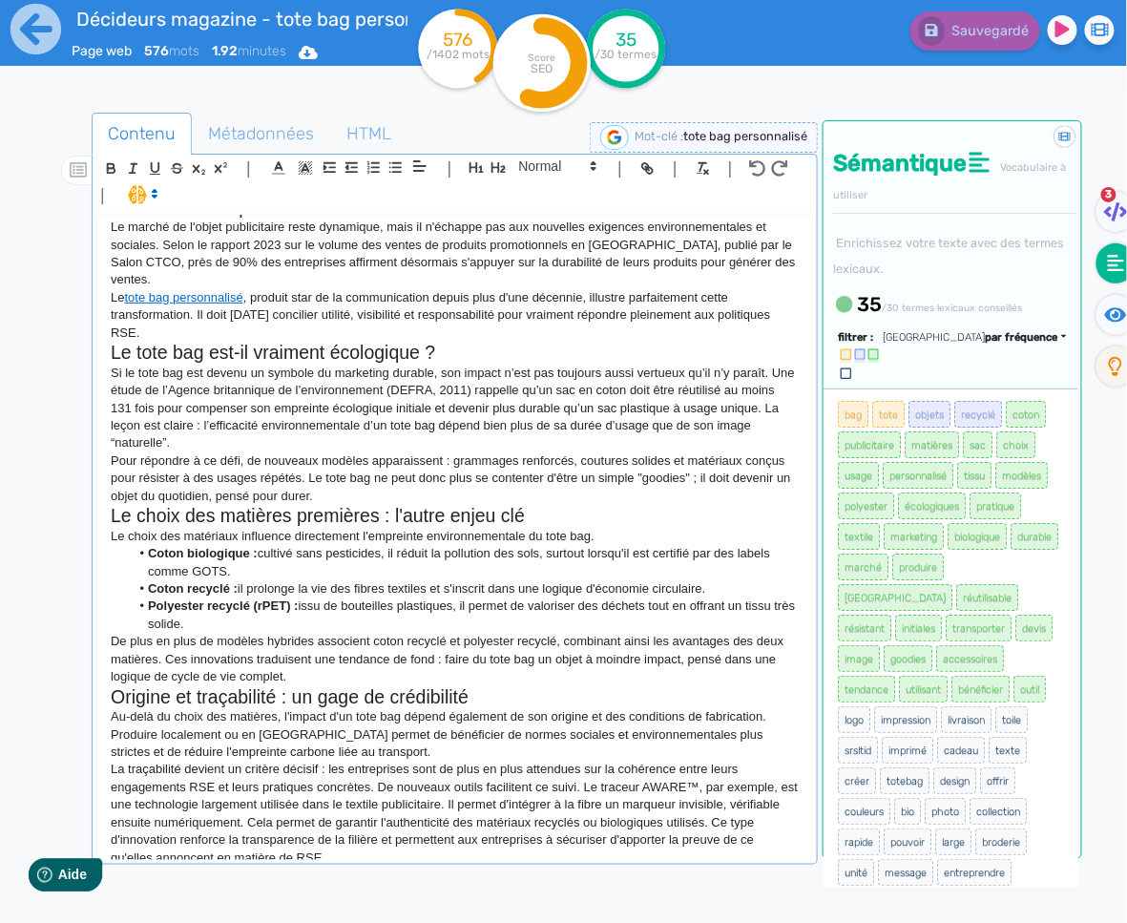
scroll to position [0, 0]
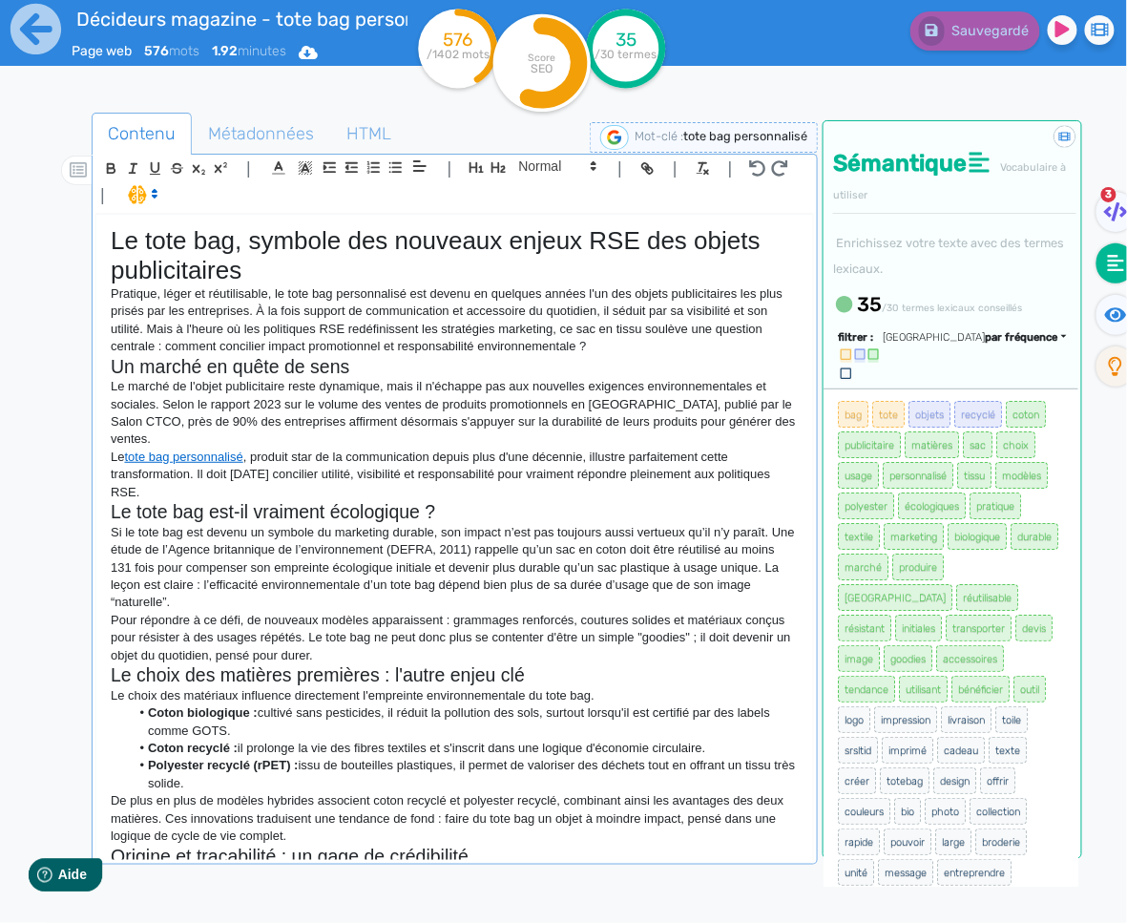
click at [532, 448] on p "Le tote bag personnalisé , produit star de la communication depuis plus d'une d…" at bounding box center [455, 474] width 688 height 52
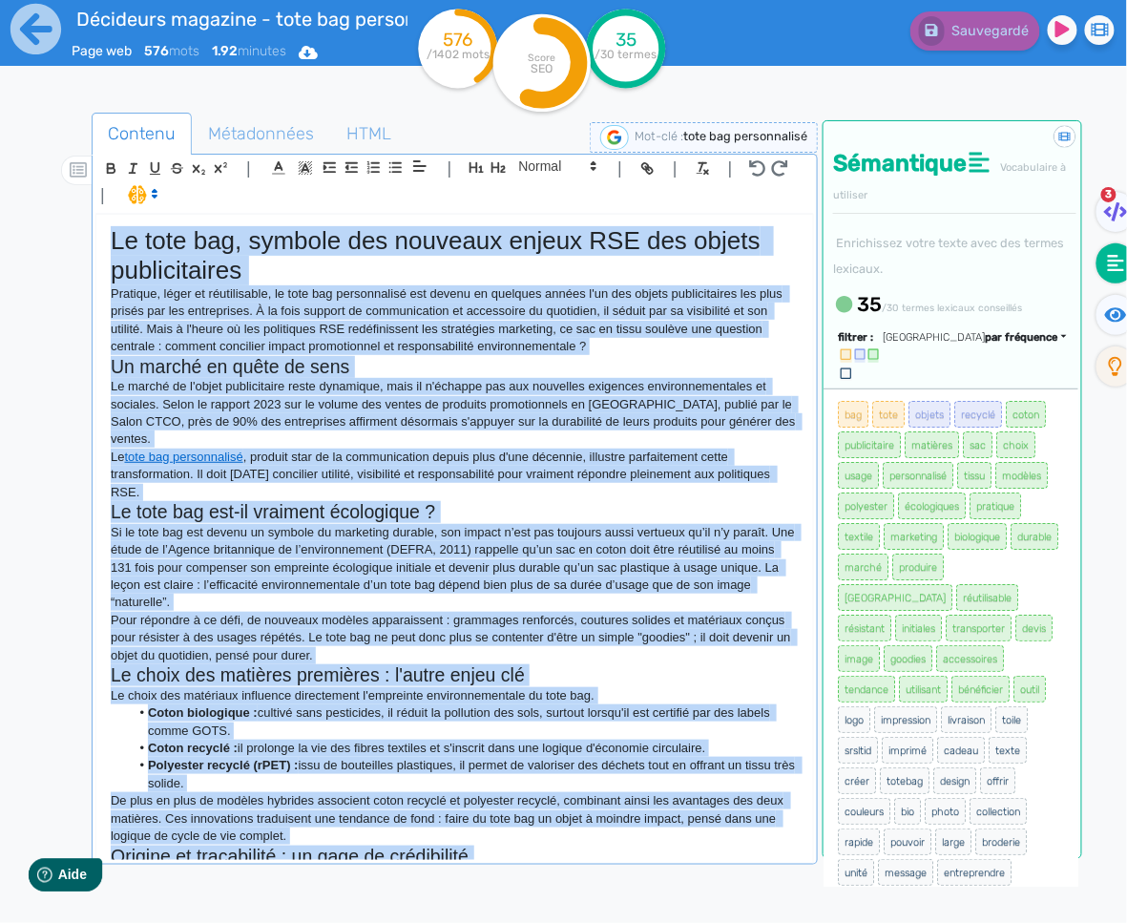
copy div "Lo ipsu dol, sitamet con adipisci elitse DOE tem incidi utlaboreetdol Magnaali,…"
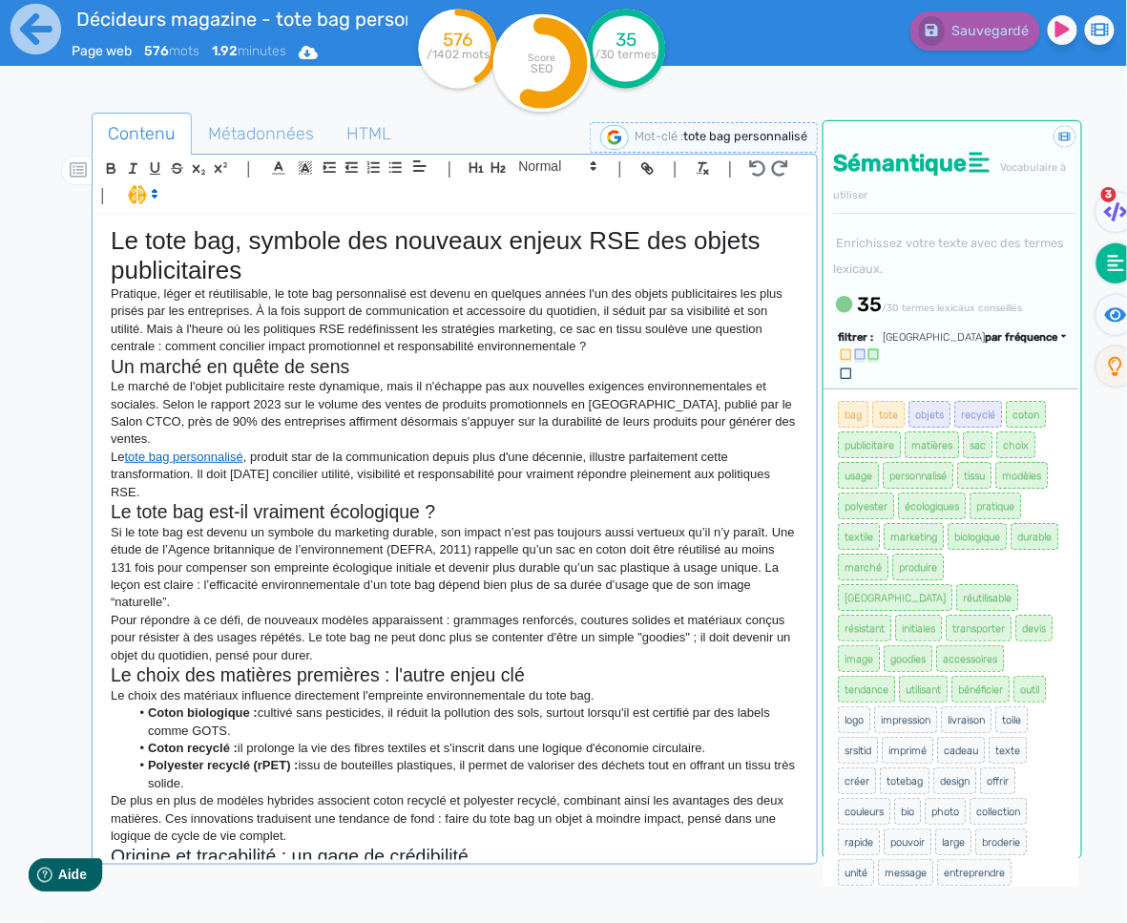
click at [424, 524] on p "Si le tote bag est devenu un symbole du marketing durable, son impact n’est pas…" at bounding box center [455, 568] width 688 height 88
click at [549, 815] on p "De plus en plus de modèles hybrides associent coton recyclé et polyester recycl…" at bounding box center [455, 818] width 688 height 52
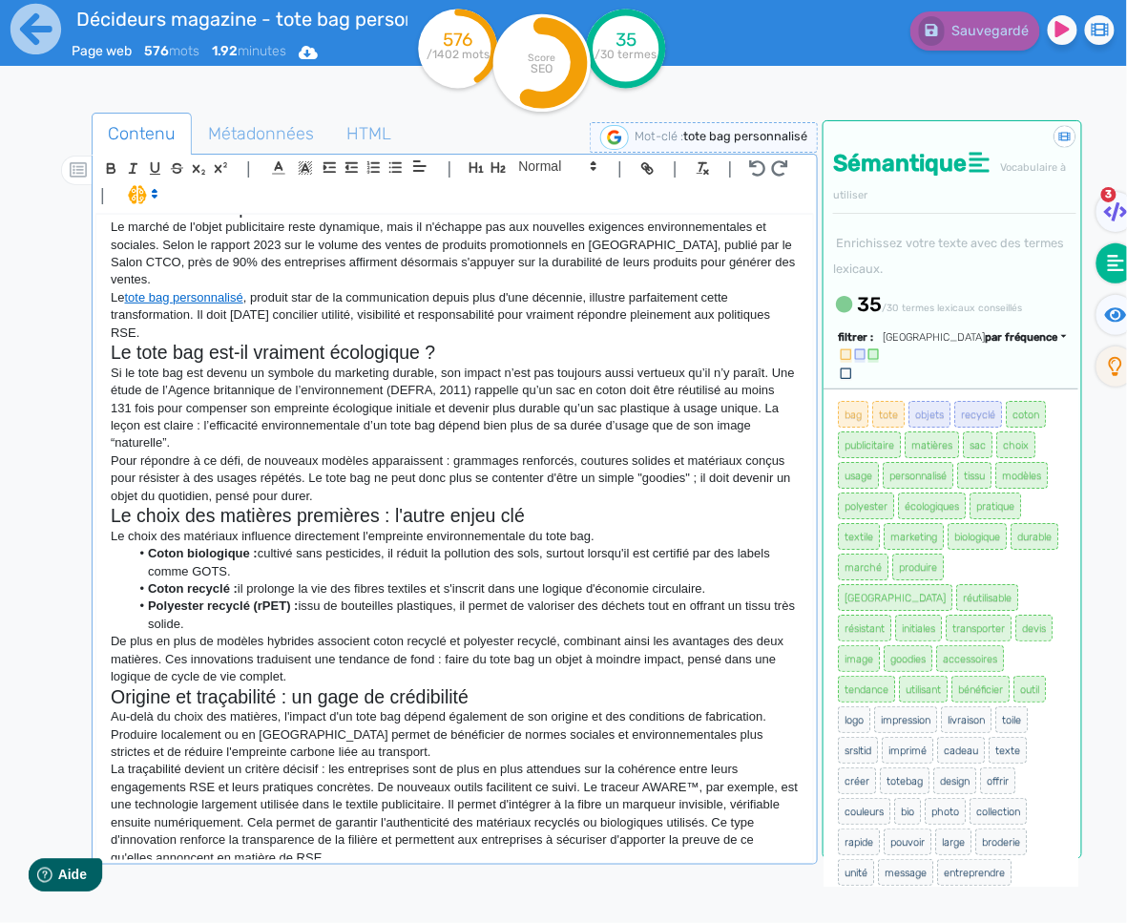
click at [414, 478] on p "Pour répondre à ce défi, de nouveaux modèles apparaissent : grammages renforcés…" at bounding box center [455, 478] width 688 height 52
click at [428, 852] on div "Le tote bag, symbole des nouveaux enjeux RSE des objets publicitaires Pratique,…" at bounding box center [454, 538] width 717 height 646
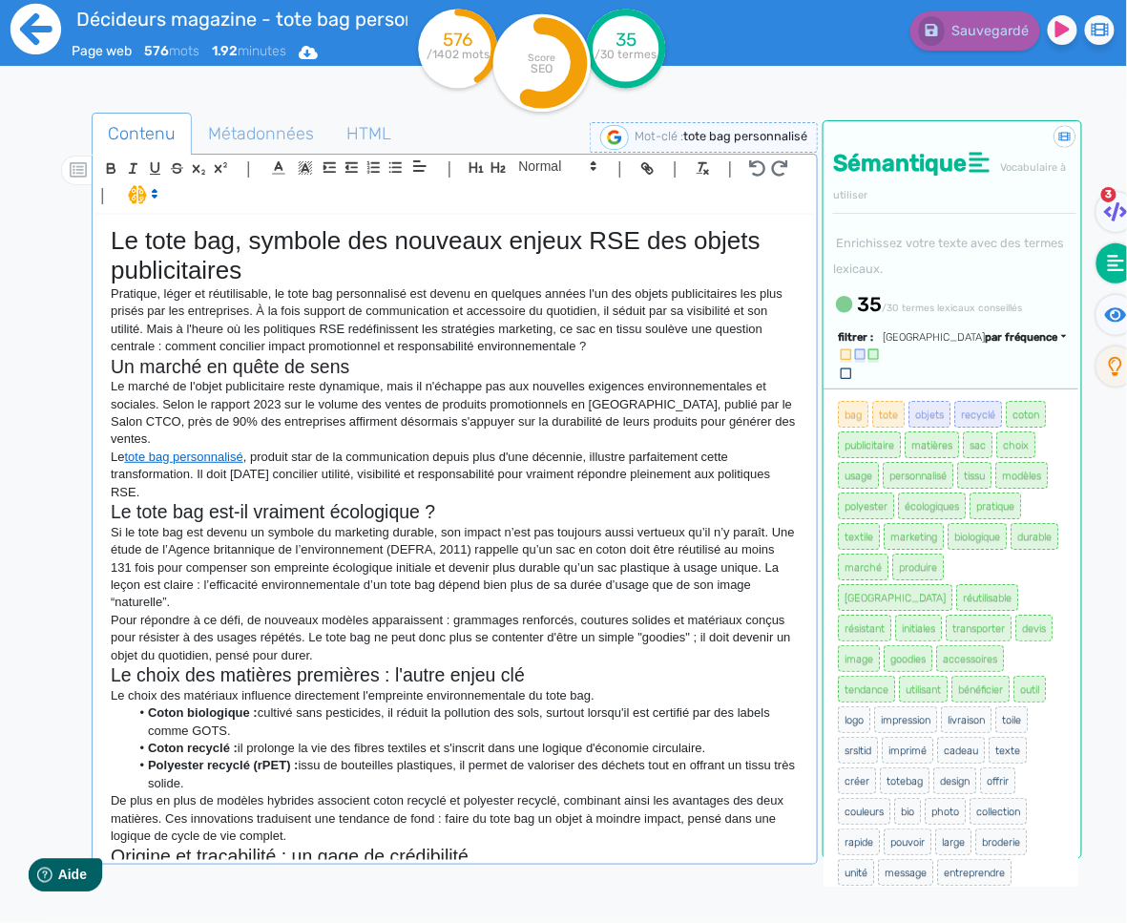
click at [46, 42] on icon at bounding box center [35, 29] width 51 height 51
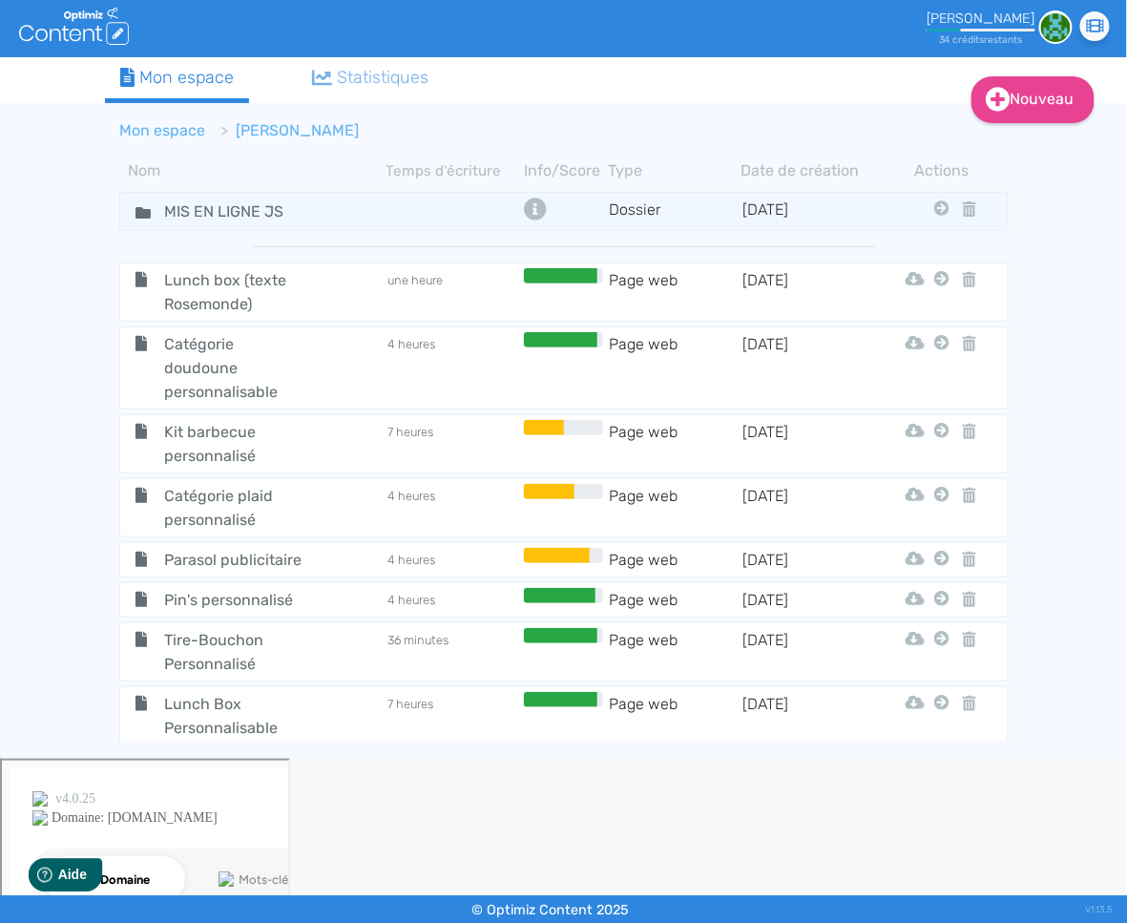
click at [156, 130] on link "Mon espace" at bounding box center [163, 130] width 86 height 18
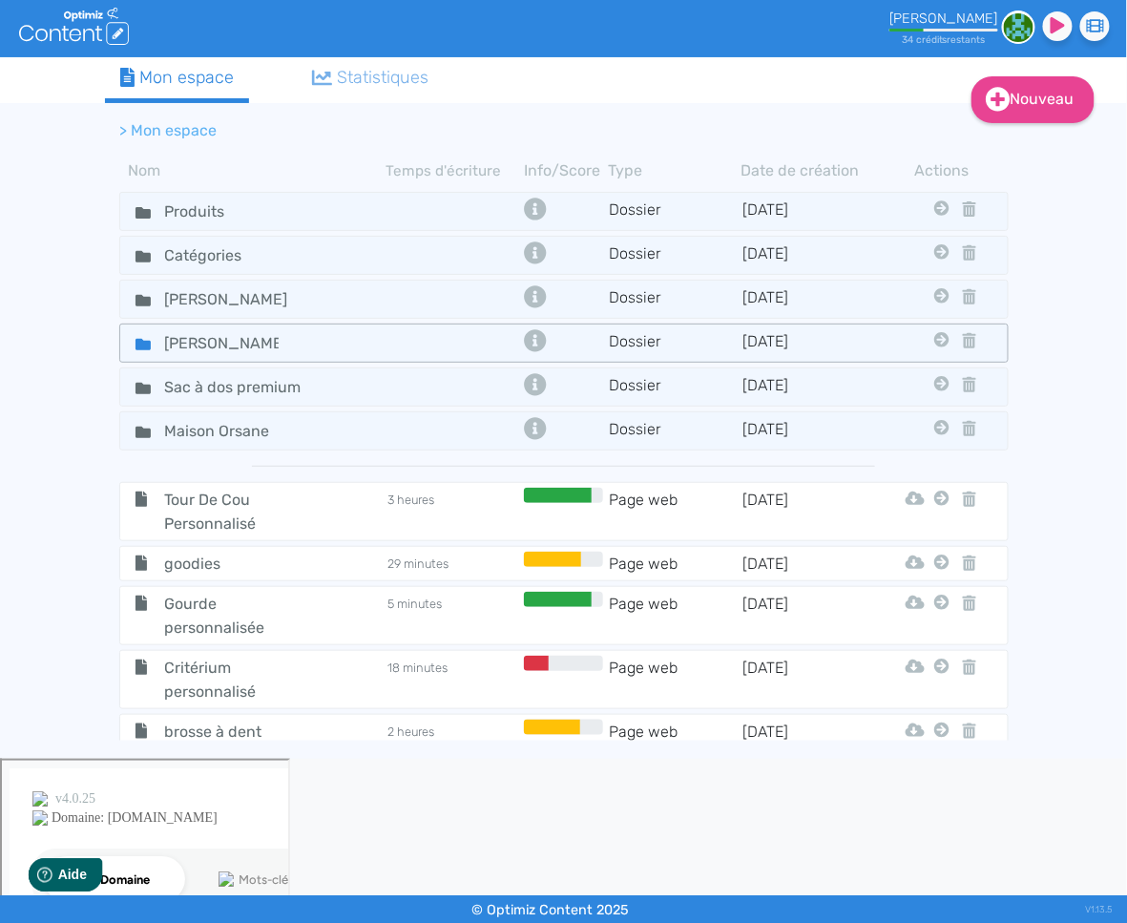
click at [139, 344] on icon at bounding box center [143, 344] width 15 height 11
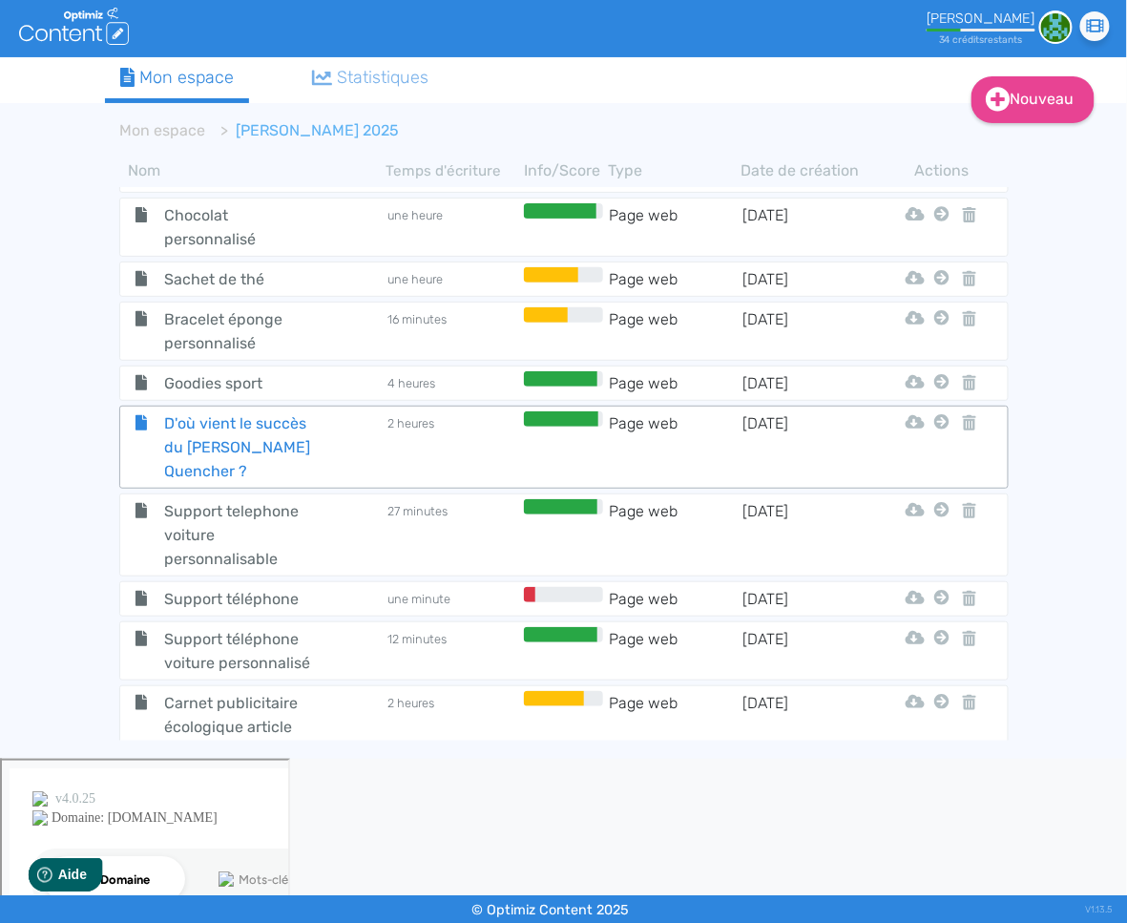
scroll to position [1048, 0]
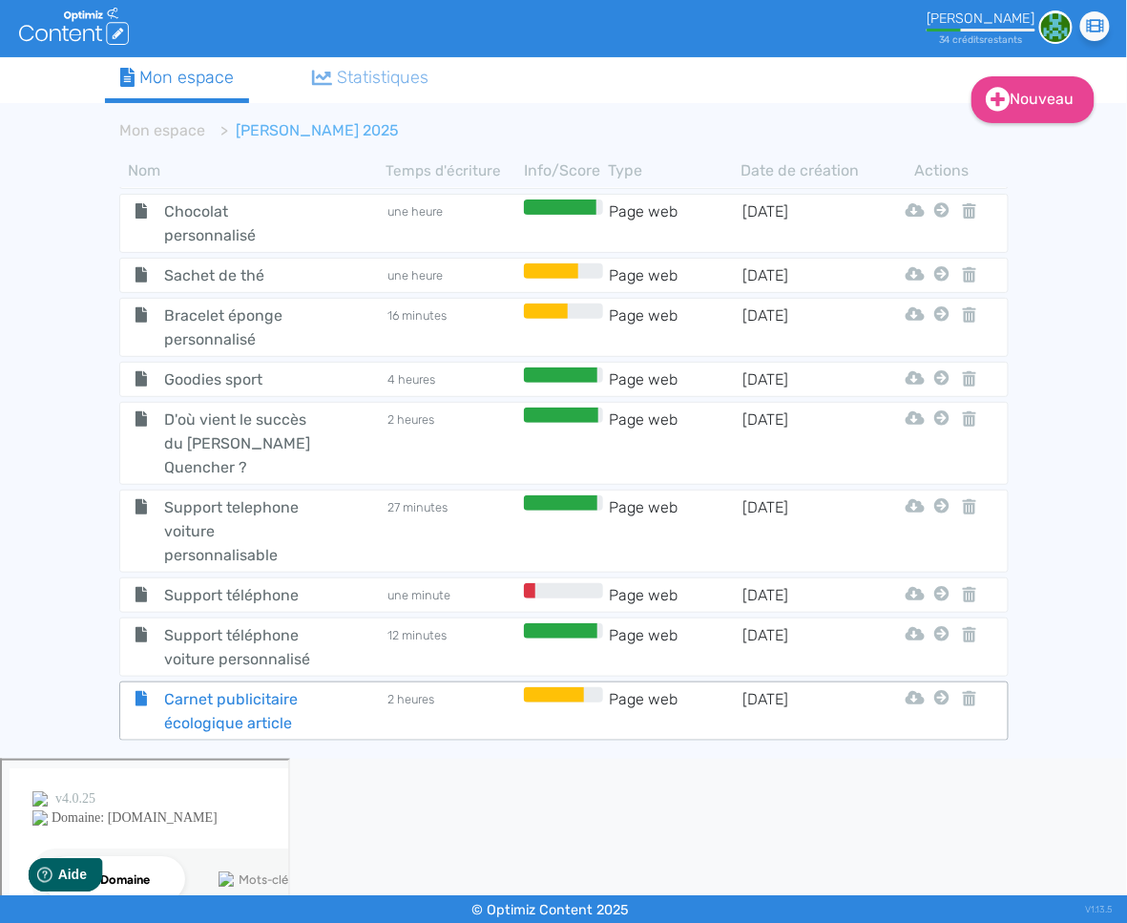
click at [223, 687] on span "Carnet publicitaire écologique article" at bounding box center [238, 711] width 176 height 48
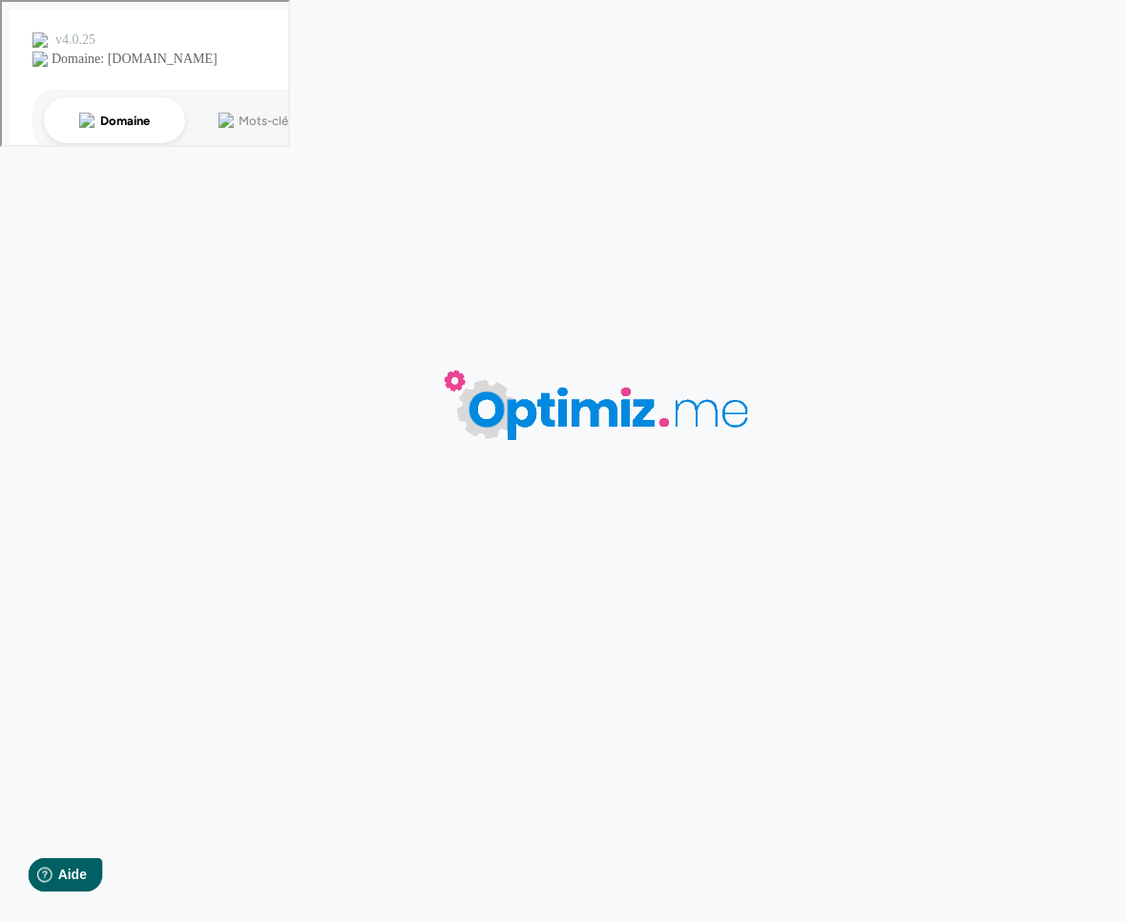
type input "Carnet publicitaire écologique article"
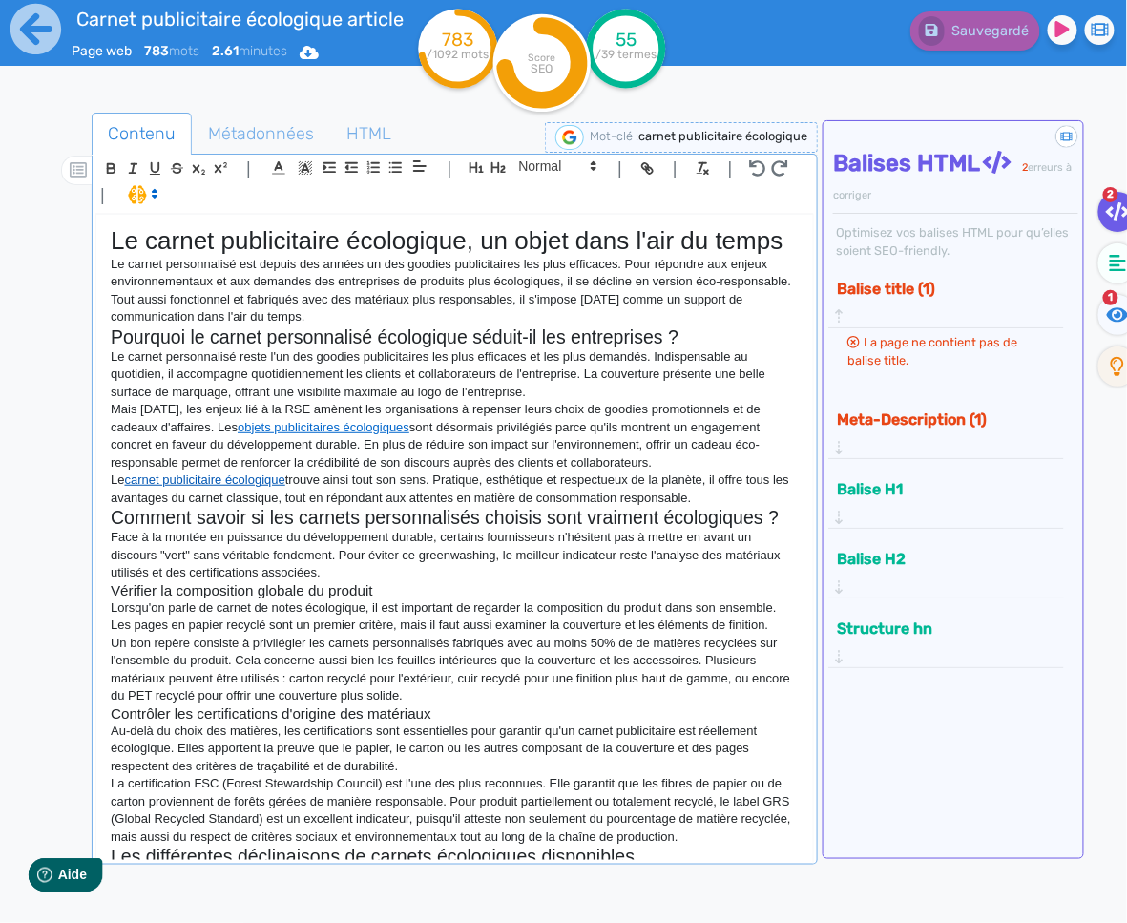
click at [269, 481] on link "carnet publicitaire écologique" at bounding box center [205, 479] width 160 height 14
click at [613, 483] on p "Le carnet publicitaire écologique trouve ainsi tout son sens. Pratique, esthéti…" at bounding box center [455, 488] width 688 height 35
click at [544, 501] on p "Le carnet publicitaire écologique trouve ainsi tout son sens. Pratique, esthéti…" at bounding box center [455, 488] width 688 height 35
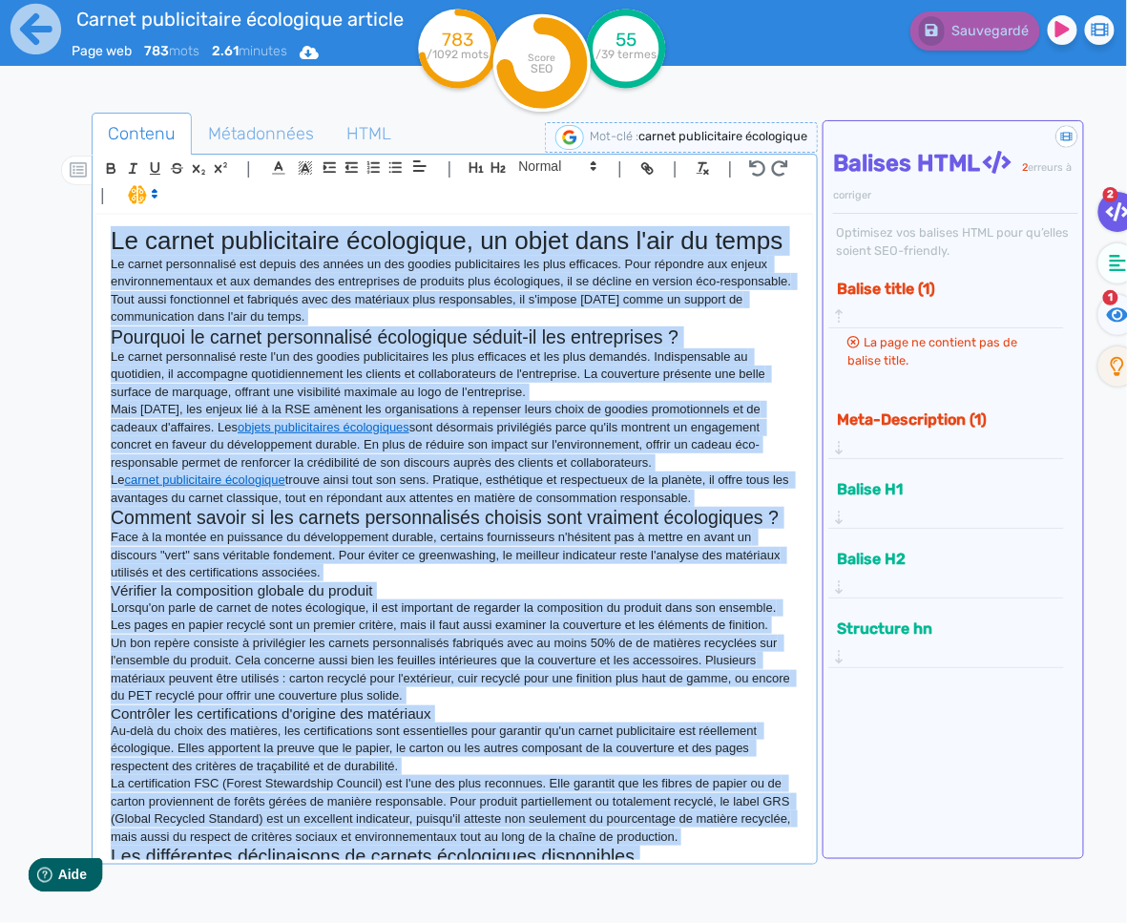
copy div "Lo ipsumd sitametconse adipiscing, el seddo eius t'inc ut labor Et dolore magna…"
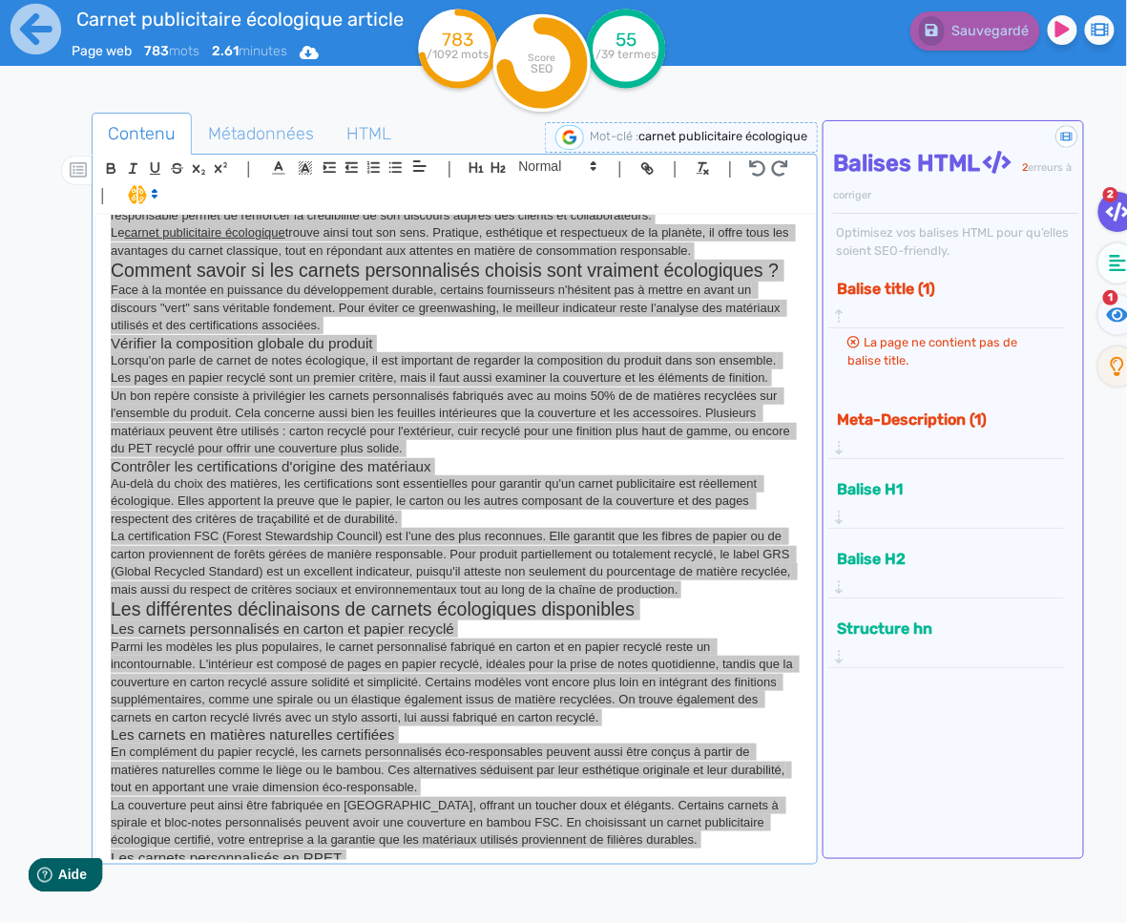
scroll to position [370, 0]
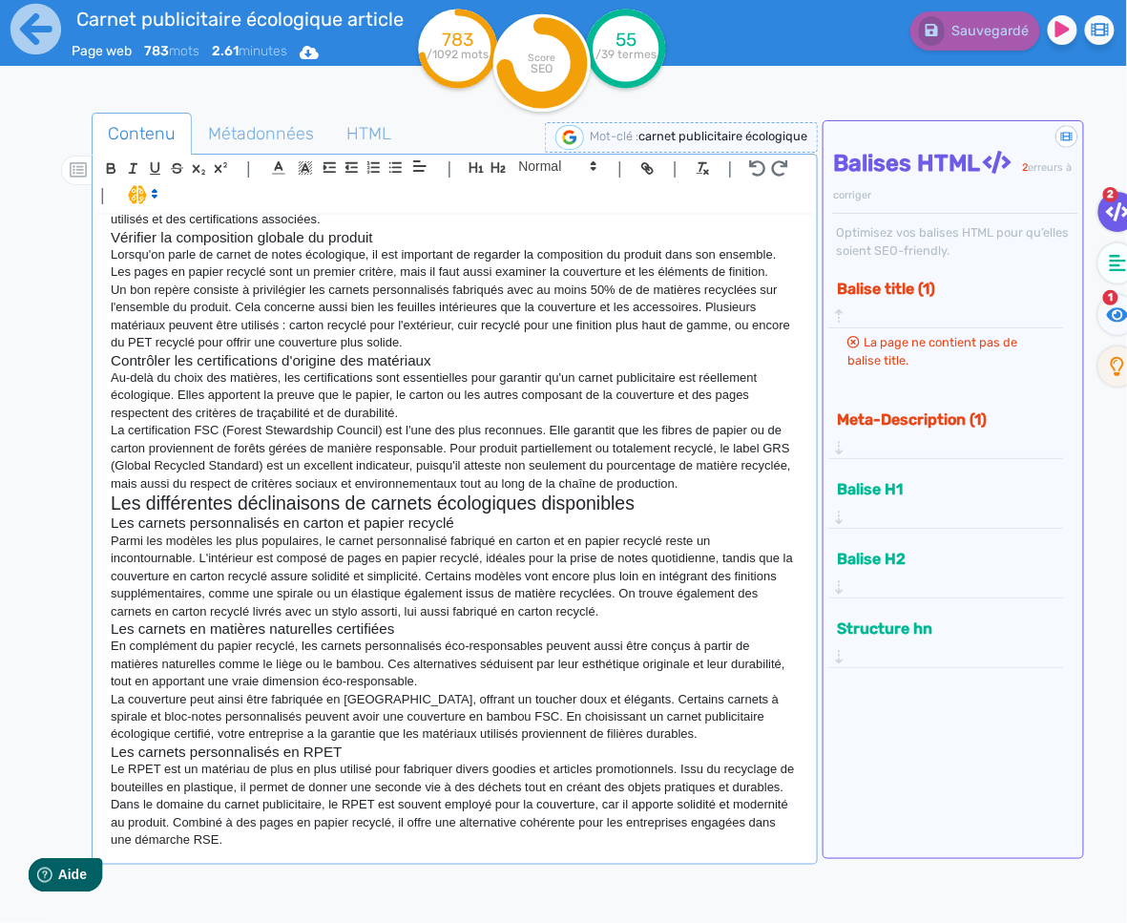
click at [329, 836] on p "Dans le domaine du carnet publicitaire, le RPET est souvent employé pour la cou…" at bounding box center [455, 822] width 688 height 52
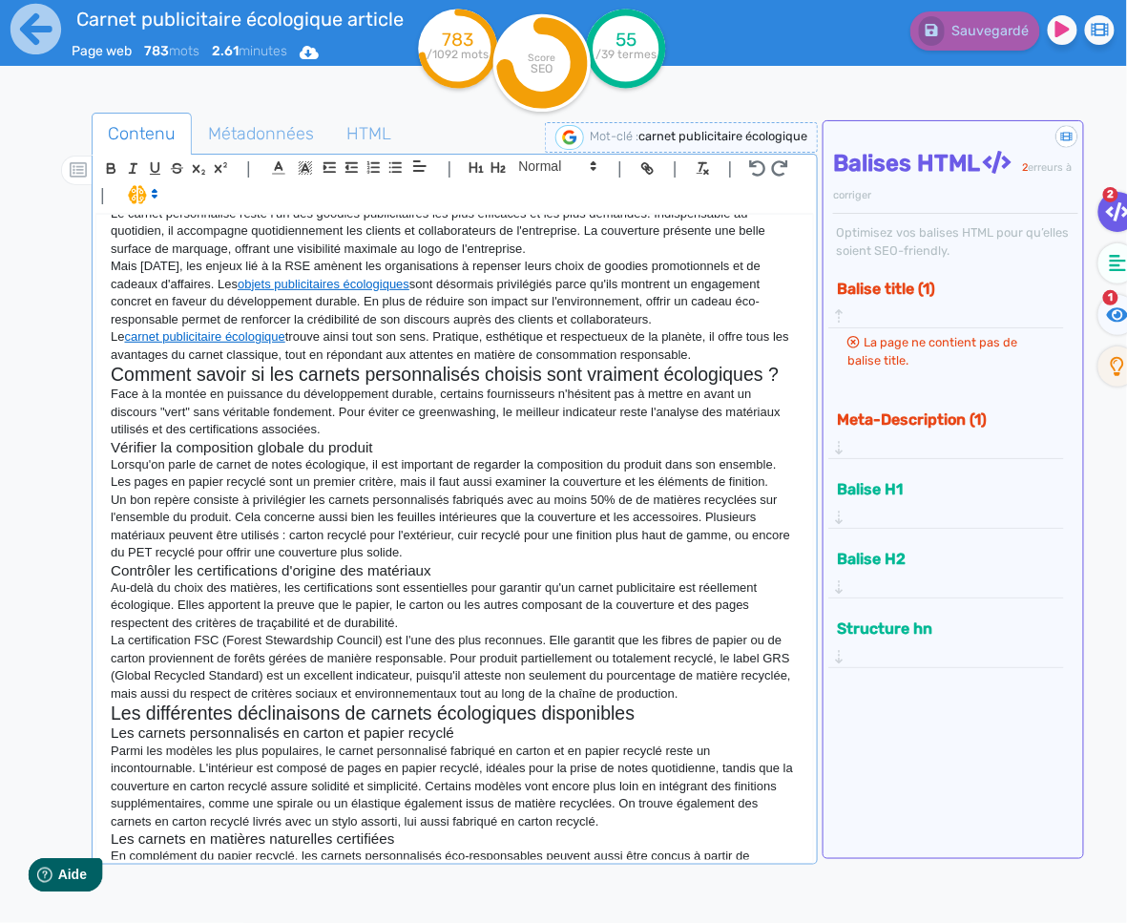
scroll to position [0, 0]
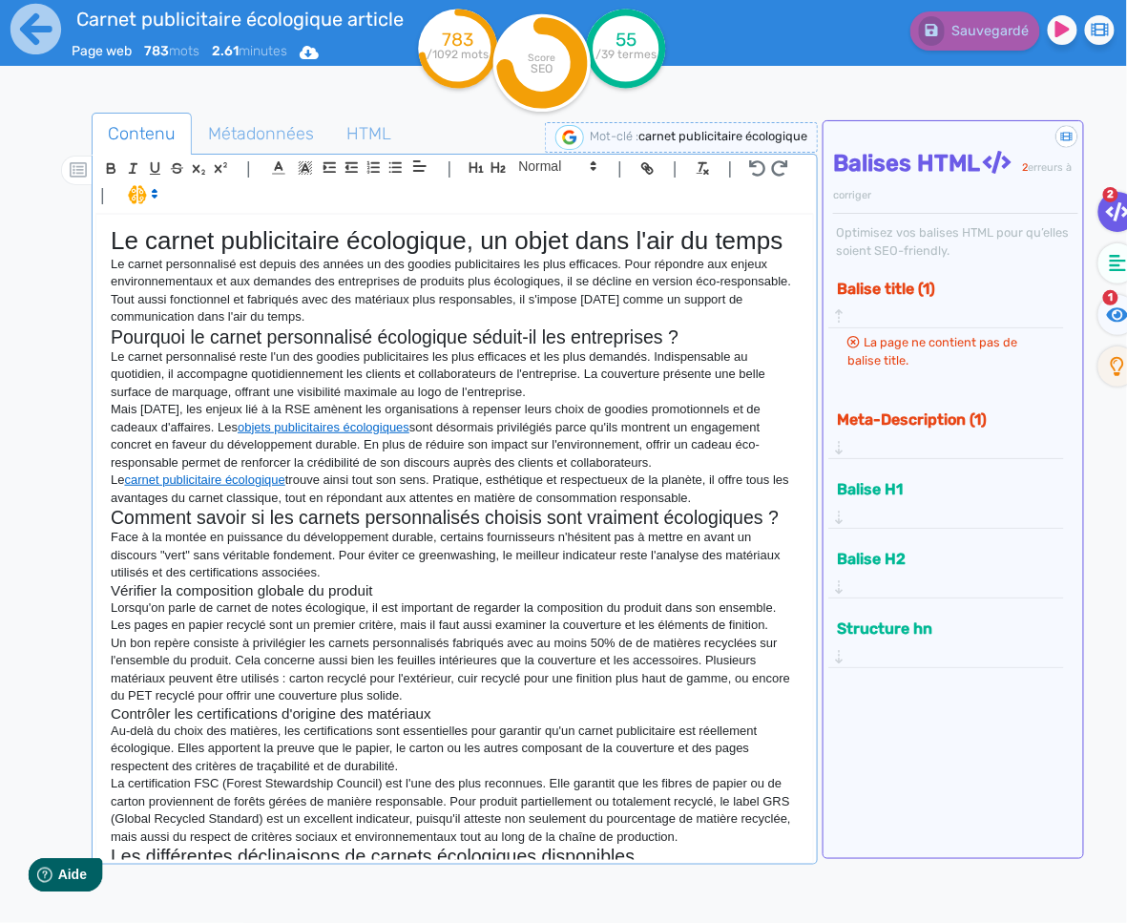
drag, startPoint x: 278, startPoint y: 411, endPoint x: 551, endPoint y: 412, distance: 272.9
click at [278, 411] on p "Mais [DATE], les enjeux lié à la RSE amènent les organisations à repenser leurs…" at bounding box center [455, 436] width 688 height 71
click at [570, 483] on p "Le carnet publicitaire écologique trouve ainsi tout son sens. Pratique, esthéti…" at bounding box center [455, 488] width 688 height 35
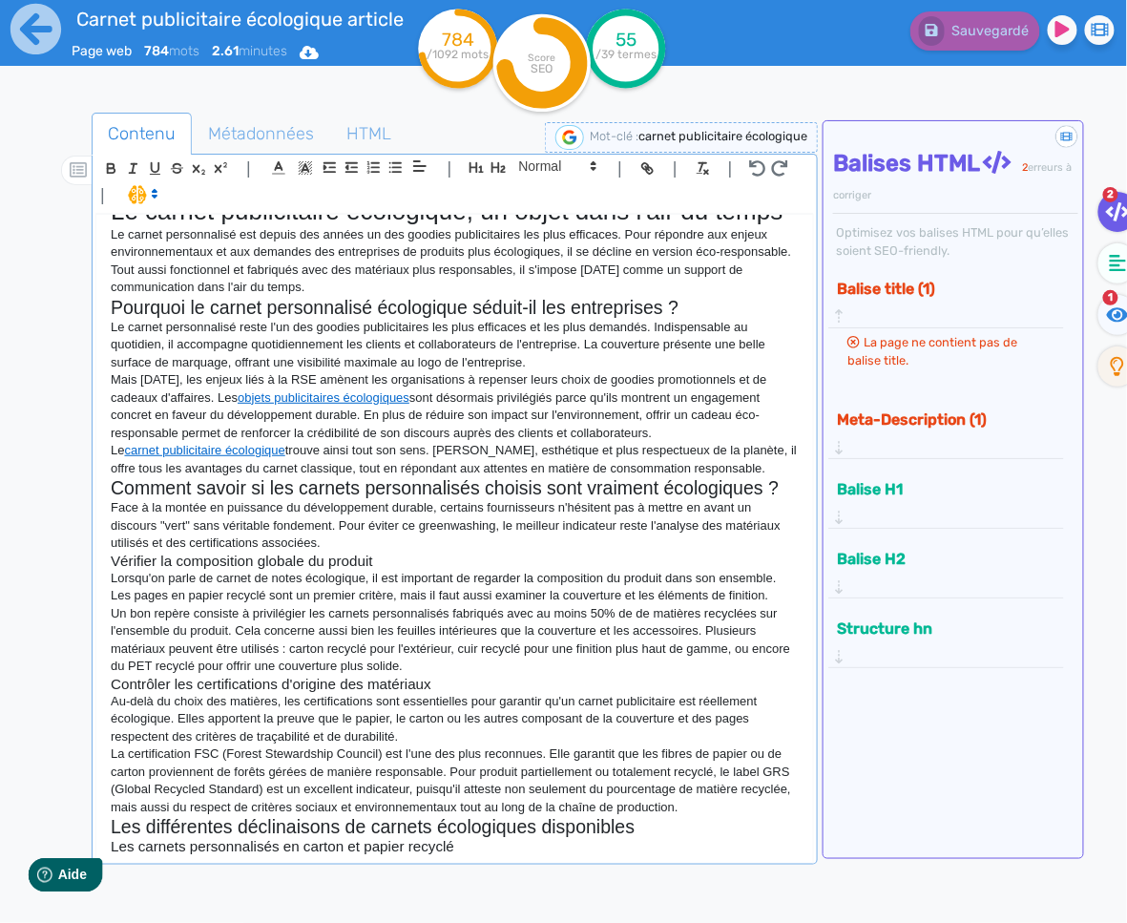
scroll to position [370, 0]
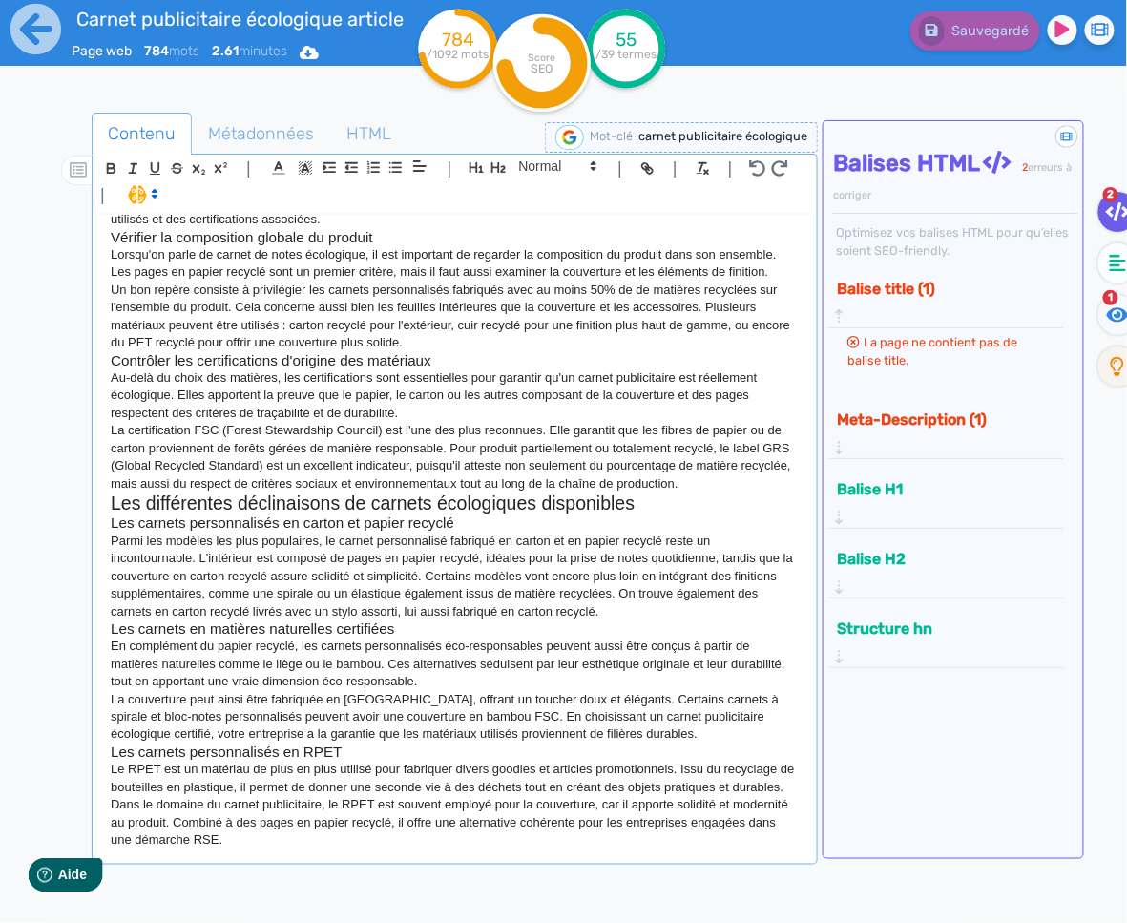
click at [246, 850] on div "Le carnet publicitaire écologique, un objet dans l'air du temps Le carnet perso…" at bounding box center [454, 538] width 717 height 646
